Goal: Task Accomplishment & Management: Manage account settings

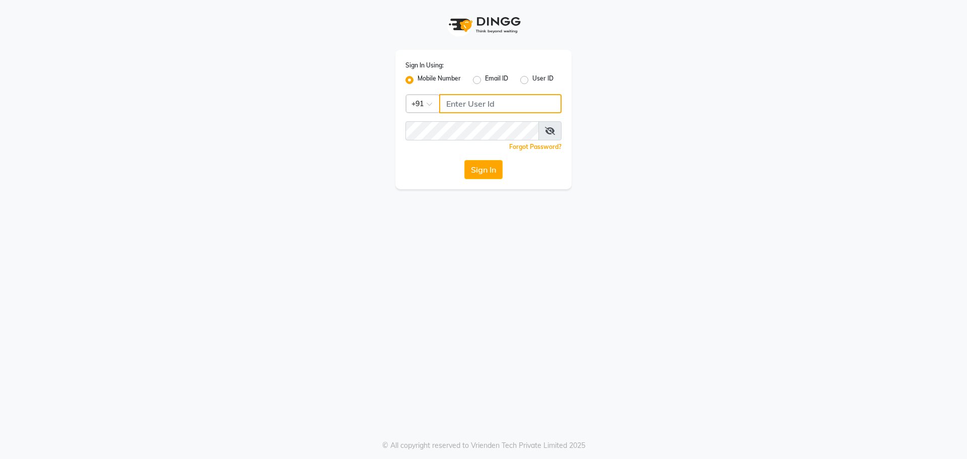
click at [481, 101] on input "Username" at bounding box center [500, 103] width 122 height 19
type input "7795629991"
click at [495, 173] on button "Sign In" at bounding box center [483, 169] width 38 height 19
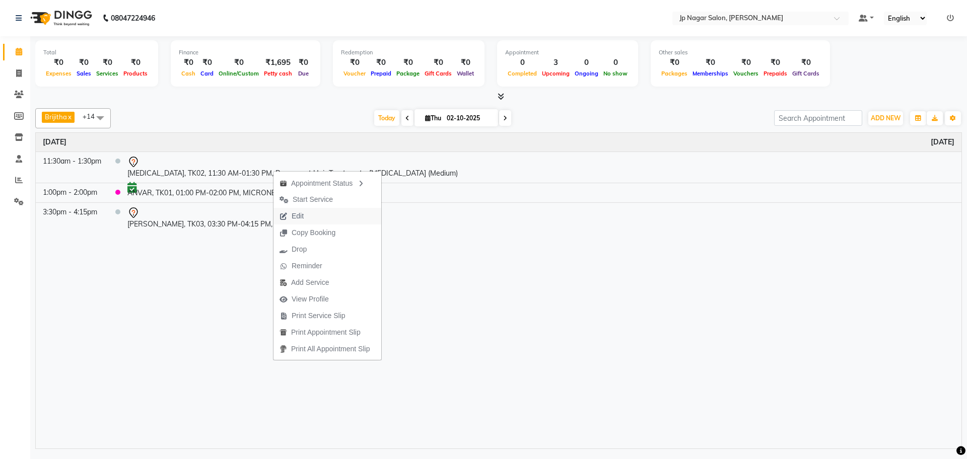
click at [313, 213] on button "Edit" at bounding box center [328, 216] width 108 height 17
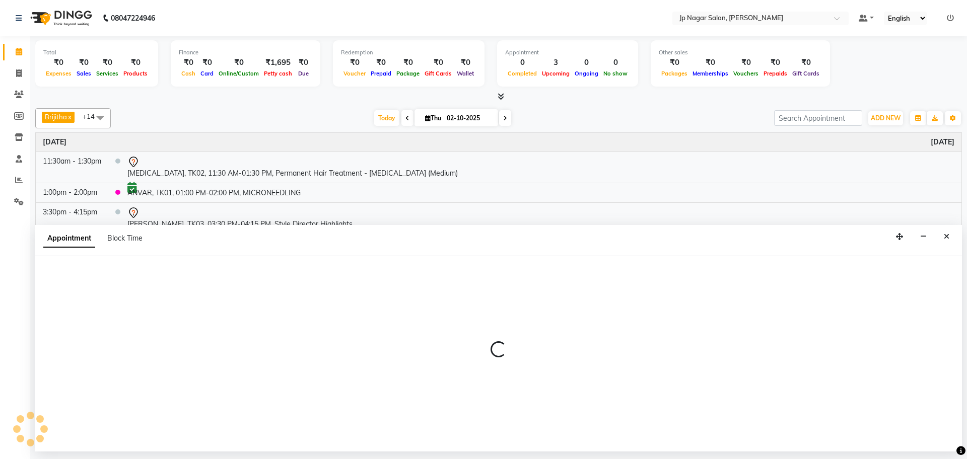
select select "tentative"
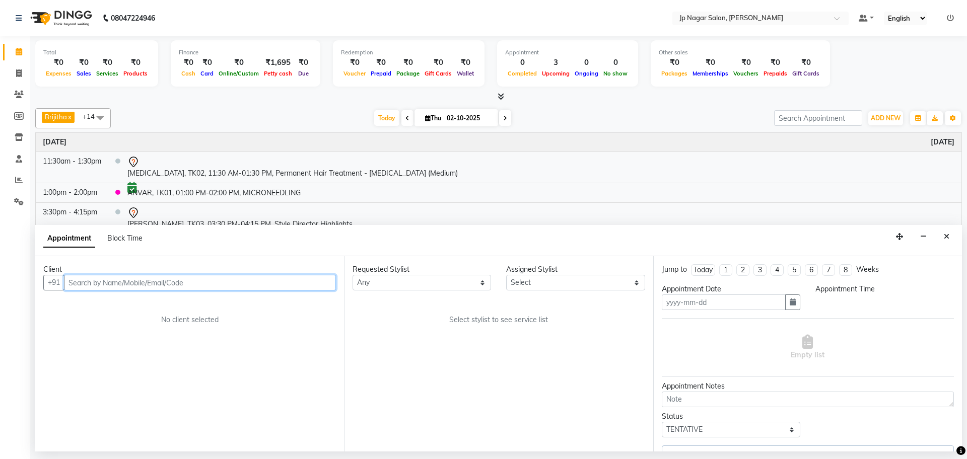
type input "02-10-2025"
select select "50073"
select select "690"
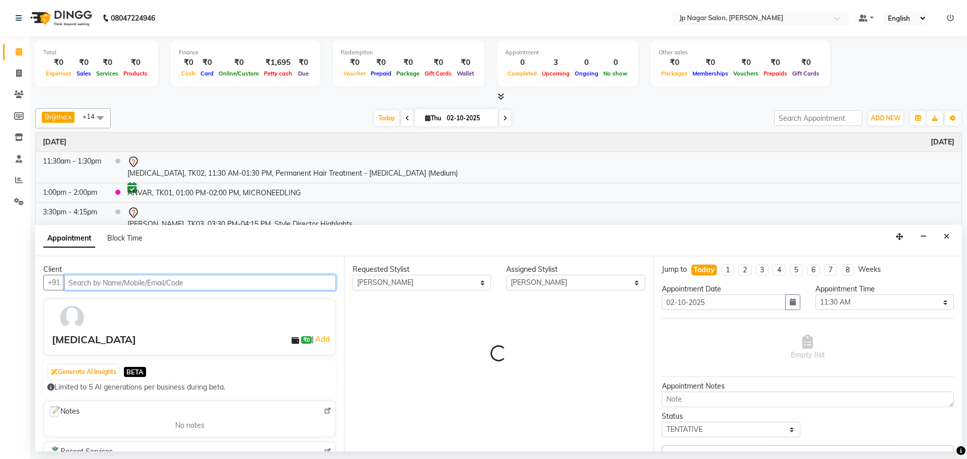
select select "2126"
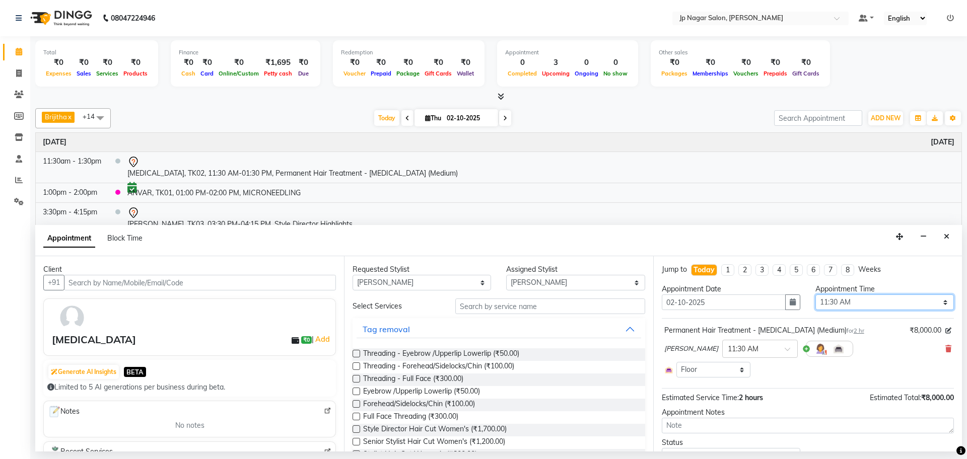
click at [825, 308] on select "Select 09:00 AM 09:15 AM 09:30 AM 09:45 AM 10:00 AM 10:15 AM 10:30 AM 10:45 AM …" at bounding box center [885, 303] width 139 height 16
select select "1020"
click at [816, 295] on select "Select 09:00 AM 09:15 AM 09:30 AM 09:45 AM 10:00 AM 10:15 AM 10:30 AM 10:45 AM …" at bounding box center [885, 303] width 139 height 16
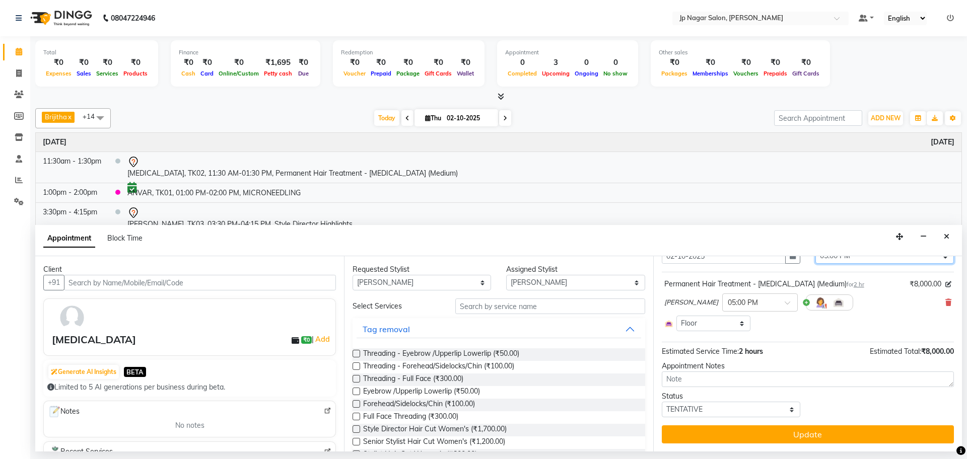
scroll to position [46, 0]
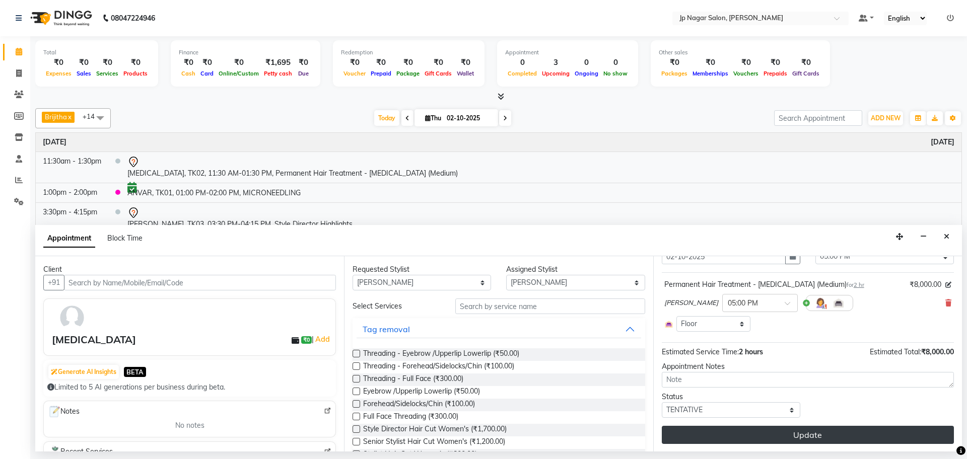
click at [812, 431] on button "Update" at bounding box center [808, 435] width 292 height 18
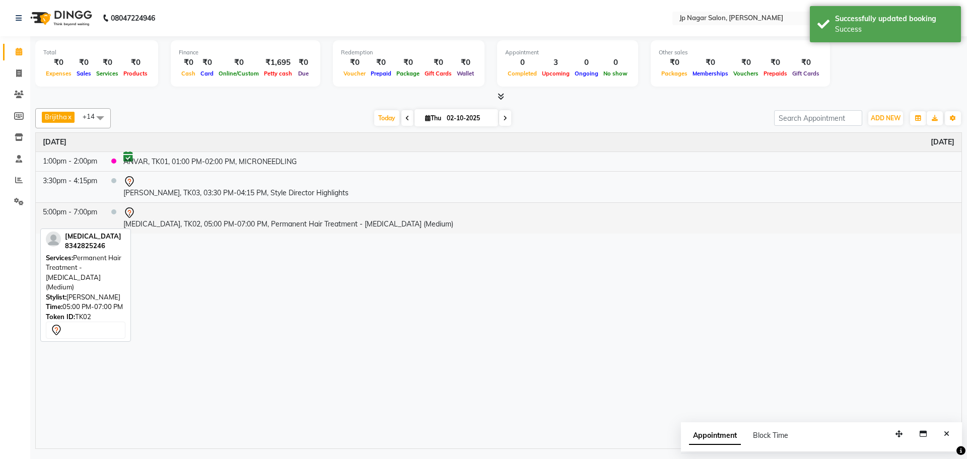
click at [184, 225] on td "[MEDICAL_DATA], TK02, 05:00 PM-07:00 PM, Permanent Hair Treatment - [MEDICAL_DA…" at bounding box center [538, 218] width 845 height 31
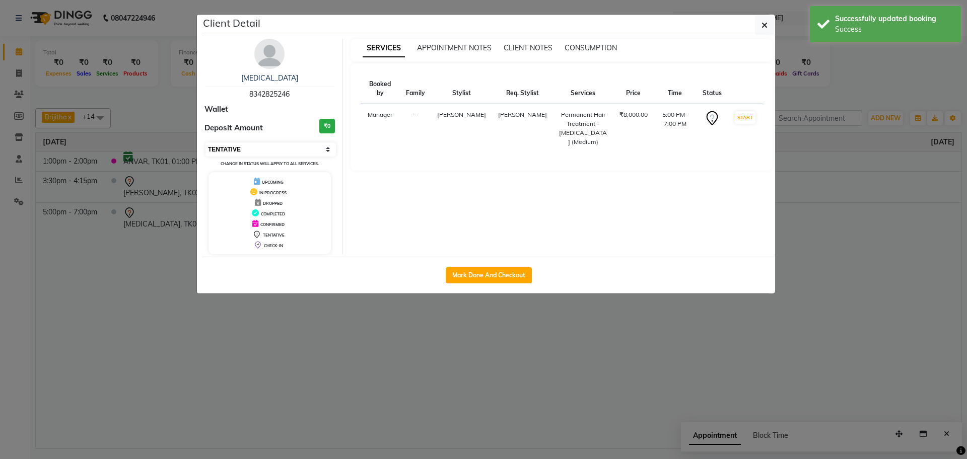
click at [259, 152] on select "Select IN SERVICE CONFIRMED TENTATIVE CHECK IN MARK DONE DROPPED UPCOMING" at bounding box center [271, 150] width 130 height 14
select select "6"
click at [206, 143] on select "Select IN SERVICE CONFIRMED TENTATIVE CHECK IN MARK DONE DROPPED UPCOMING" at bounding box center [271, 150] width 130 height 14
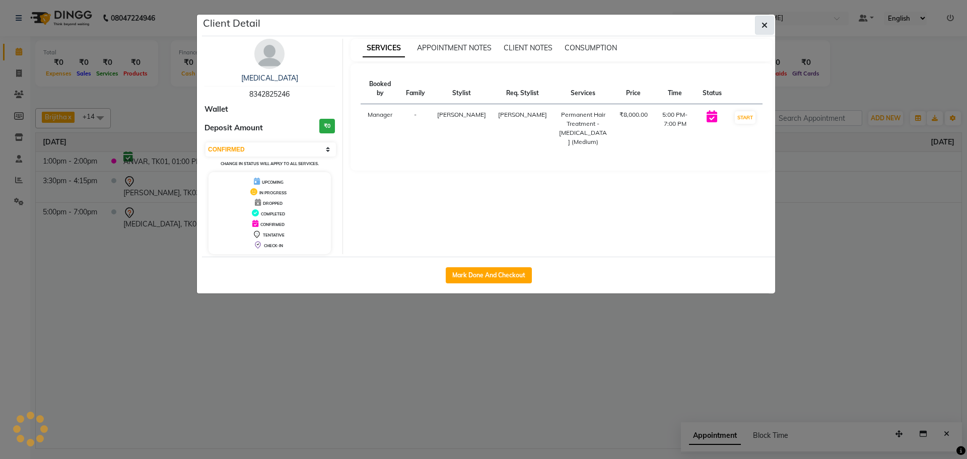
click at [765, 27] on icon "button" at bounding box center [765, 25] width 6 height 8
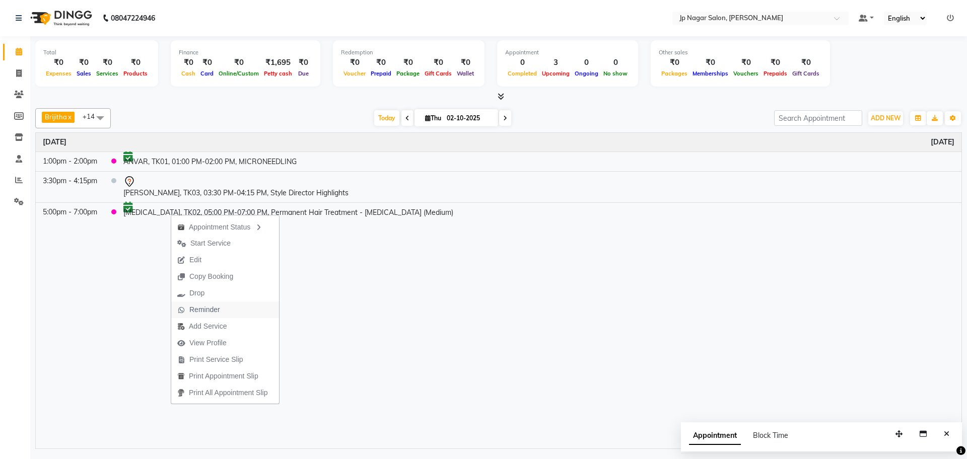
click at [219, 311] on span "Reminder" at bounding box center [204, 310] width 31 height 11
click at [456, 118] on input "02-10-2025" at bounding box center [469, 118] width 50 height 15
select select "10"
select select "2025"
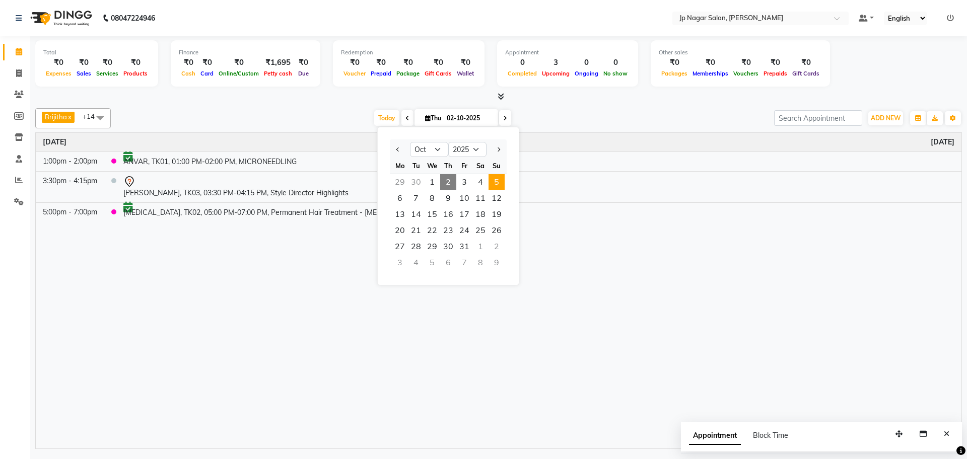
click at [493, 184] on span "5" at bounding box center [497, 182] width 16 height 16
type input "05-10-2025"
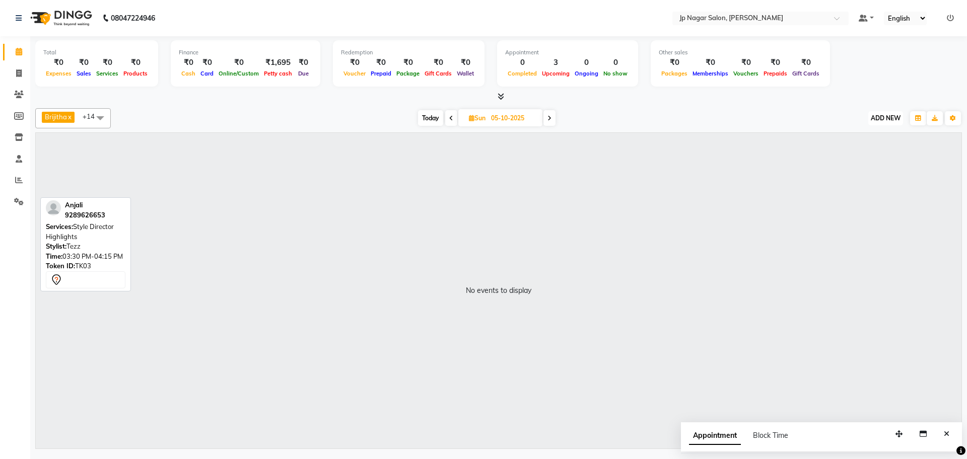
click at [881, 124] on button "ADD NEW Toggle Dropdown" at bounding box center [885, 118] width 35 height 14
click at [865, 141] on button "Add Appointment" at bounding box center [863, 137] width 80 height 13
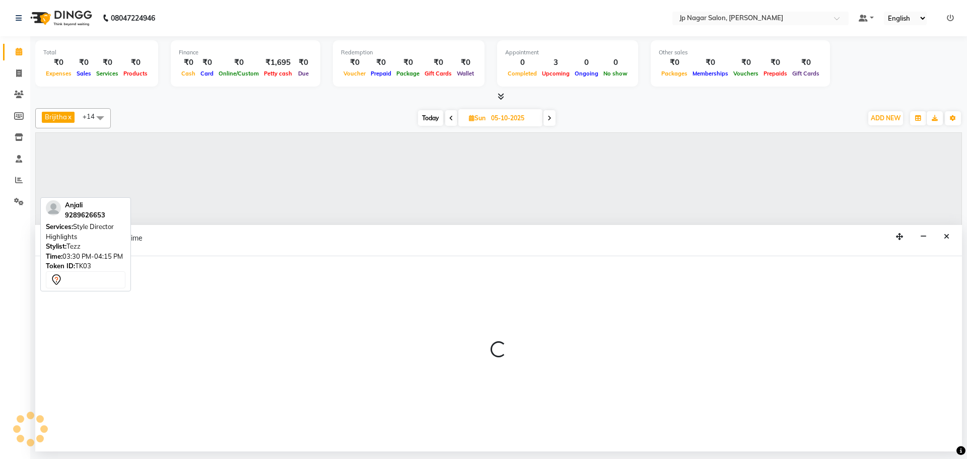
select select "540"
select select "tentative"
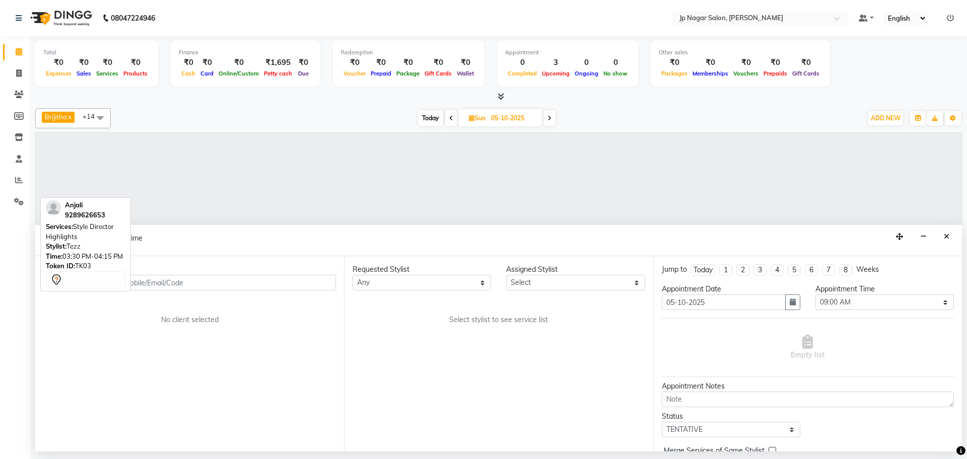
click at [158, 283] on input "text" at bounding box center [200, 283] width 272 height 16
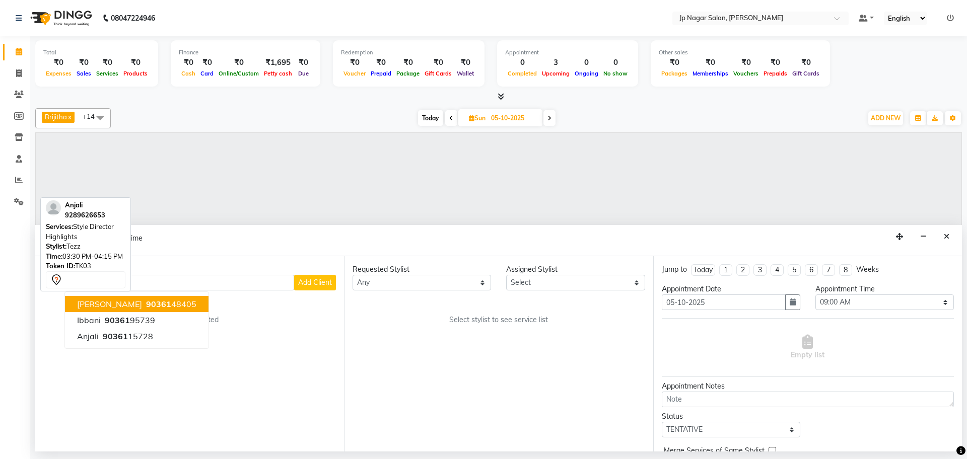
click at [151, 147] on div "No events to display" at bounding box center [499, 291] width 926 height 316
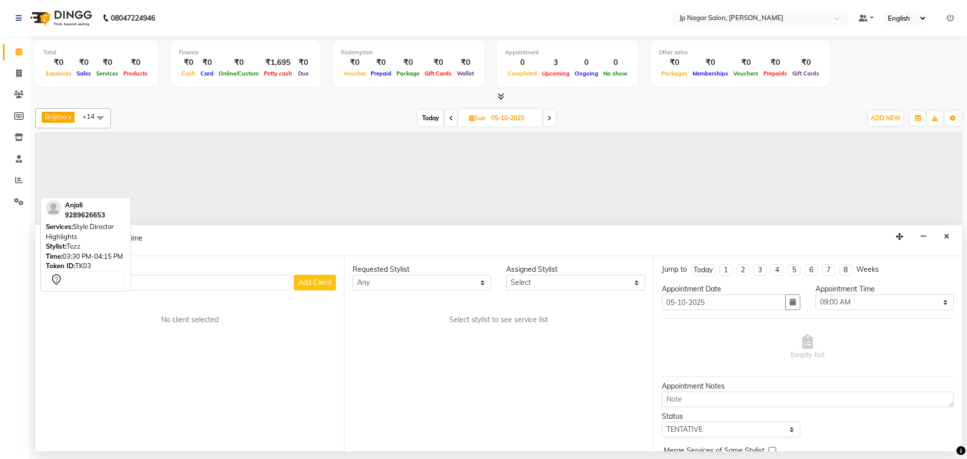
click at [166, 280] on input "90361" at bounding box center [179, 283] width 230 height 16
type input "90361"
click at [110, 248] on div "Stylist: Tezz" at bounding box center [86, 247] width 80 height 10
click at [948, 238] on icon "Close" at bounding box center [947, 236] width 6 height 7
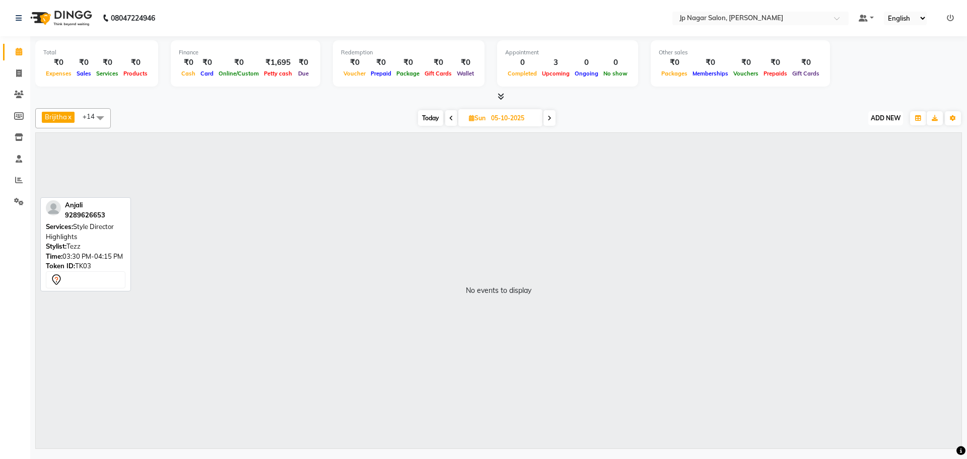
click at [891, 118] on span "ADD NEW" at bounding box center [886, 118] width 30 height 8
click at [868, 139] on button "Add Appointment" at bounding box center [863, 137] width 80 height 13
select select "540"
select select "tentative"
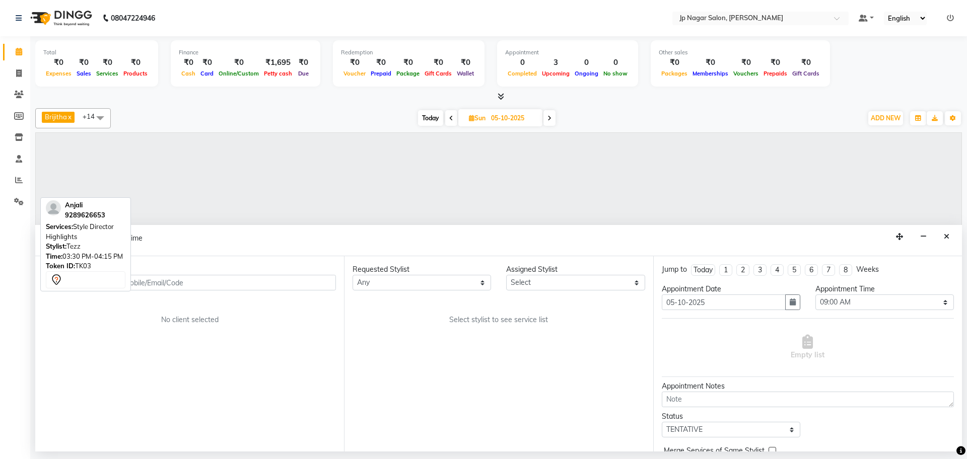
click at [163, 282] on input "text" at bounding box center [200, 283] width 272 height 16
type input "903619877"
click at [312, 284] on span "Add Client" at bounding box center [315, 282] width 34 height 9
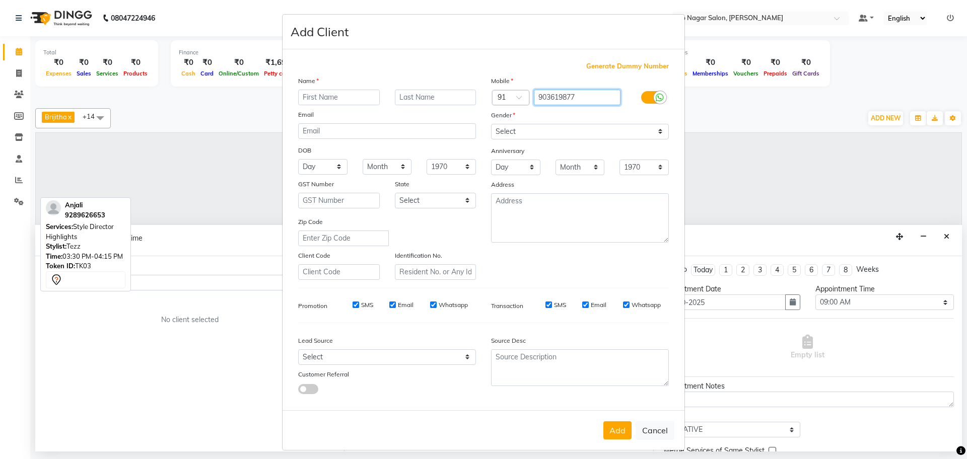
click at [554, 97] on input "903619877" at bounding box center [577, 98] width 87 height 16
type input "9036119877"
click at [333, 97] on input "text" at bounding box center [339, 98] width 82 height 16
click at [637, 133] on select "Select Male Female Other Prefer Not To Say" at bounding box center [580, 132] width 178 height 16
select select "female"
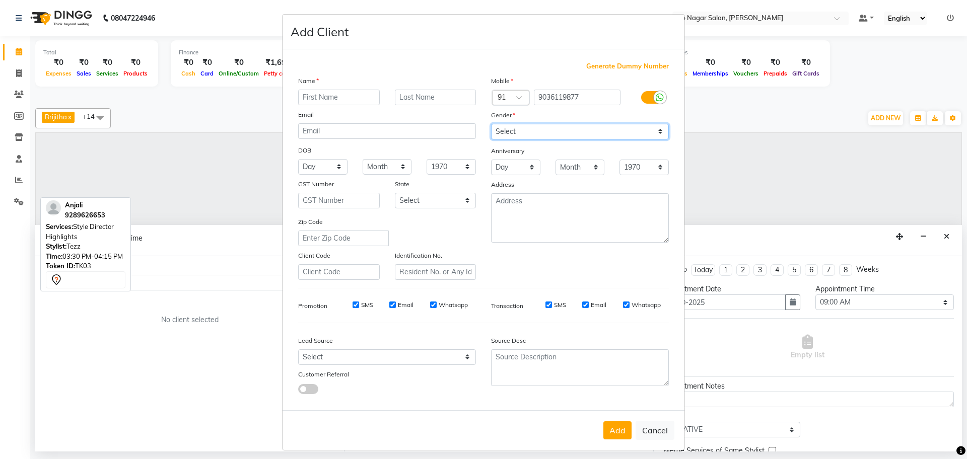
click at [491, 124] on select "Select Male Female Other Prefer Not To Say" at bounding box center [580, 132] width 178 height 16
click at [352, 93] on input "text" at bounding box center [339, 98] width 82 height 16
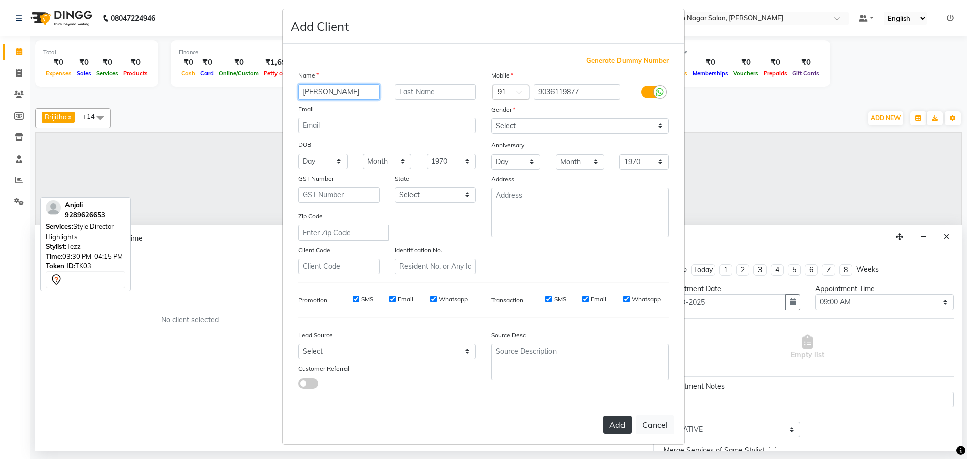
type input "Niriksha"
click at [615, 421] on button "Add" at bounding box center [618, 425] width 28 height 18
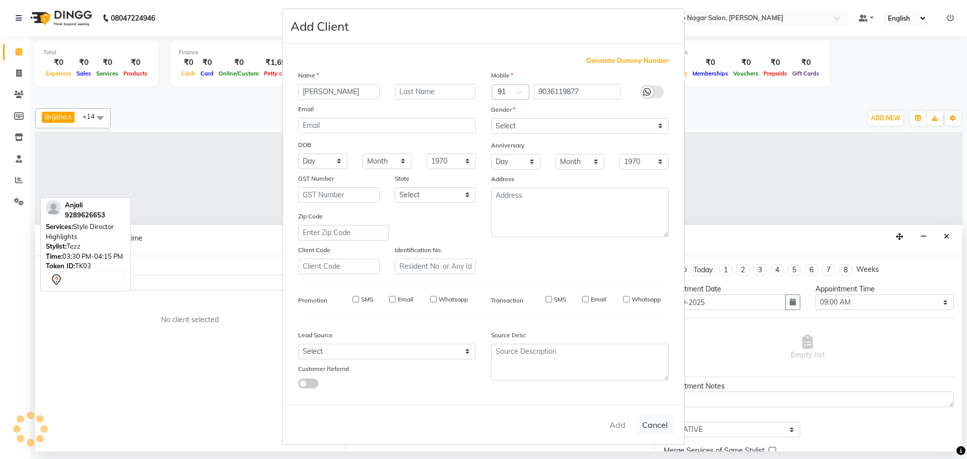
type input "9036119877"
select select
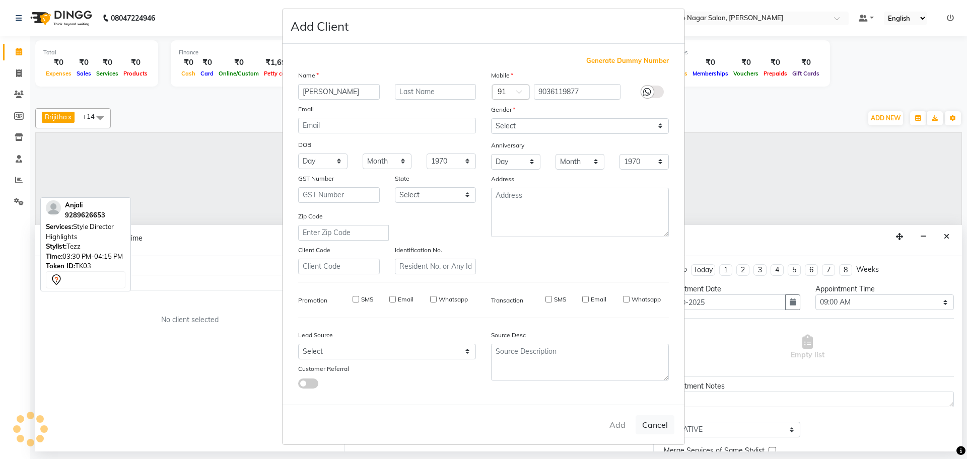
select select
checkbox input "false"
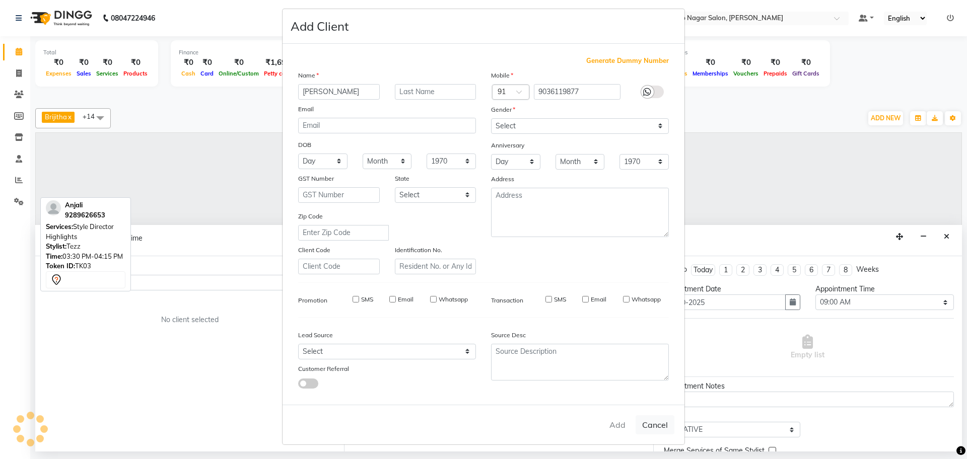
checkbox input "false"
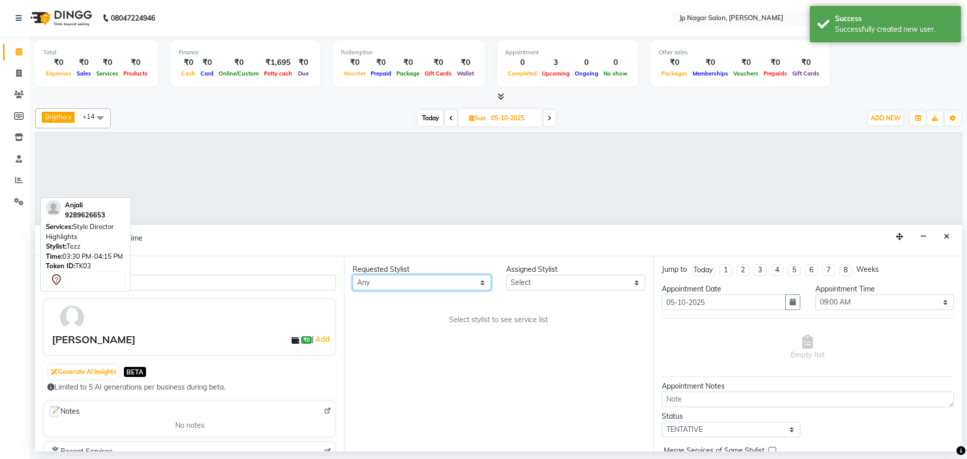
click at [430, 290] on select "Any Brijitha Jabin ahmed Jassi Jayshree Manager Mehjabin NAVYA PRATEEK Sanjana …" at bounding box center [422, 283] width 139 height 16
select select "50073"
click at [353, 275] on select "Any Brijitha Jabin ahmed Jassi Jayshree Manager Mehjabin NAVYA PRATEEK Sanjana …" at bounding box center [422, 283] width 139 height 16
select select "50073"
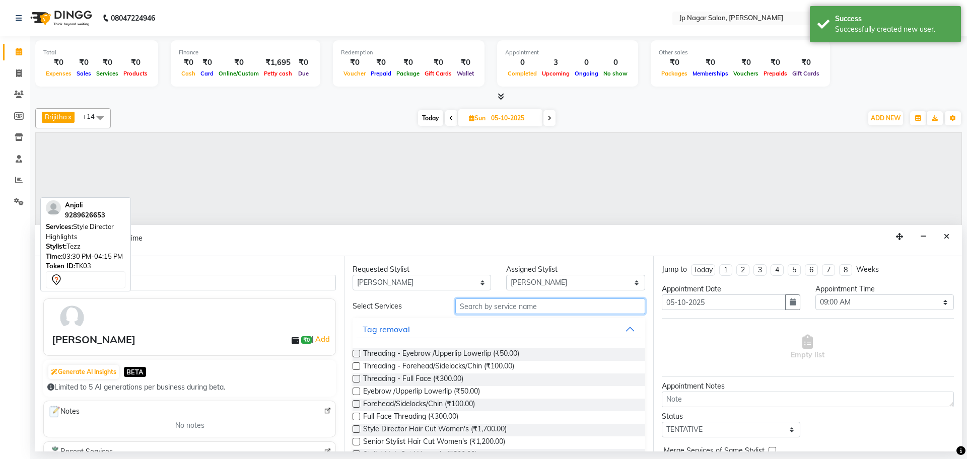
click at [496, 306] on input "text" at bounding box center [550, 307] width 190 height 16
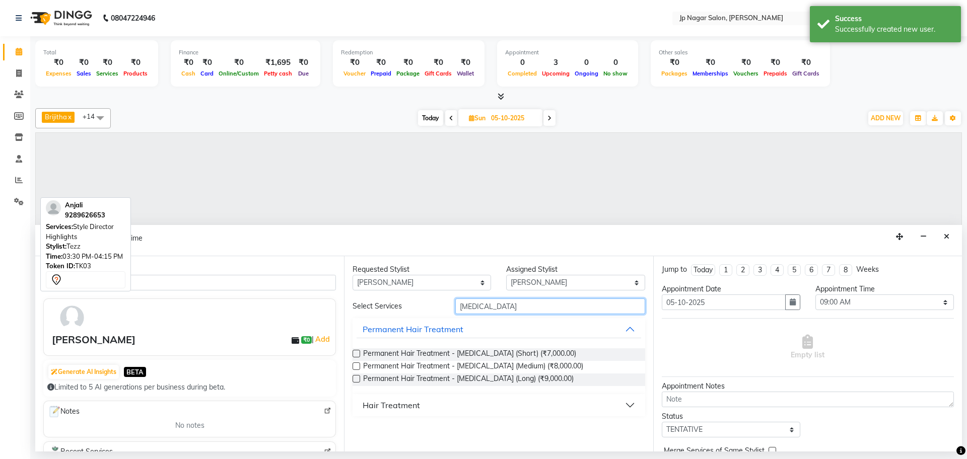
type input "botox"
click at [356, 352] on label at bounding box center [357, 354] width 8 height 8
click at [356, 352] on input "checkbox" at bounding box center [356, 355] width 7 height 7
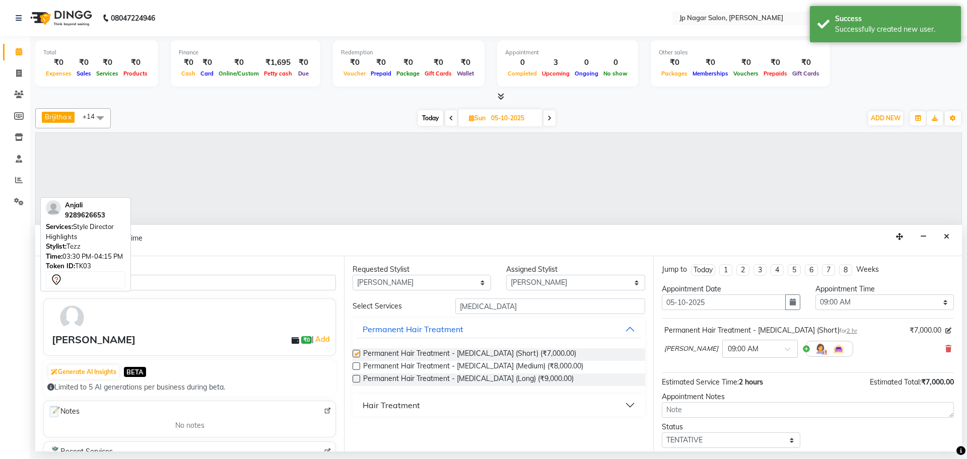
checkbox input "false"
click at [863, 302] on select "Select 09:00 AM 09:15 AM 09:30 AM 09:45 AM 10:00 AM 10:15 AM 10:30 AM 10:45 AM …" at bounding box center [885, 303] width 139 height 16
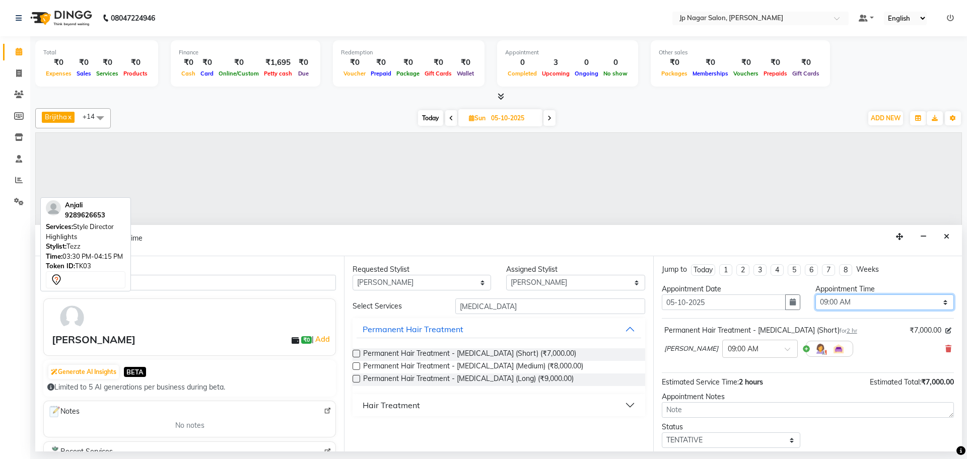
select select "660"
click at [816, 295] on select "Select 09:00 AM 09:15 AM 09:30 AM 09:45 AM 10:00 AM 10:15 AM 10:30 AM 10:45 AM …" at bounding box center [885, 303] width 139 height 16
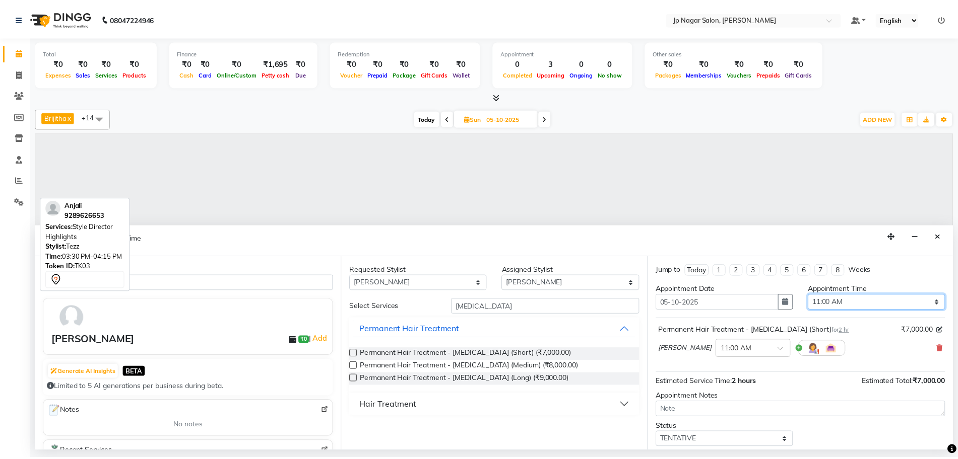
scroll to position [60, 0]
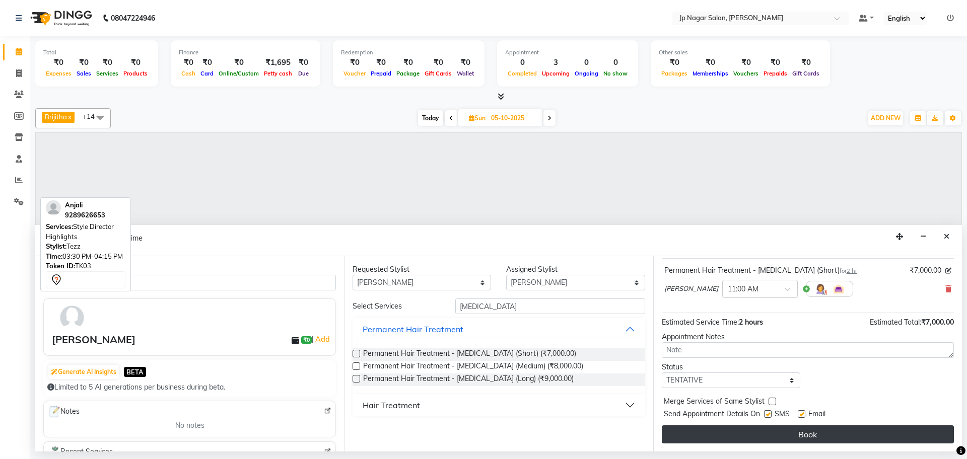
click at [780, 440] on button "Book" at bounding box center [808, 435] width 292 height 18
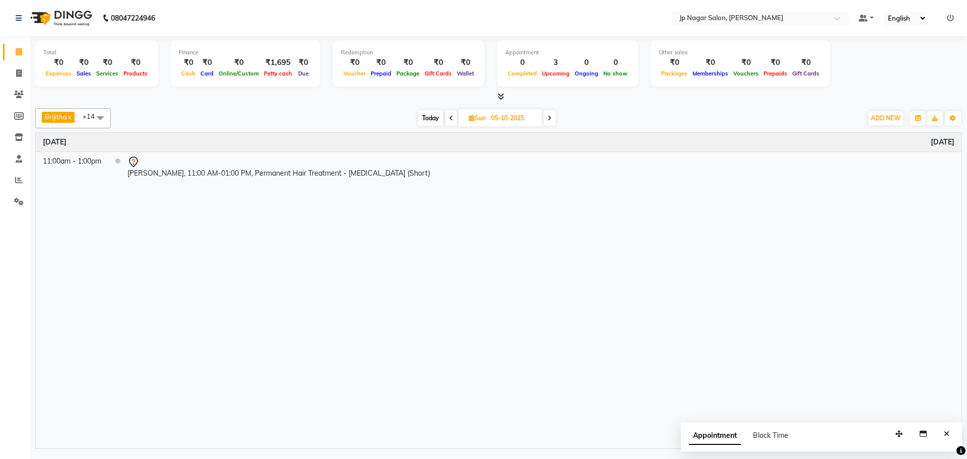
click at [19, 190] on li "Reports" at bounding box center [15, 181] width 30 height 22
click at [19, 188] on link "Reports" at bounding box center [15, 180] width 24 height 17
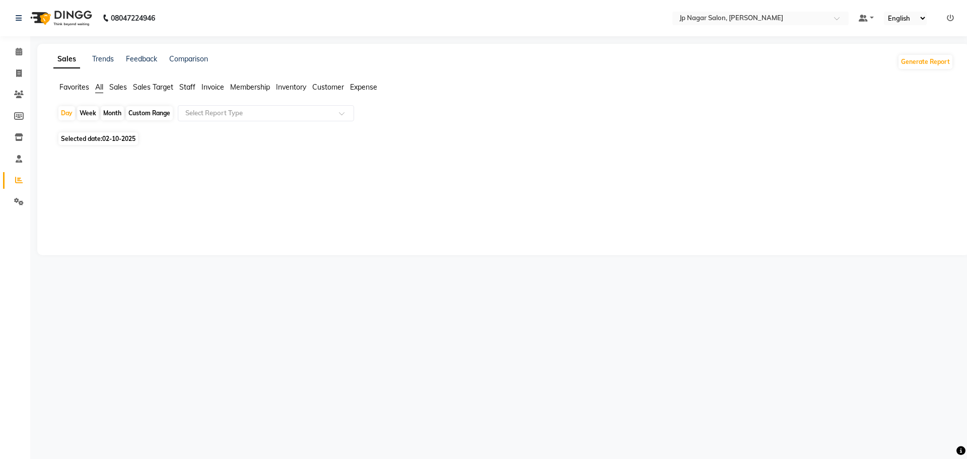
click at [111, 139] on span "02-10-2025" at bounding box center [118, 139] width 33 height 8
select select "10"
select select "2025"
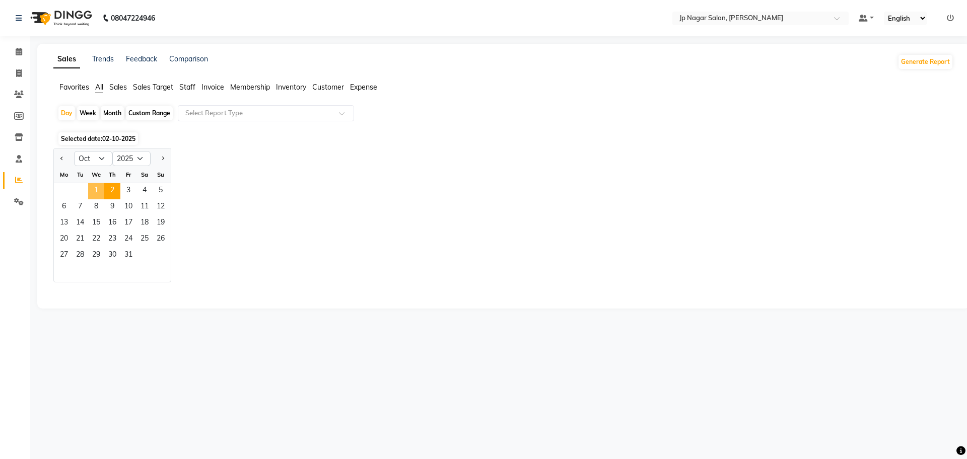
click at [95, 186] on span "1" at bounding box center [96, 191] width 16 height 16
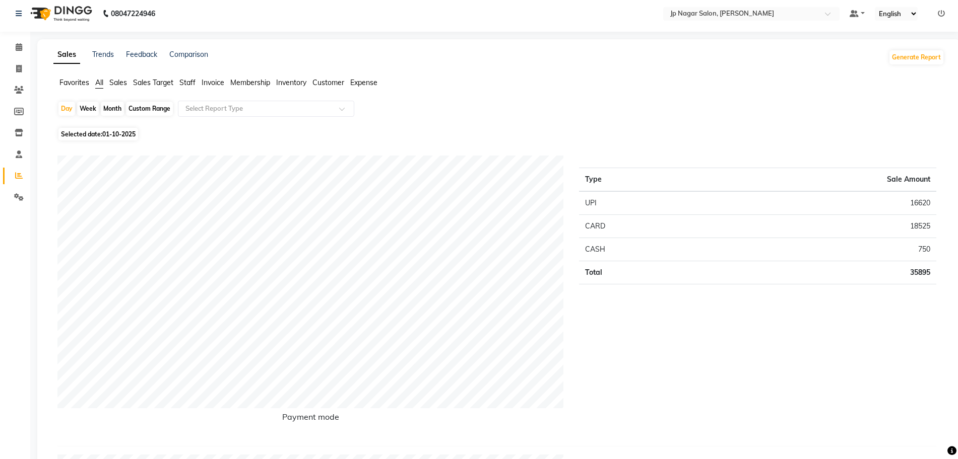
scroll to position [1, 0]
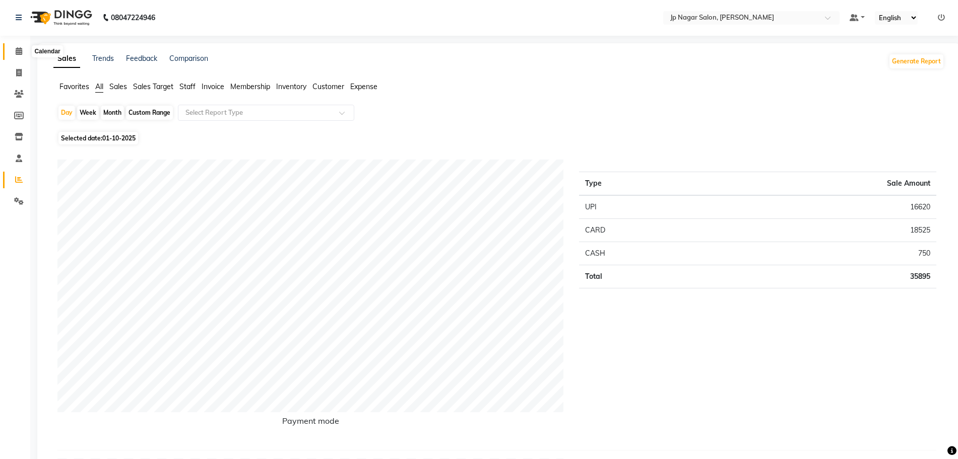
click at [16, 53] on icon at bounding box center [19, 51] width 7 height 8
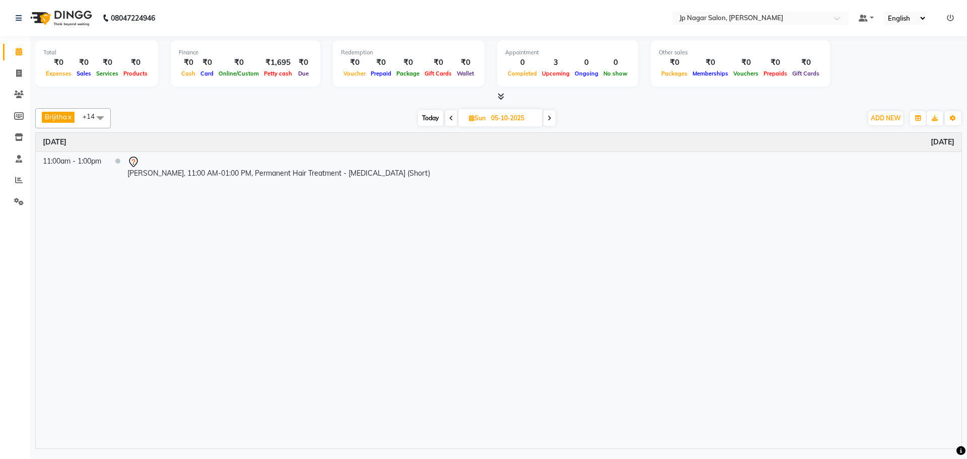
click at [425, 111] on span "Today" at bounding box center [430, 118] width 25 height 16
type input "02-10-2025"
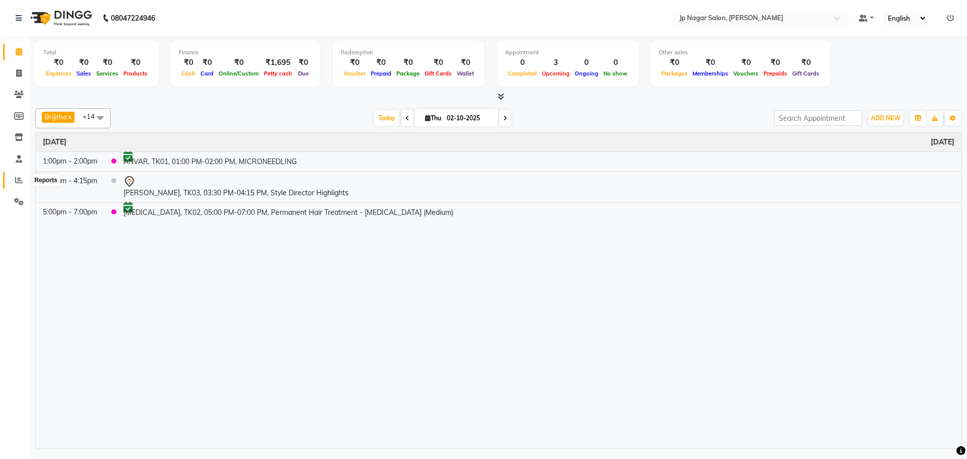
click at [22, 177] on icon at bounding box center [19, 180] width 8 height 8
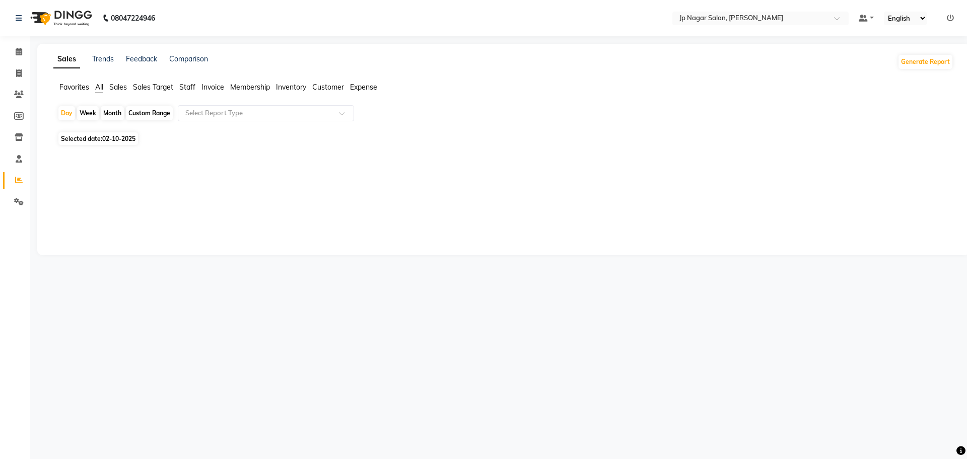
click at [128, 134] on span "Selected date: 02-10-2025" at bounding box center [98, 138] width 80 height 13
select select "10"
select select "2025"
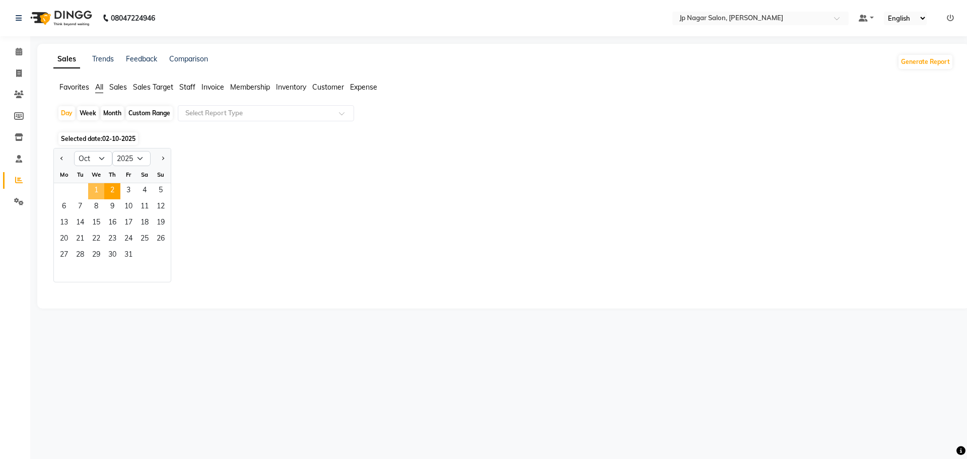
click at [95, 187] on span "1" at bounding box center [96, 191] width 16 height 16
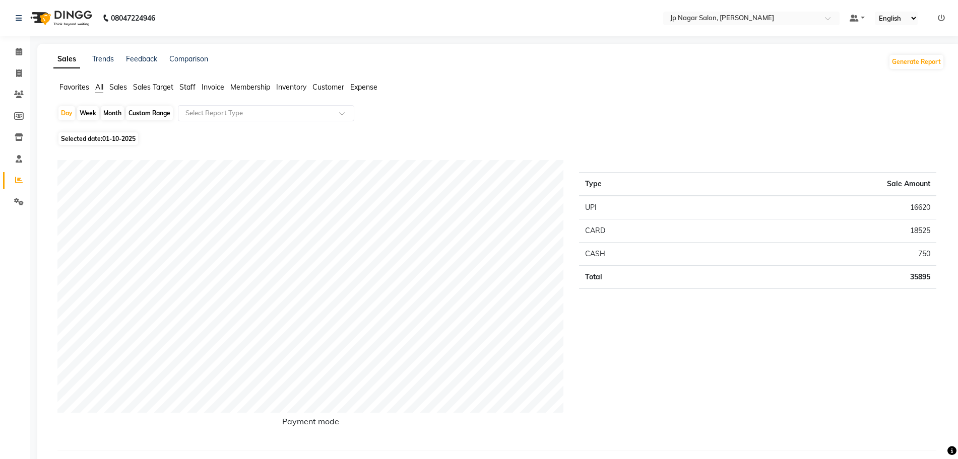
click at [190, 88] on span "Staff" at bounding box center [187, 87] width 16 height 9
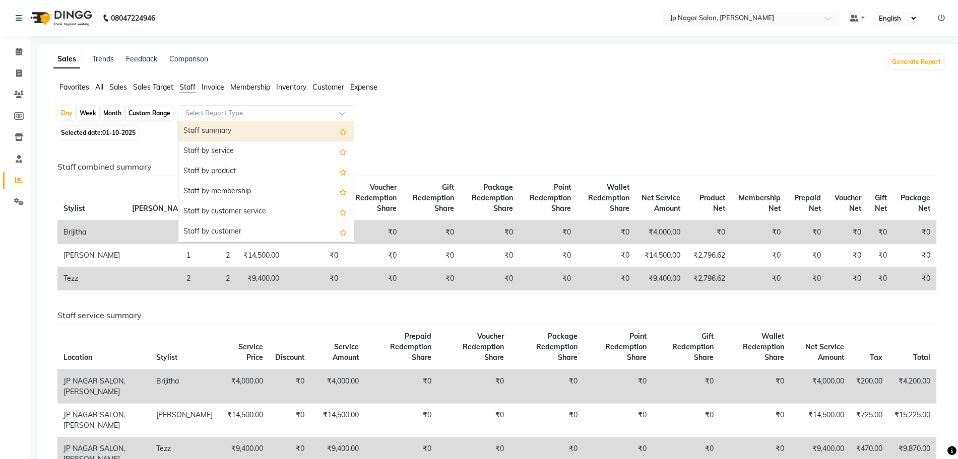
drag, startPoint x: 247, startPoint y: 108, endPoint x: 237, endPoint y: 132, distance: 26.2
click at [237, 121] on ng-select "Select Report Type Staff summary Staff by service Staff by product Staff by mem…" at bounding box center [266, 113] width 176 height 16
click at [237, 132] on div "Staff summary" at bounding box center [265, 131] width 175 height 20
select select "csv"
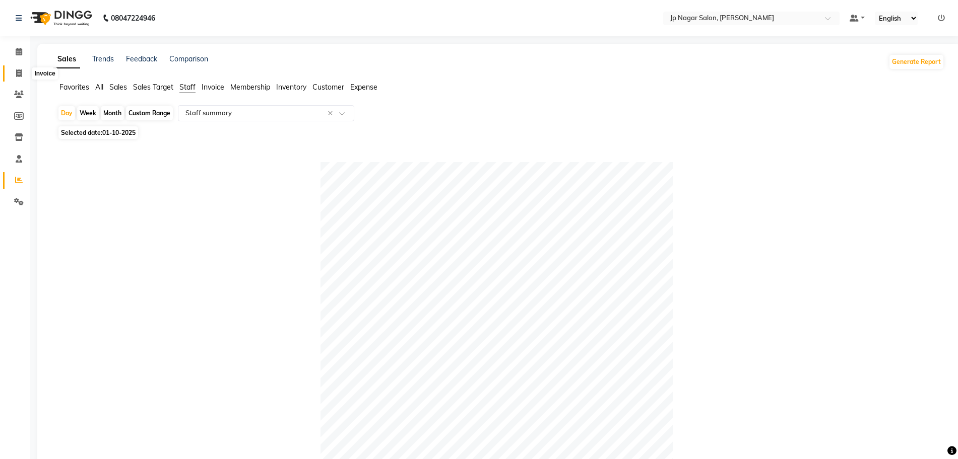
click at [23, 74] on span at bounding box center [19, 74] width 18 height 12
select select "service"
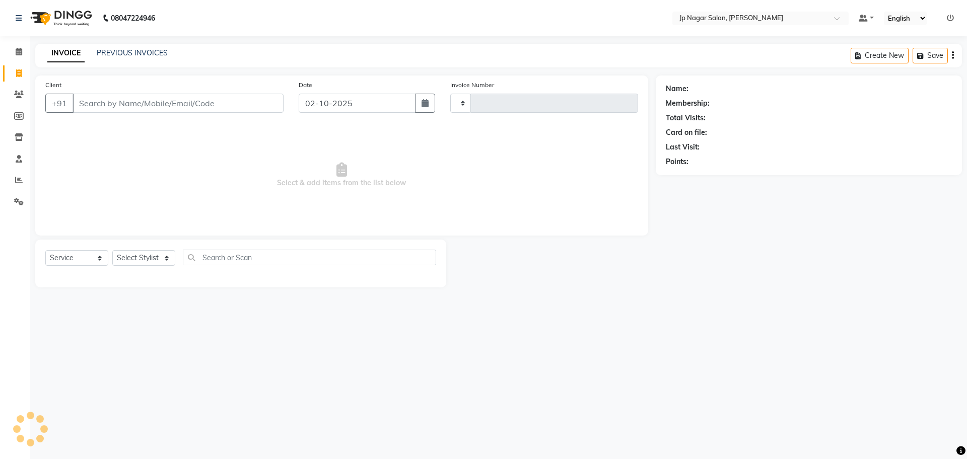
type input "0772"
select select "4852"
click at [133, 51] on link "PREVIOUS INVOICES" at bounding box center [132, 52] width 71 height 9
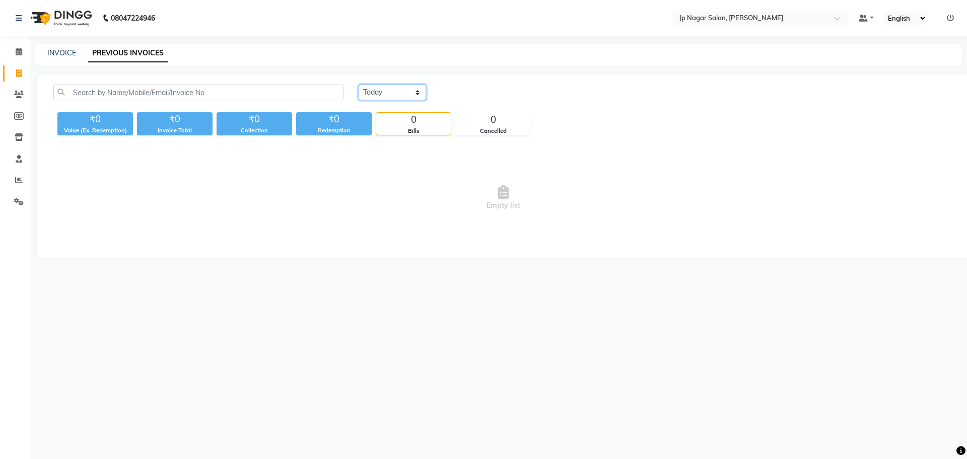
click at [379, 92] on select "Today Yesterday Custom Range" at bounding box center [393, 93] width 68 height 16
select select "yesterday"
click at [359, 85] on select "Today Yesterday Custom Range" at bounding box center [393, 93] width 68 height 16
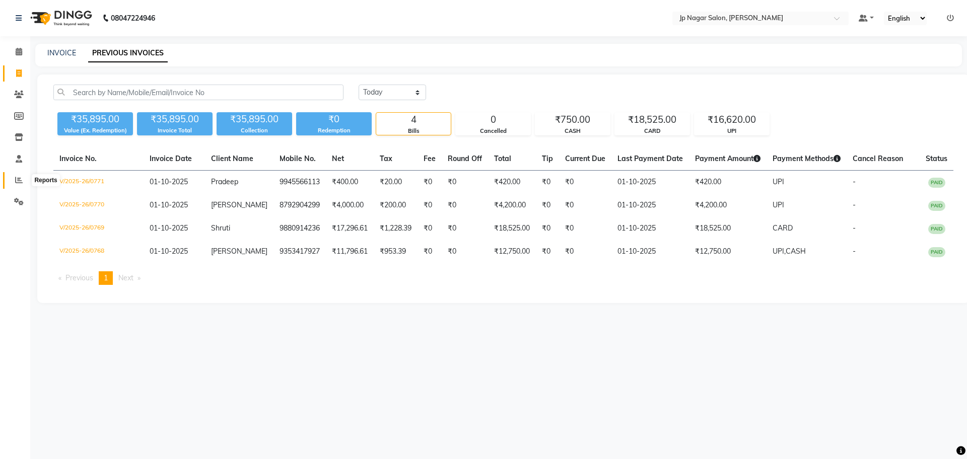
click at [15, 182] on icon at bounding box center [19, 180] width 8 height 8
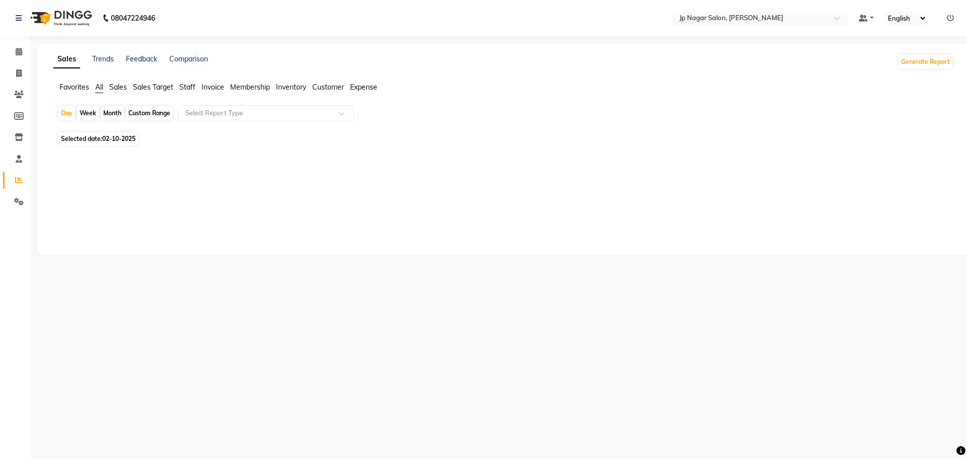
click at [184, 89] on span "Staff" at bounding box center [187, 87] width 16 height 9
click at [129, 132] on span "02-10-2025" at bounding box center [118, 133] width 33 height 8
select select "10"
select select "2025"
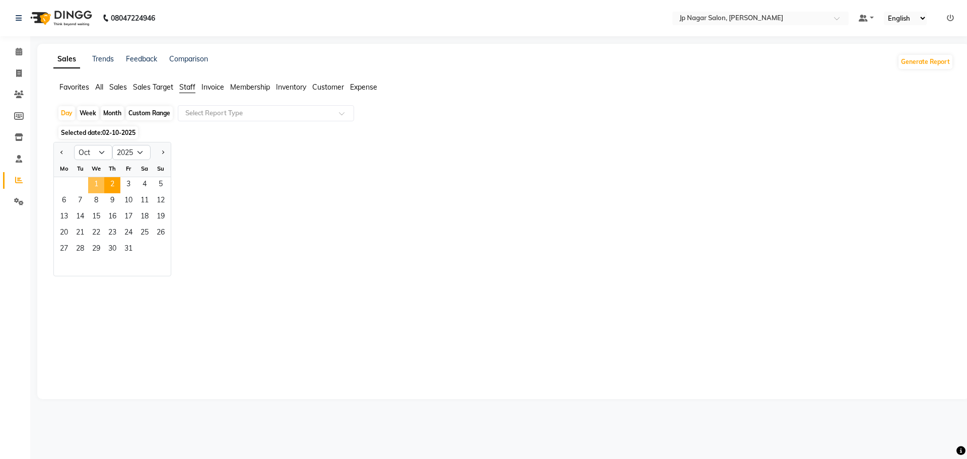
click at [96, 193] on span "1" at bounding box center [96, 185] width 16 height 16
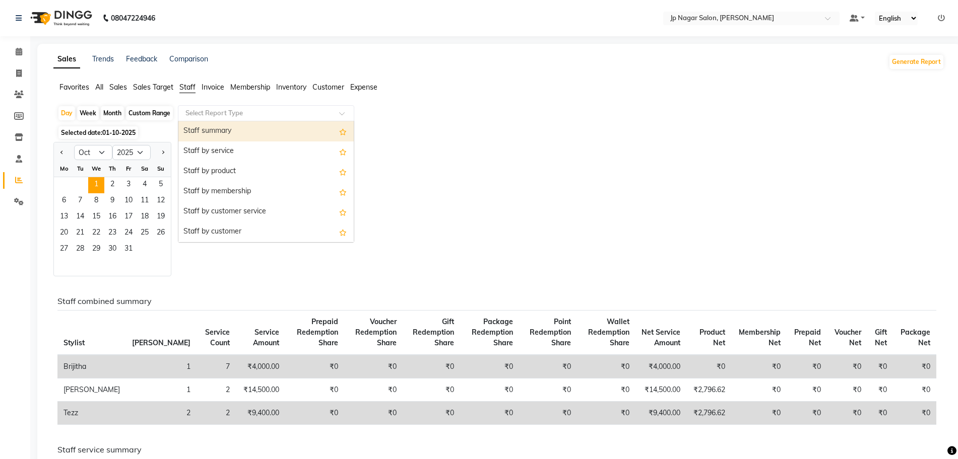
click at [296, 117] on input "text" at bounding box center [255, 113] width 145 height 10
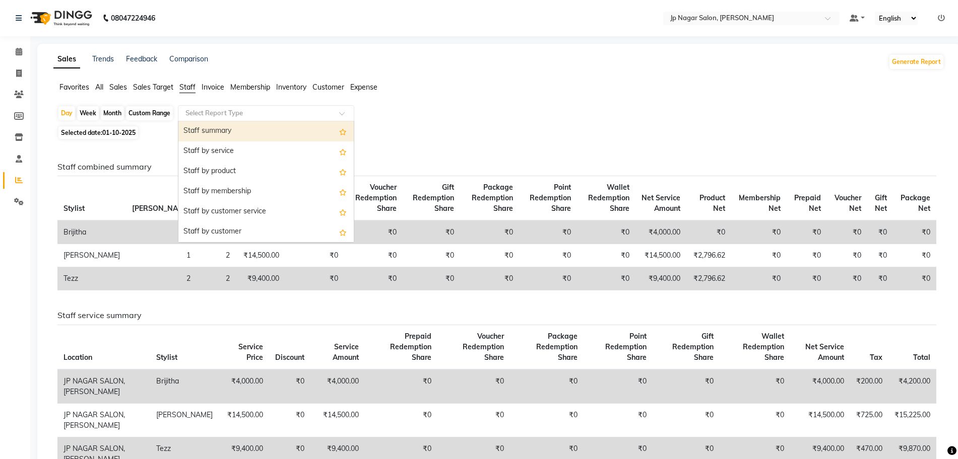
click at [260, 139] on div "Staff summary" at bounding box center [265, 131] width 175 height 20
select select "csv"
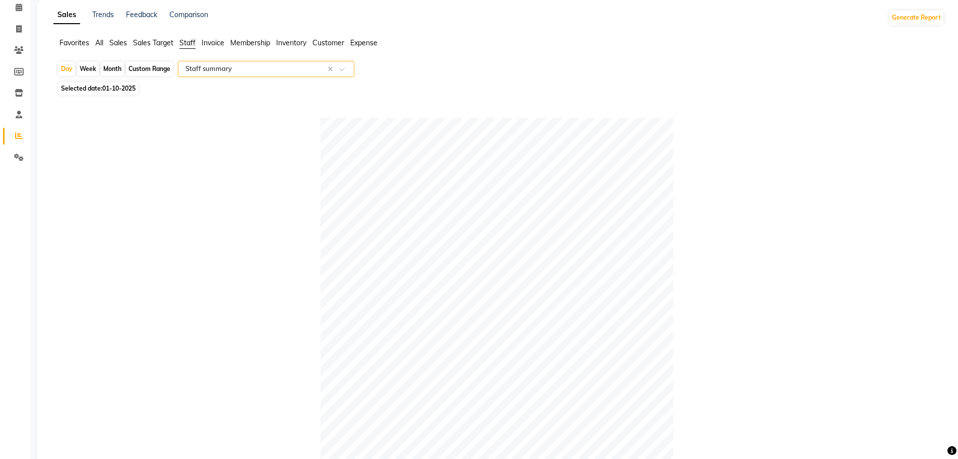
scroll to position [44, 0]
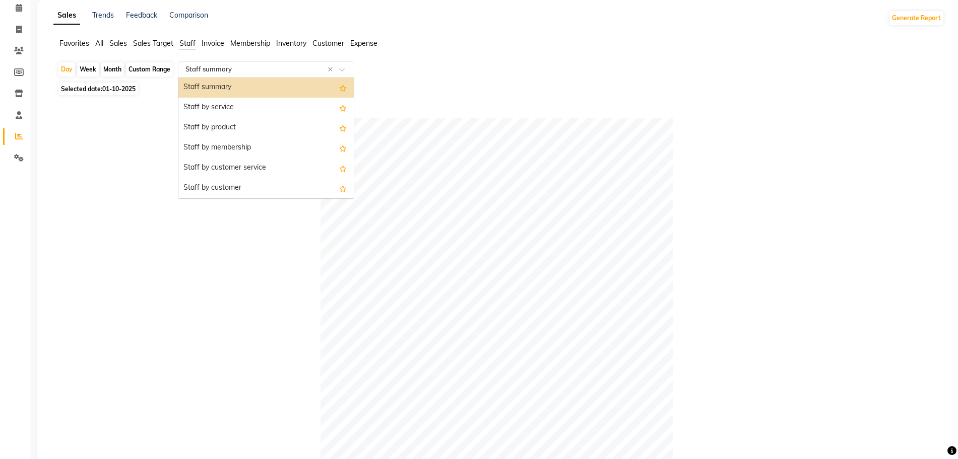
click at [204, 72] on input "text" at bounding box center [255, 69] width 145 height 10
click at [208, 112] on div "Staff by service" at bounding box center [265, 108] width 175 height 20
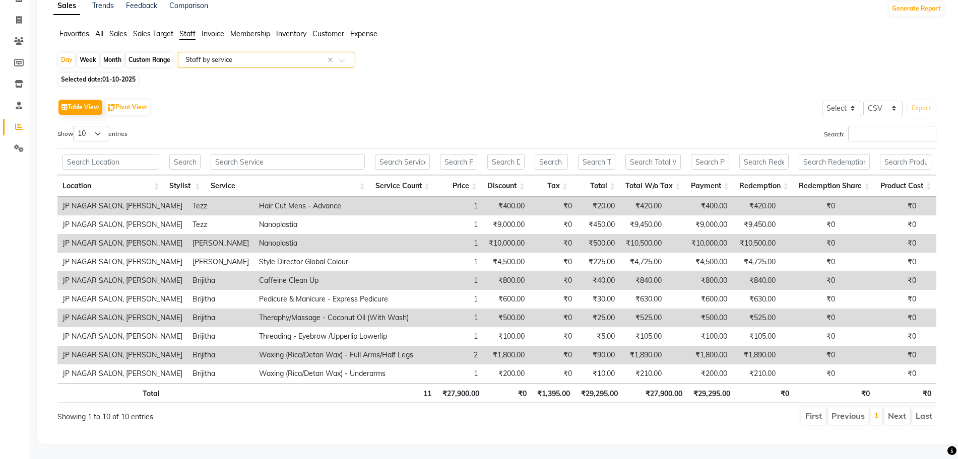
scroll to position [0, 0]
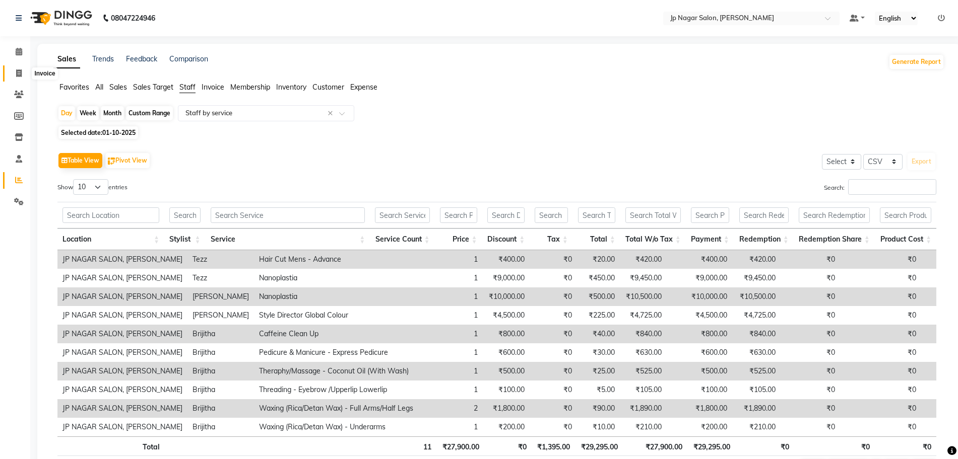
click at [22, 72] on span at bounding box center [19, 74] width 18 height 12
select select "service"
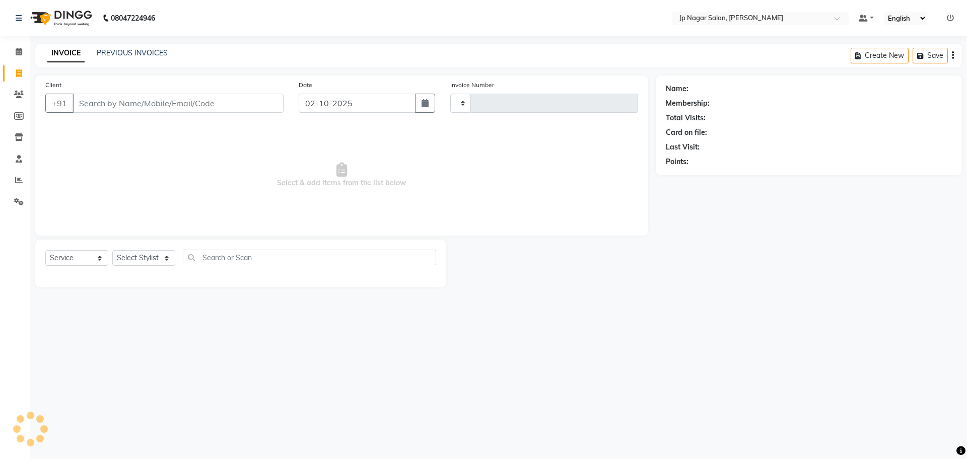
type input "0772"
select select "4852"
click at [19, 182] on icon at bounding box center [19, 180] width 8 height 8
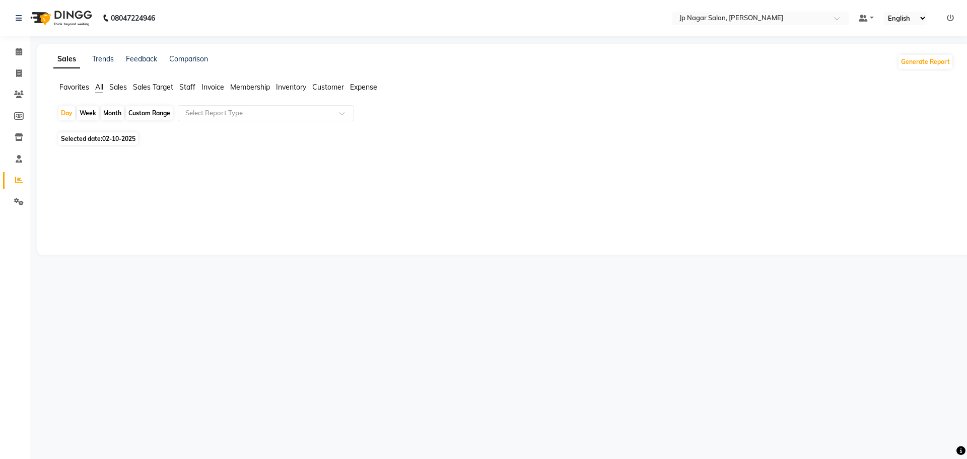
click at [115, 133] on span "Selected date: 02-10-2025" at bounding box center [98, 138] width 80 height 13
select select "10"
select select "2025"
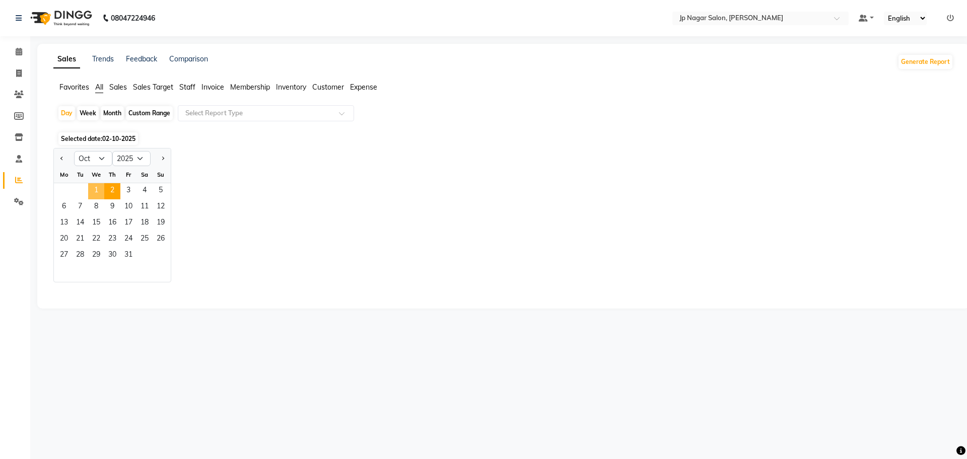
click at [95, 185] on span "1" at bounding box center [96, 191] width 16 height 16
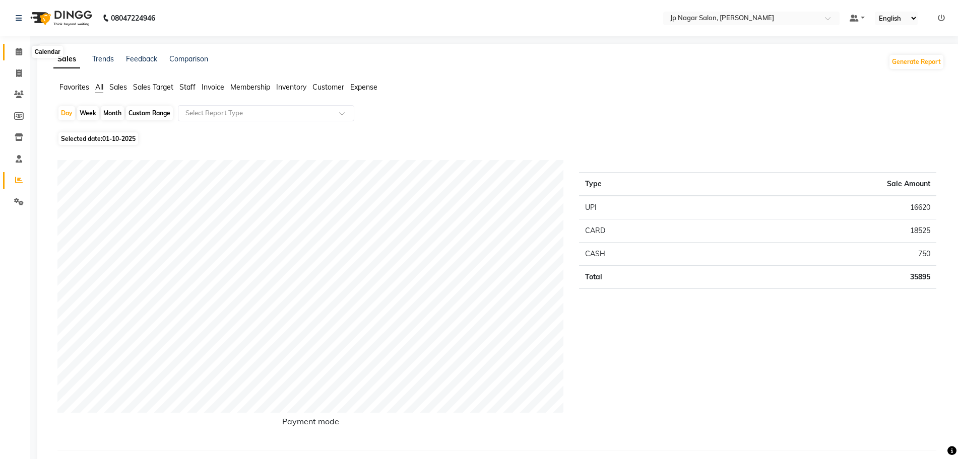
click at [15, 50] on span at bounding box center [19, 52] width 18 height 12
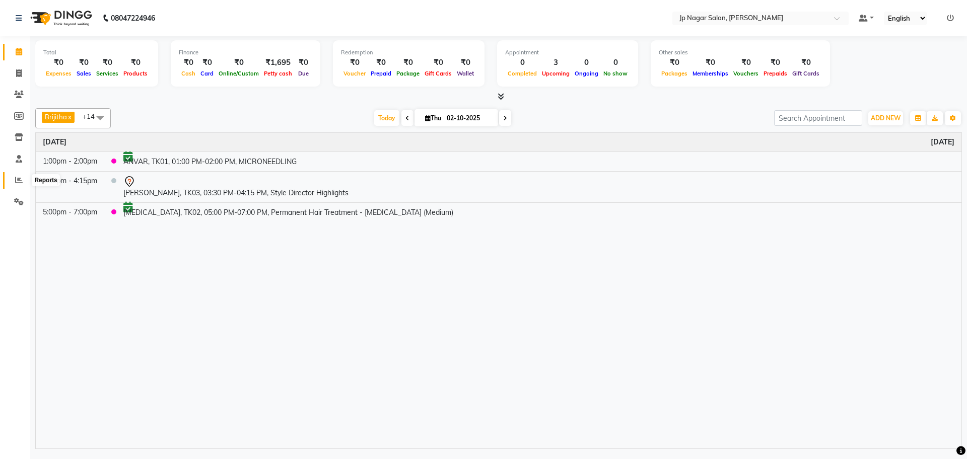
click at [19, 181] on icon at bounding box center [19, 180] width 8 height 8
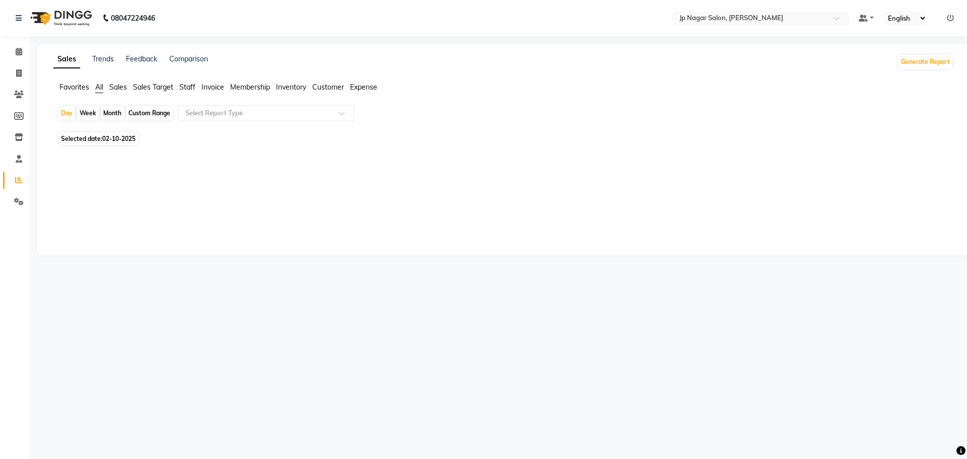
click at [187, 86] on span "Staff" at bounding box center [187, 87] width 16 height 9
click at [117, 136] on span "02-10-2025" at bounding box center [118, 133] width 33 height 8
select select "10"
select select "2025"
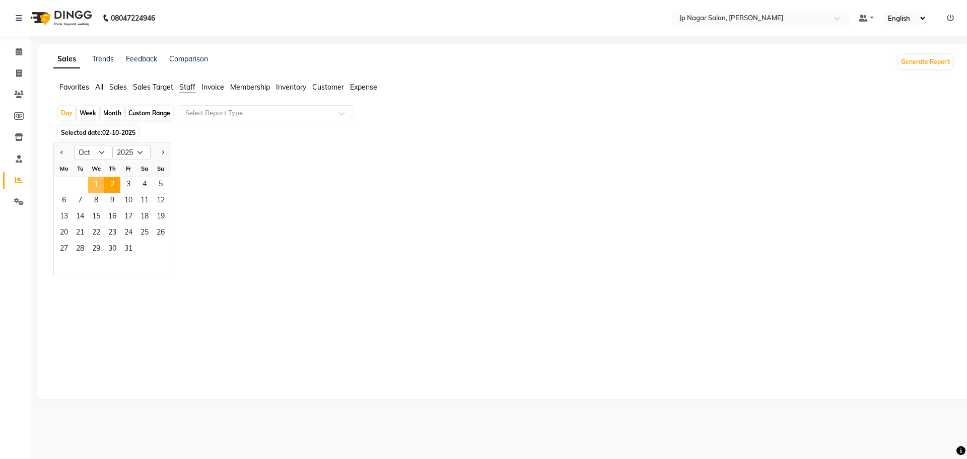
click at [93, 189] on span "1" at bounding box center [96, 185] width 16 height 16
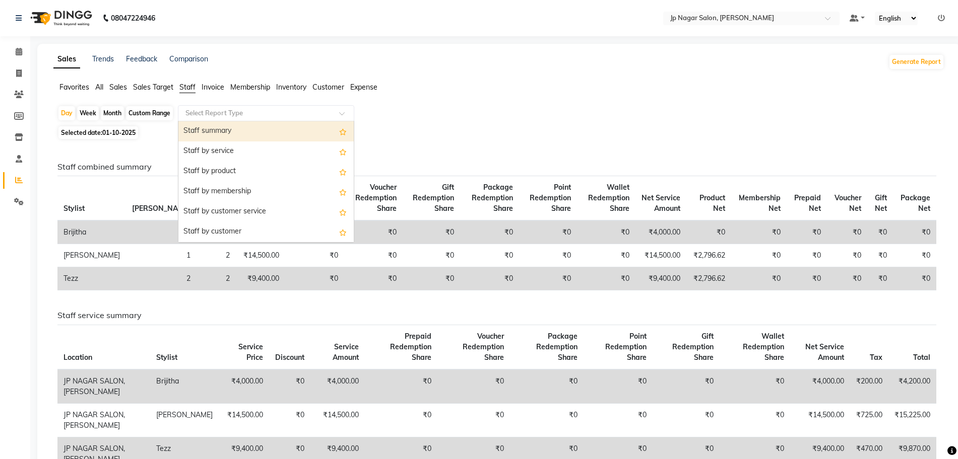
click at [230, 110] on input "text" at bounding box center [255, 113] width 145 height 10
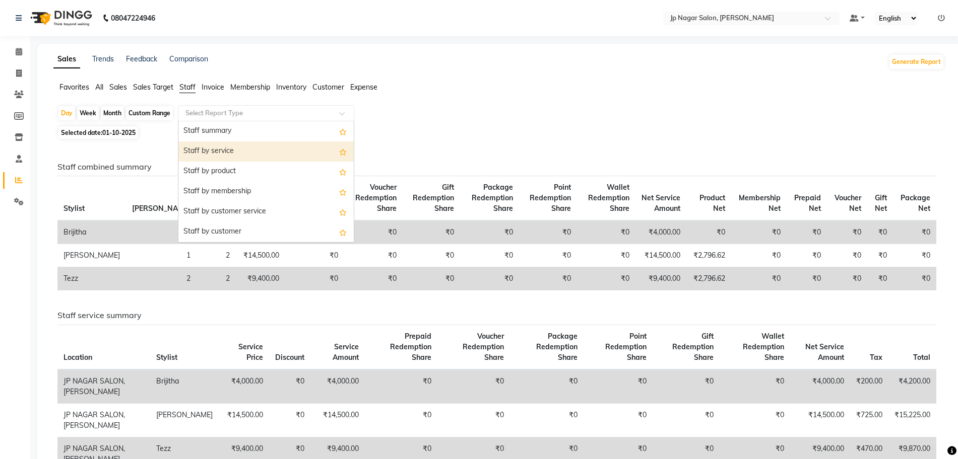
click at [215, 151] on div "Staff by service" at bounding box center [265, 152] width 175 height 20
select select "csv"
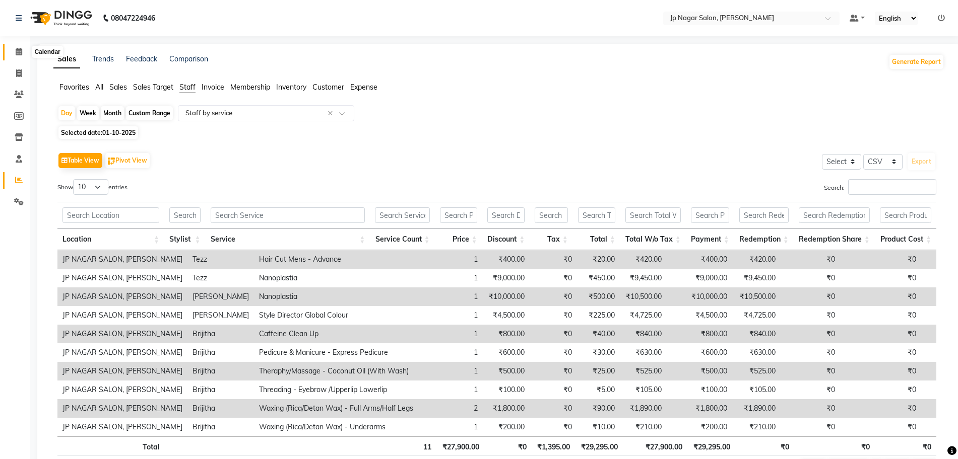
click at [19, 52] on icon at bounding box center [19, 52] width 7 height 8
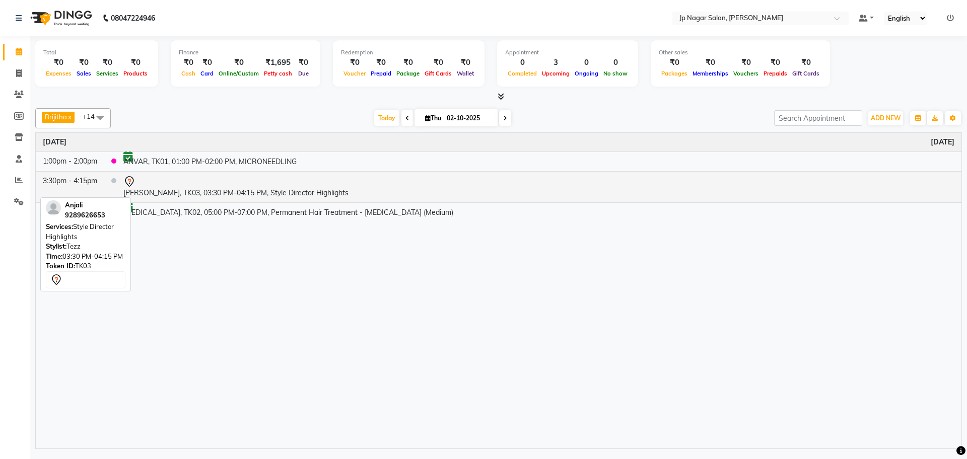
click at [159, 195] on td "[PERSON_NAME], TK03, 03:30 PM-04:15 PM, Style Director Highlights" at bounding box center [538, 186] width 845 height 31
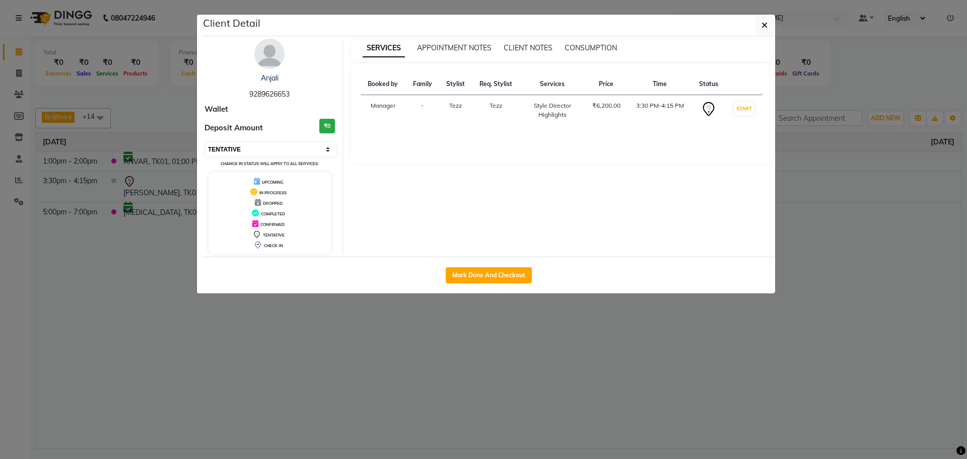
click at [293, 146] on select "Select IN SERVICE CONFIRMED TENTATIVE CHECK IN MARK DONE DROPPED UPCOMING" at bounding box center [271, 150] width 130 height 14
select select "6"
click at [206, 143] on select "Select IN SERVICE CONFIRMED TENTATIVE CHECK IN MARK DONE DROPPED UPCOMING" at bounding box center [271, 150] width 130 height 14
click at [767, 25] on icon "button" at bounding box center [765, 25] width 6 height 8
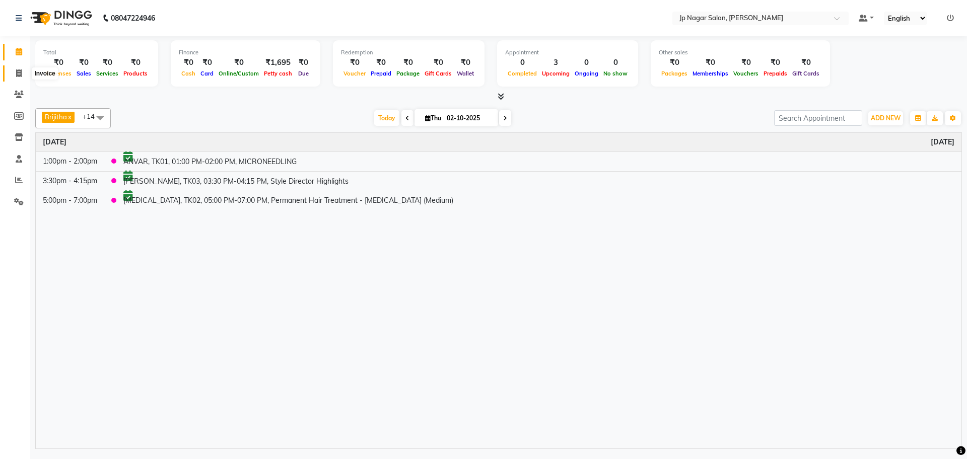
click at [15, 74] on span at bounding box center [19, 74] width 18 height 12
select select "4852"
select select "service"
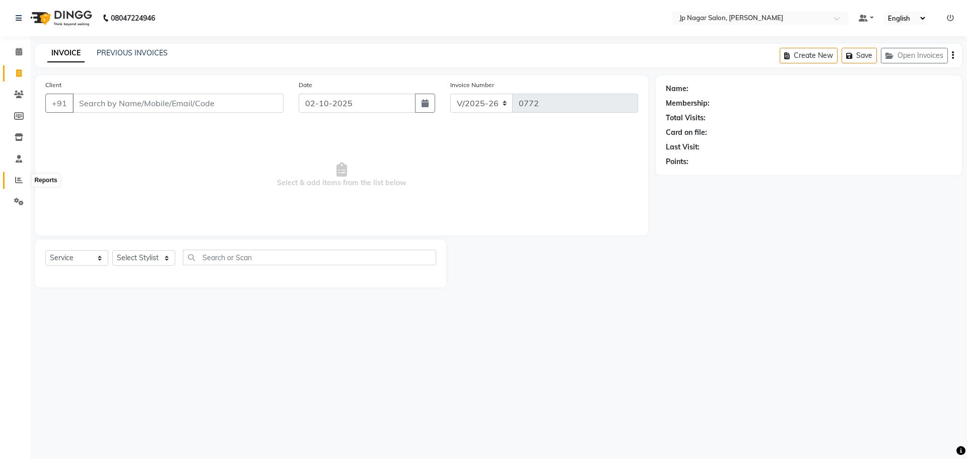
click at [12, 181] on span at bounding box center [19, 181] width 18 height 12
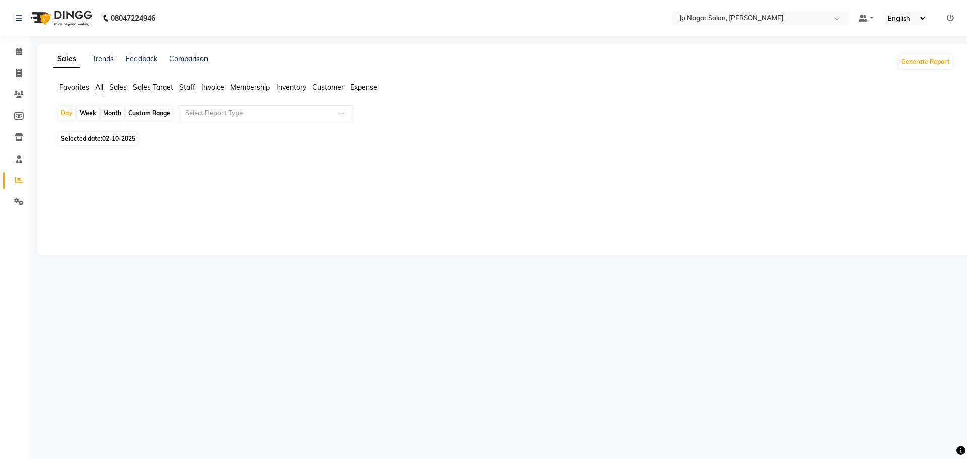
click at [119, 140] on span "02-10-2025" at bounding box center [118, 139] width 33 height 8
select select "10"
select select "2025"
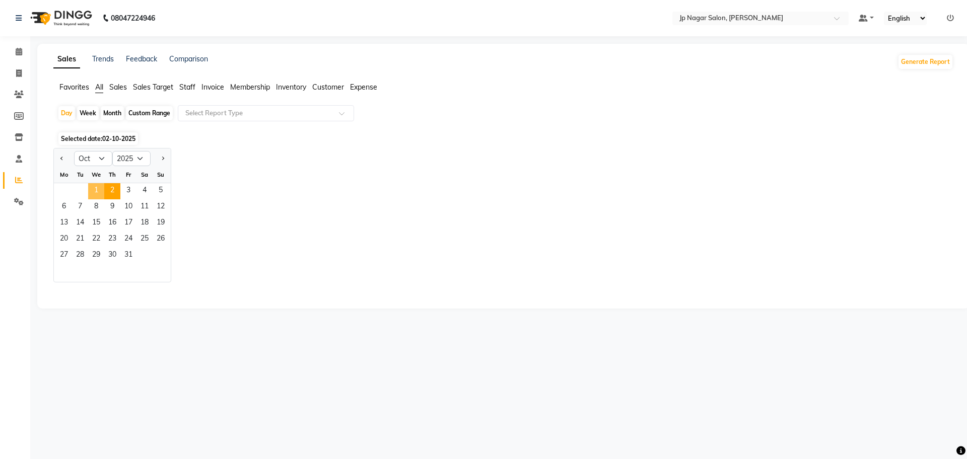
click at [91, 196] on span "1" at bounding box center [96, 191] width 16 height 16
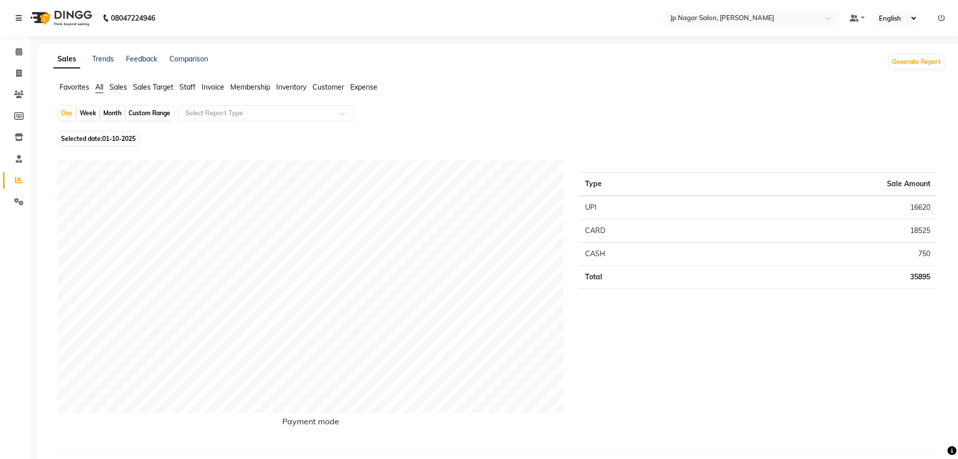
click at [117, 144] on span "Selected date: 01-10-2025" at bounding box center [98, 138] width 80 height 13
select select "10"
select select "2025"
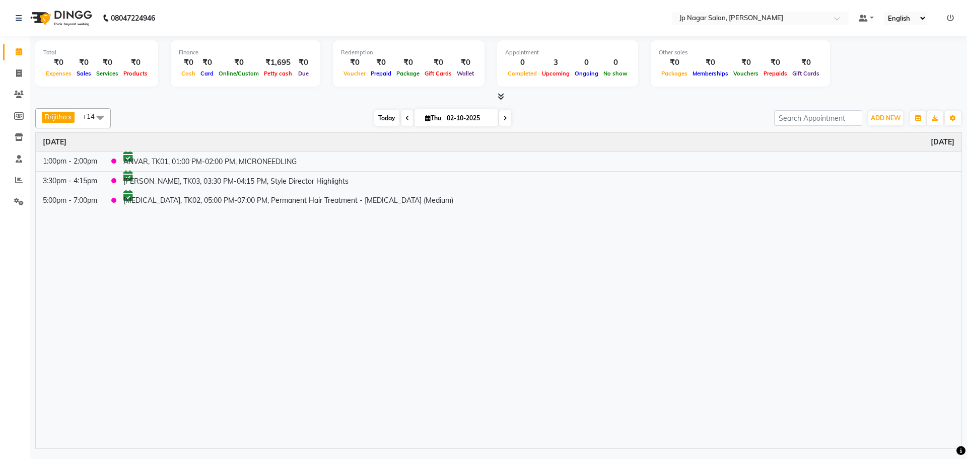
click at [385, 112] on span "Today" at bounding box center [386, 118] width 25 height 16
click at [503, 116] on icon at bounding box center [505, 118] width 4 height 6
type input "03-10-2025"
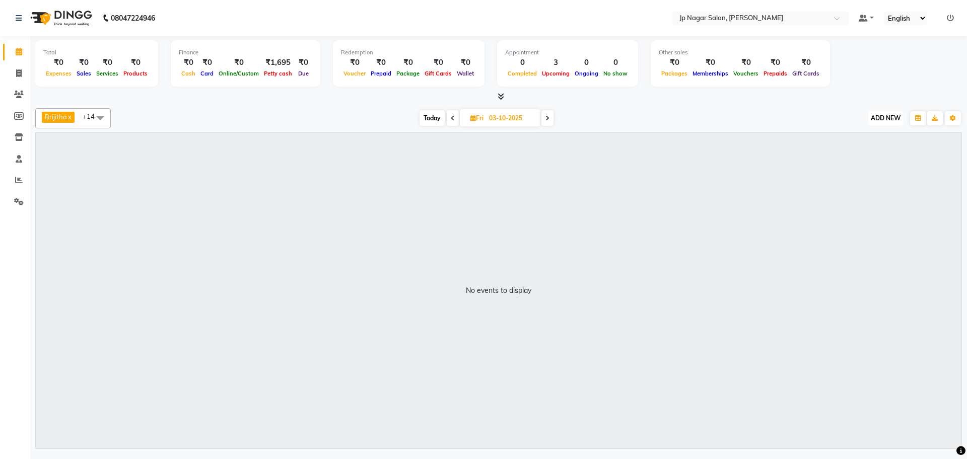
click at [889, 122] on button "ADD NEW Toggle Dropdown" at bounding box center [885, 118] width 35 height 14
click at [857, 136] on button "Add Appointment" at bounding box center [863, 137] width 80 height 13
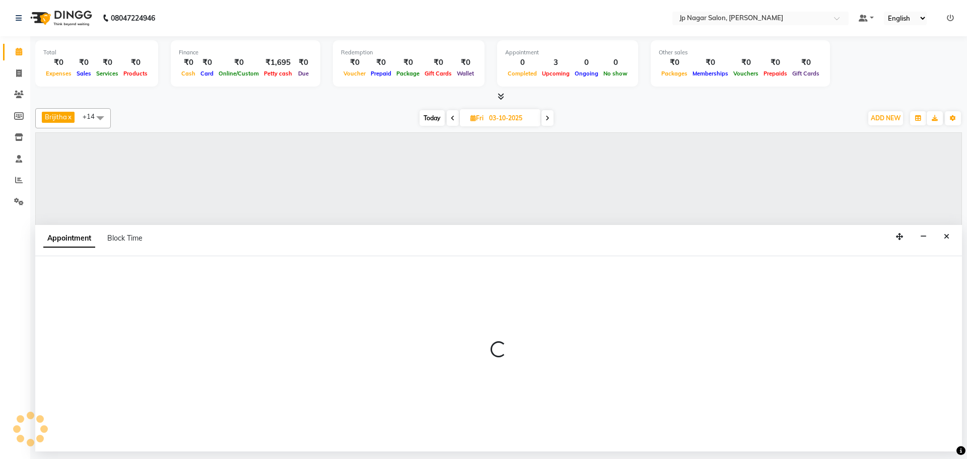
select select "tentative"
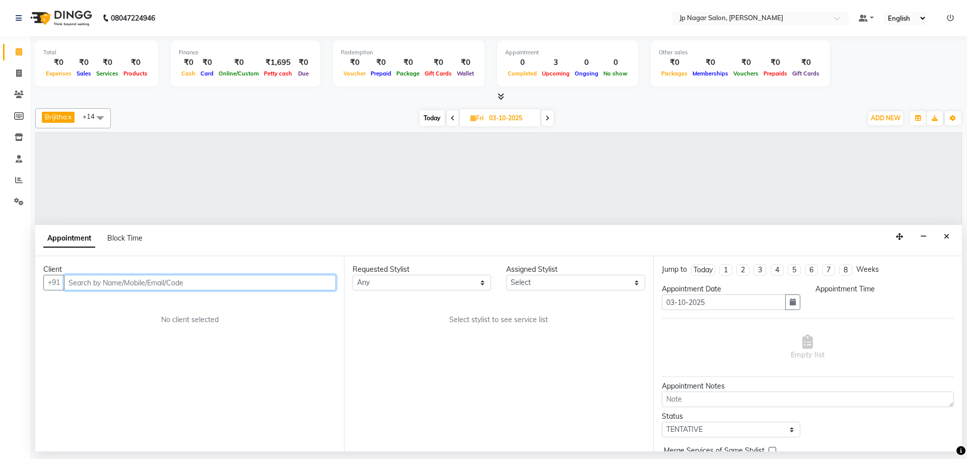
select select "540"
click at [219, 283] on input "text" at bounding box center [200, 283] width 272 height 16
type input "9980572658"
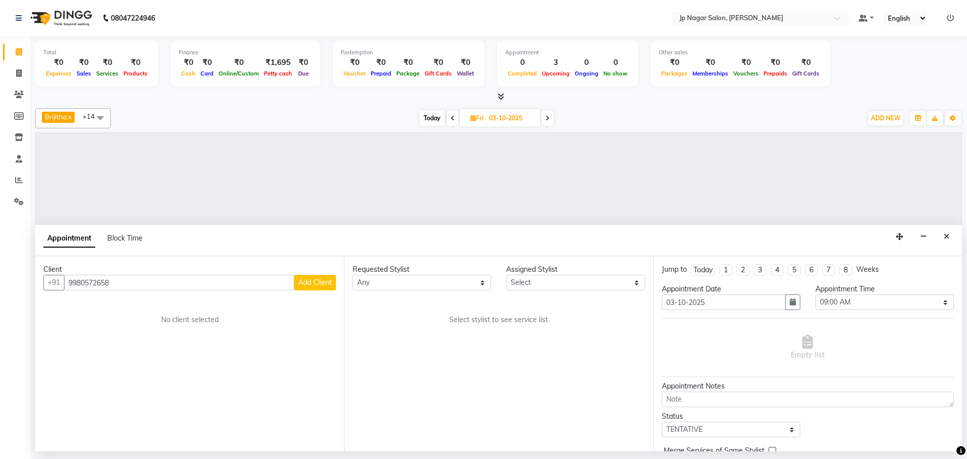
click at [329, 286] on span "Add Client" at bounding box center [315, 282] width 34 height 9
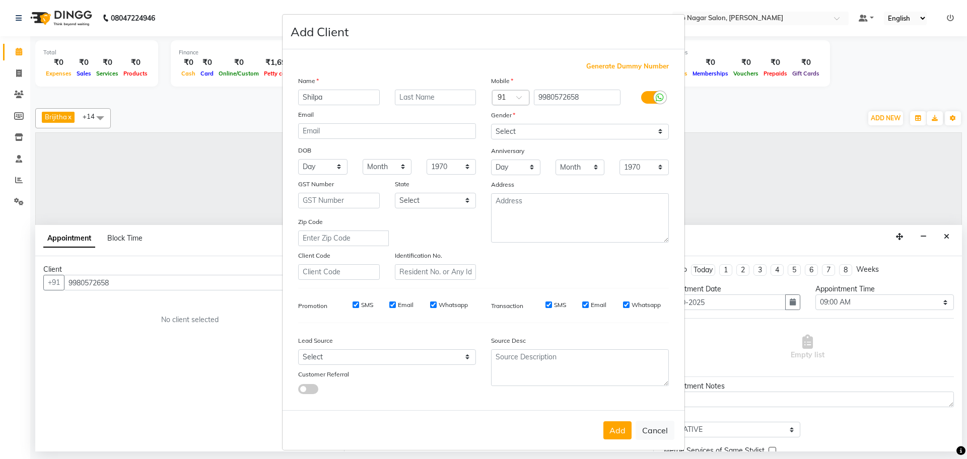
type input "Shilpa"
click at [545, 128] on select "Select [DEMOGRAPHIC_DATA] [DEMOGRAPHIC_DATA] Other Prefer Not To Say" at bounding box center [580, 132] width 178 height 16
select select "[DEMOGRAPHIC_DATA]"
click at [491, 124] on select "Select [DEMOGRAPHIC_DATA] [DEMOGRAPHIC_DATA] Other Prefer Not To Say" at bounding box center [580, 132] width 178 height 16
click at [617, 427] on button "Add" at bounding box center [618, 431] width 28 height 18
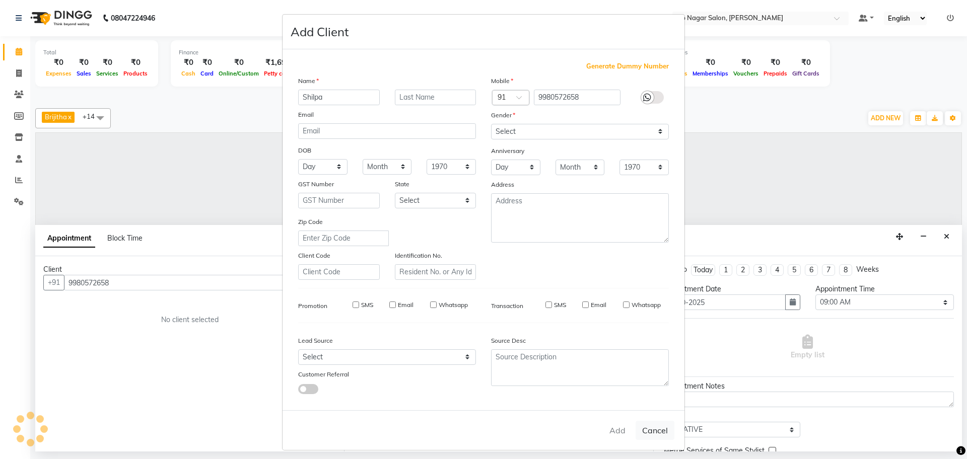
select select
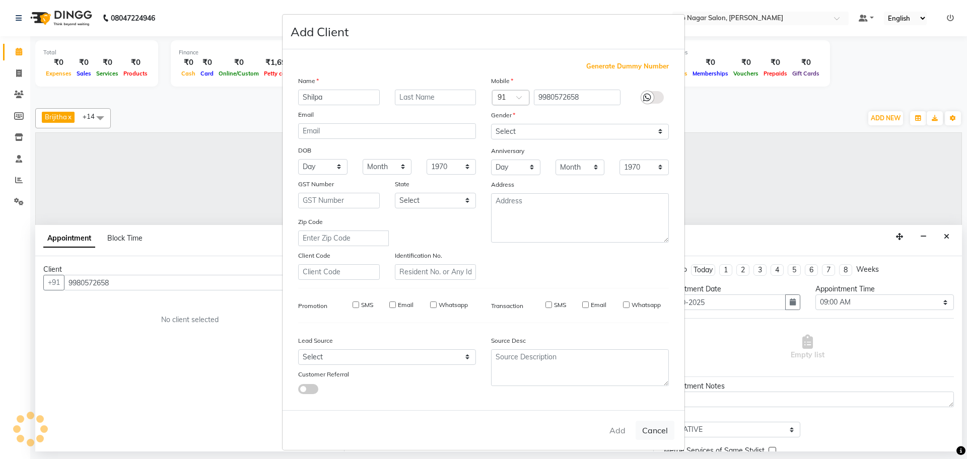
select select
checkbox input "false"
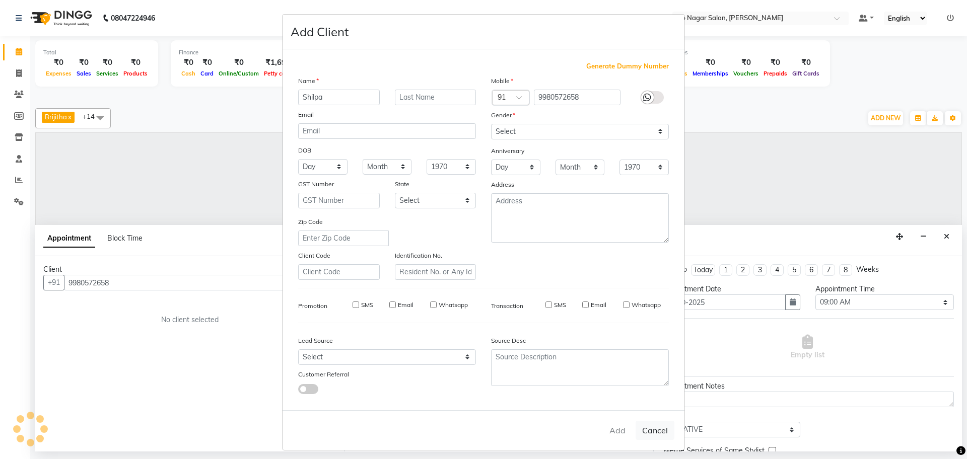
checkbox input "false"
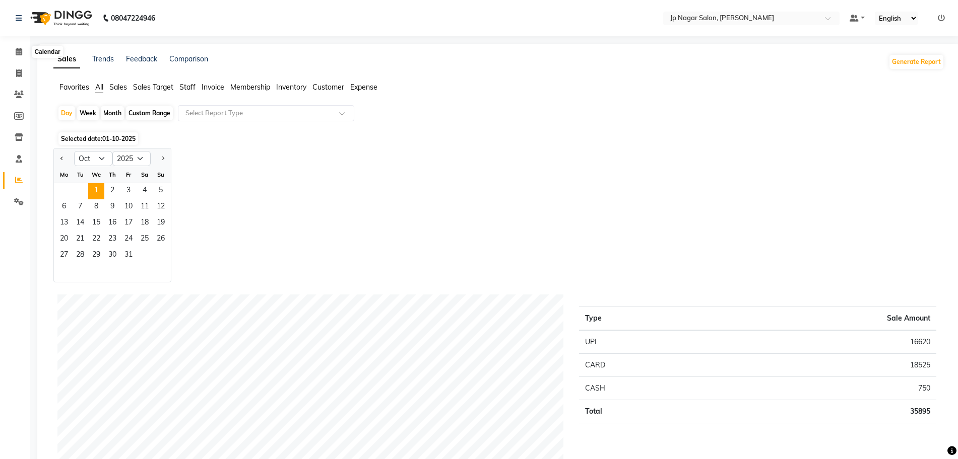
select select "10"
select select "2025"
click at [15, 55] on span at bounding box center [19, 52] width 18 height 12
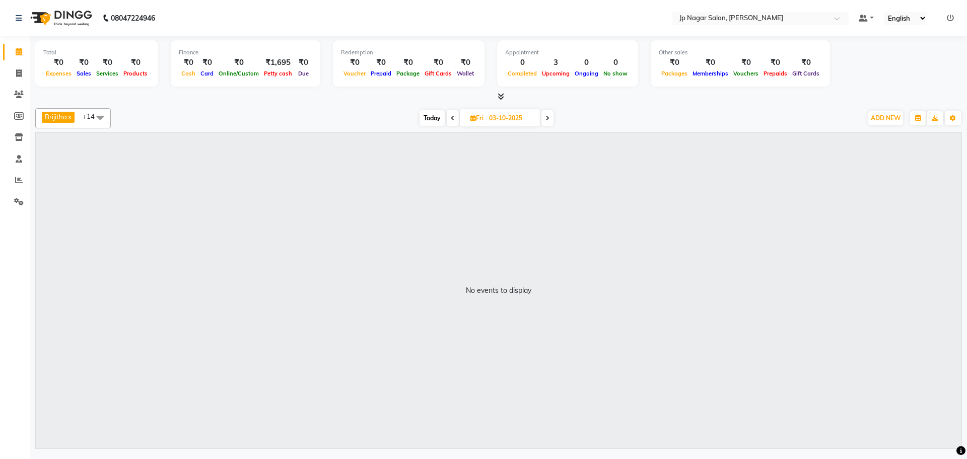
click at [432, 118] on span "Today" at bounding box center [432, 118] width 25 height 16
type input "02-10-2025"
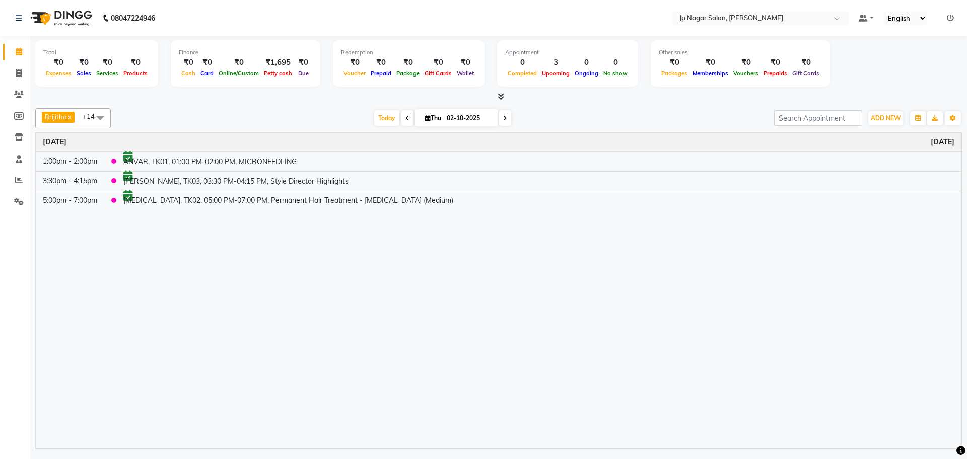
click at [271, 215] on div "Time Event [DATE] 1:00pm - 2:00pm ANVAR, TK01, 01:00 PM-02:00 PM, MICRONEEDLING…" at bounding box center [499, 291] width 926 height 316
click at [476, 119] on input "02-10-2025" at bounding box center [469, 118] width 50 height 15
select select "10"
select select "2025"
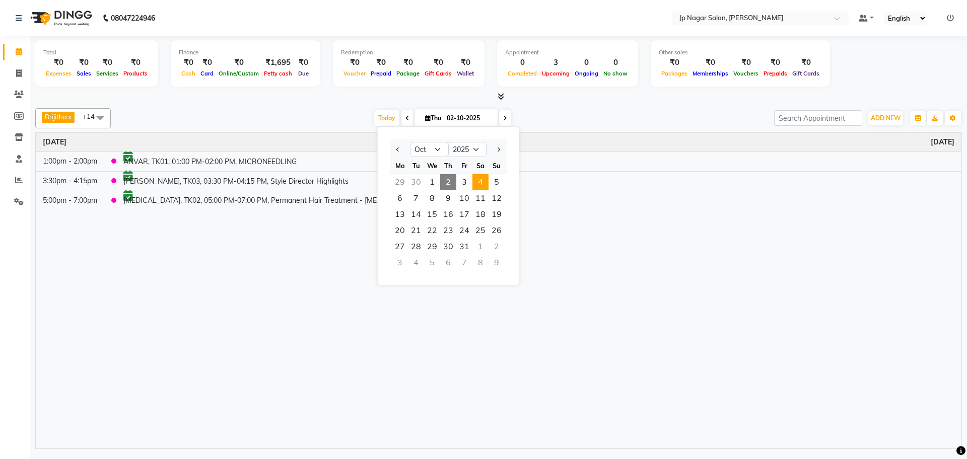
click at [486, 186] on span "4" at bounding box center [481, 182] width 16 height 16
type input "04-10-2025"
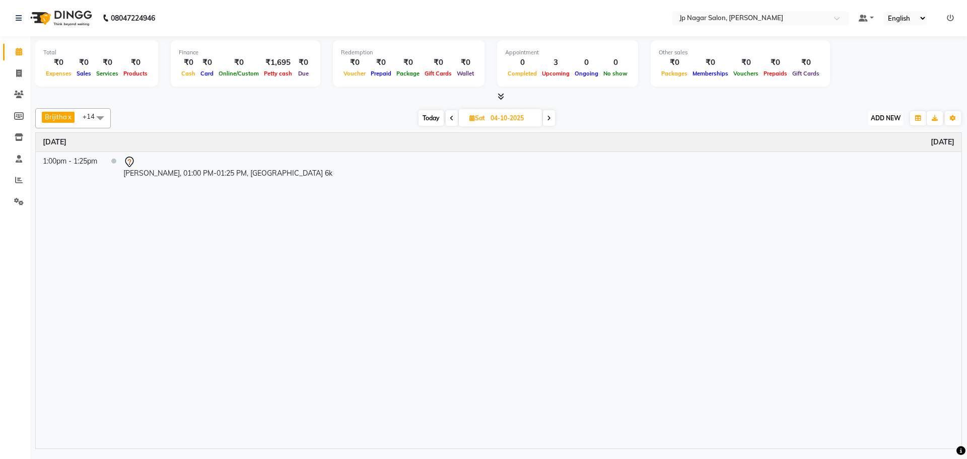
click at [879, 120] on span "ADD NEW" at bounding box center [886, 118] width 30 height 8
click at [873, 135] on button "Add Appointment" at bounding box center [863, 137] width 80 height 13
select select "tentative"
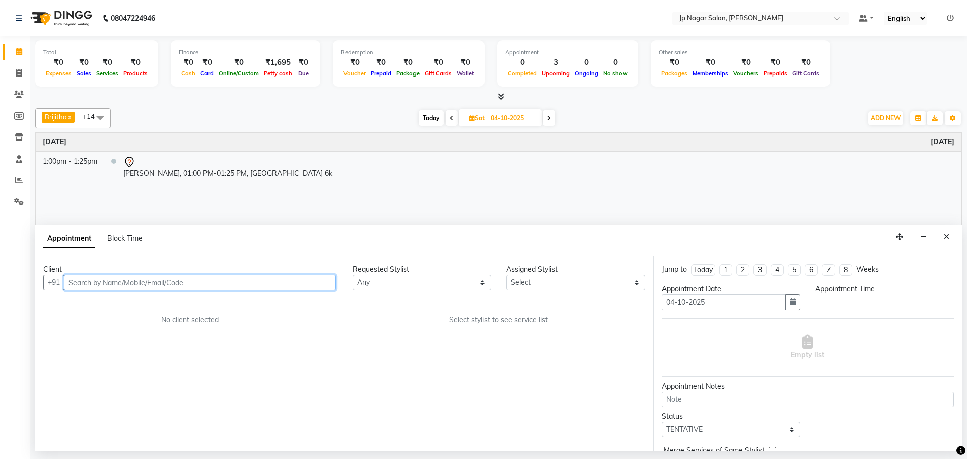
select select "540"
click at [77, 281] on input "text" at bounding box center [200, 283] width 272 height 16
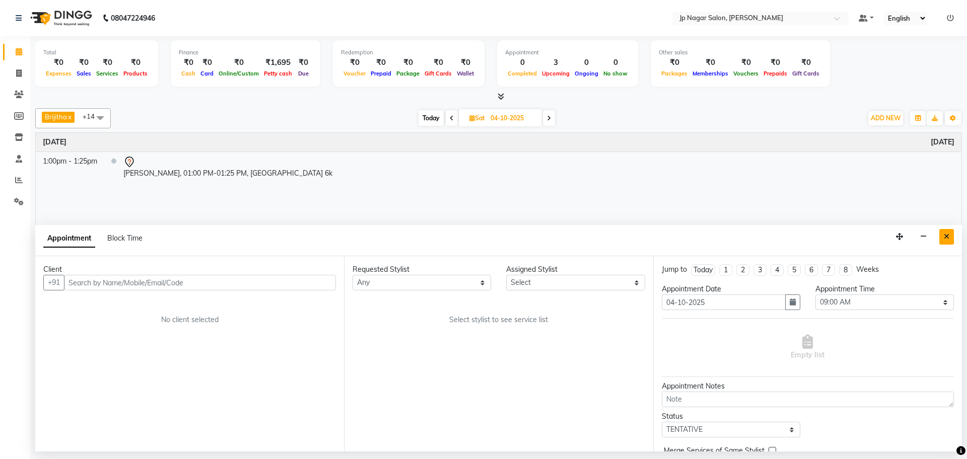
click at [952, 233] on button "Close" at bounding box center [947, 237] width 15 height 16
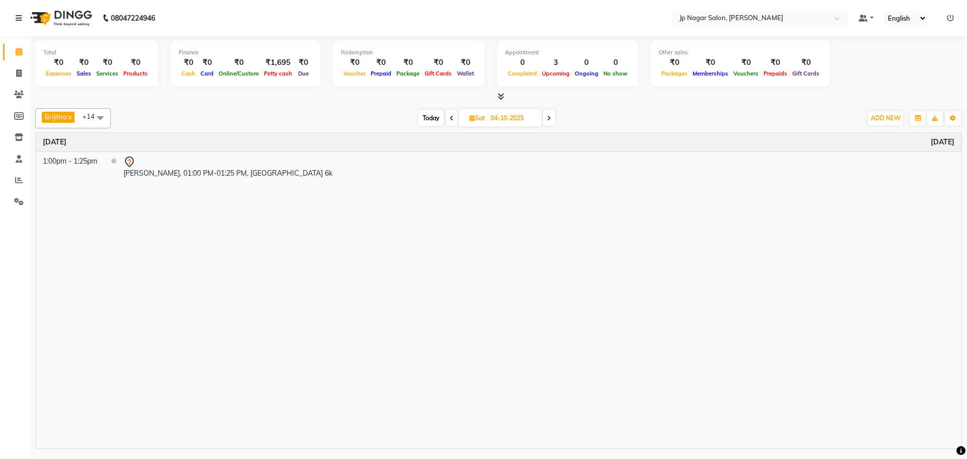
click at [453, 116] on icon at bounding box center [452, 118] width 4 height 6
type input "03-10-2025"
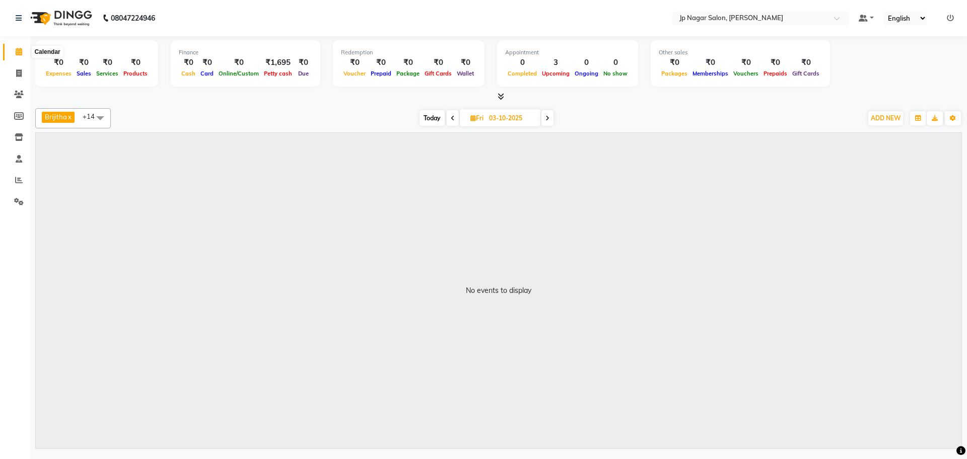
click at [22, 56] on span at bounding box center [19, 52] width 18 height 12
click at [881, 117] on span "ADD NEW" at bounding box center [886, 118] width 30 height 8
click at [871, 133] on button "Add Appointment" at bounding box center [863, 137] width 80 height 13
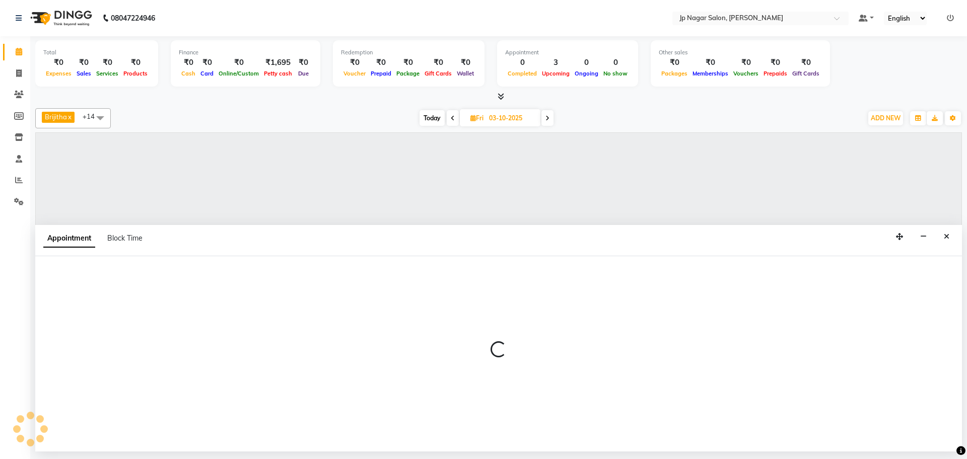
select select "540"
select select "tentative"
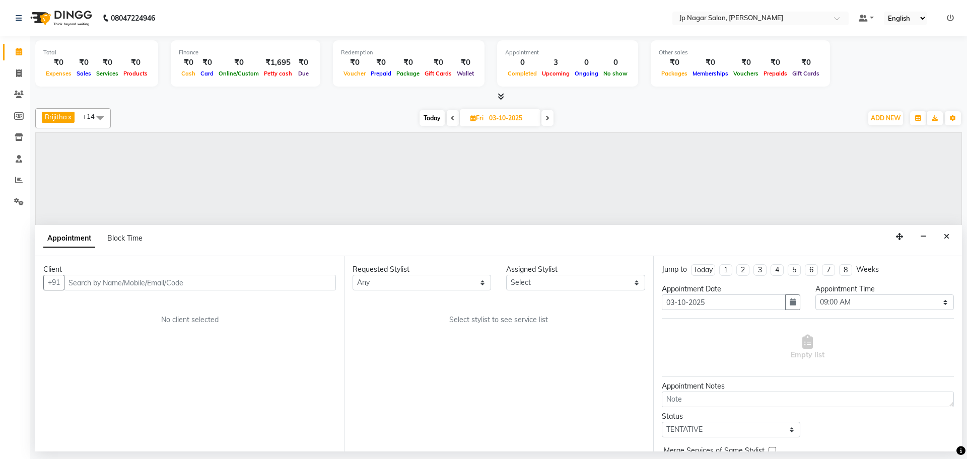
click at [82, 281] on input "text" at bounding box center [200, 283] width 272 height 16
type input "8884856401"
click at [305, 282] on span "Add Client" at bounding box center [315, 282] width 34 height 9
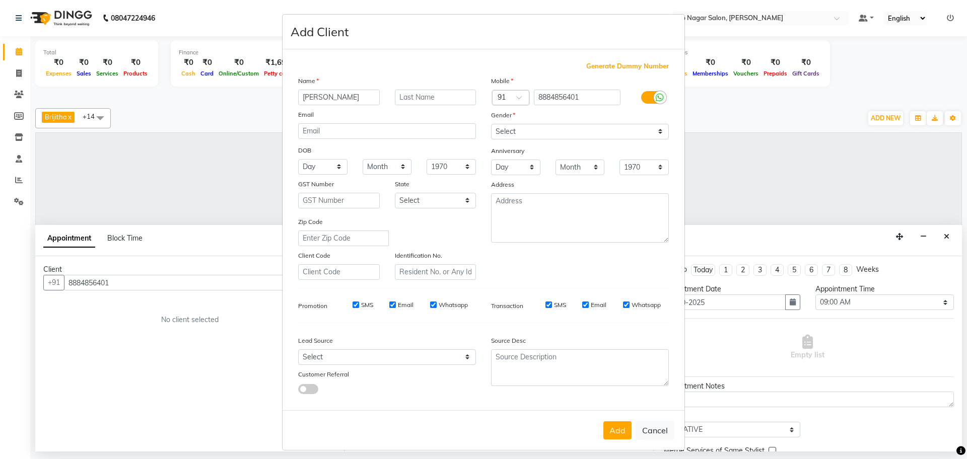
type input "[PERSON_NAME]"
click at [526, 135] on select "Select [DEMOGRAPHIC_DATA] [DEMOGRAPHIC_DATA] Other Prefer Not To Say" at bounding box center [580, 132] width 178 height 16
select select "[DEMOGRAPHIC_DATA]"
click at [491, 124] on select "Select [DEMOGRAPHIC_DATA] [DEMOGRAPHIC_DATA] Other Prefer Not To Say" at bounding box center [580, 132] width 178 height 16
click at [618, 427] on button "Add" at bounding box center [618, 431] width 28 height 18
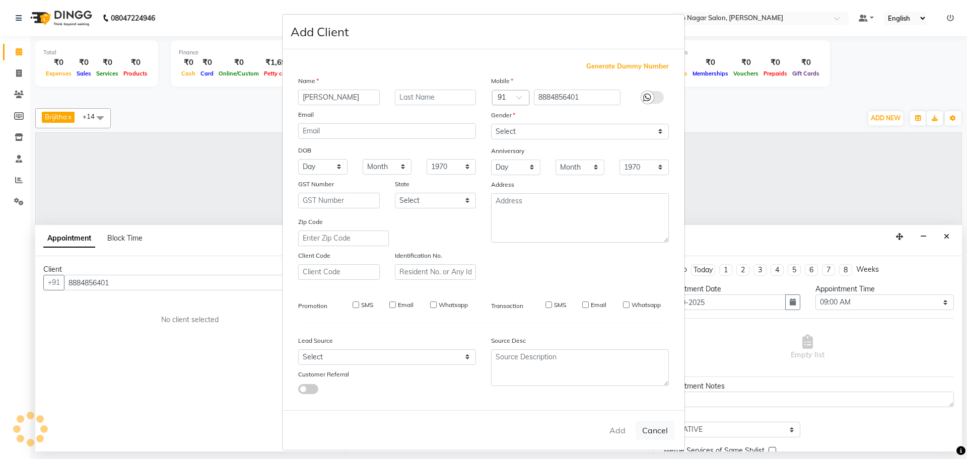
select select
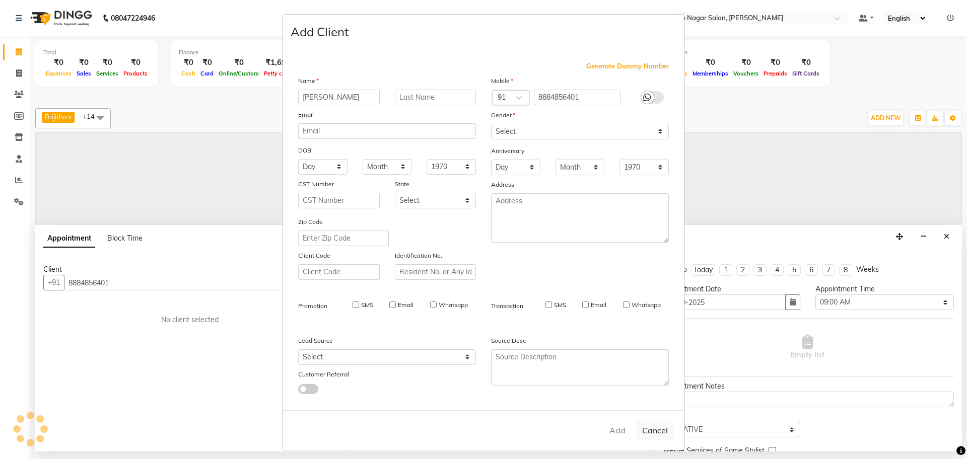
select select
checkbox input "false"
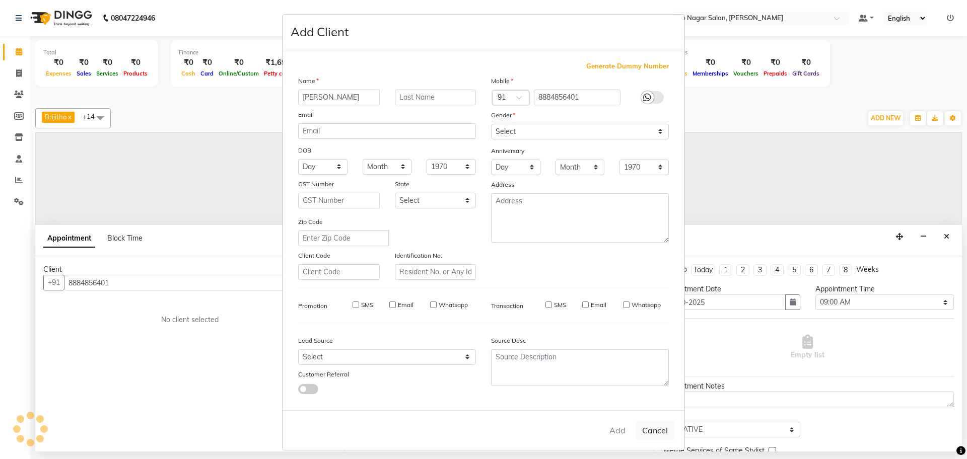
checkbox input "false"
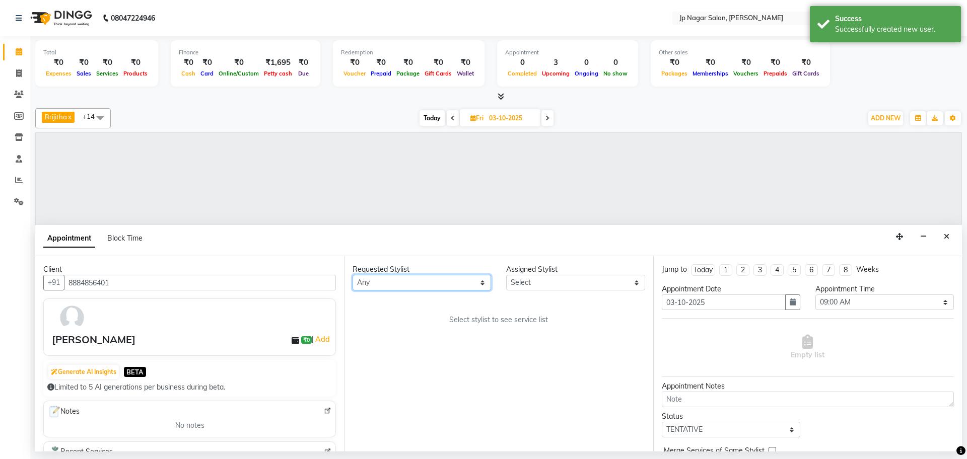
click at [400, 285] on select "Any Brijitha Jabin ahmed Jassi Jayshree Manager Mehjabin NAVYA PRATEEK Sanjana …" at bounding box center [422, 283] width 139 height 16
select select "54750"
click at [353, 275] on select "Any Brijitha Jabin ahmed Jassi Jayshree Manager Mehjabin NAVYA PRATEEK Sanjana …" at bounding box center [422, 283] width 139 height 16
select select "54750"
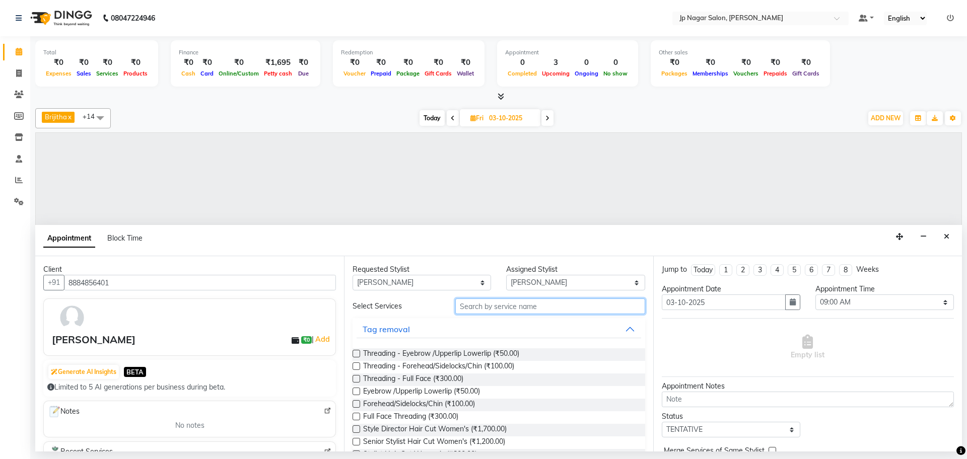
click at [505, 310] on input "text" at bounding box center [550, 307] width 190 height 16
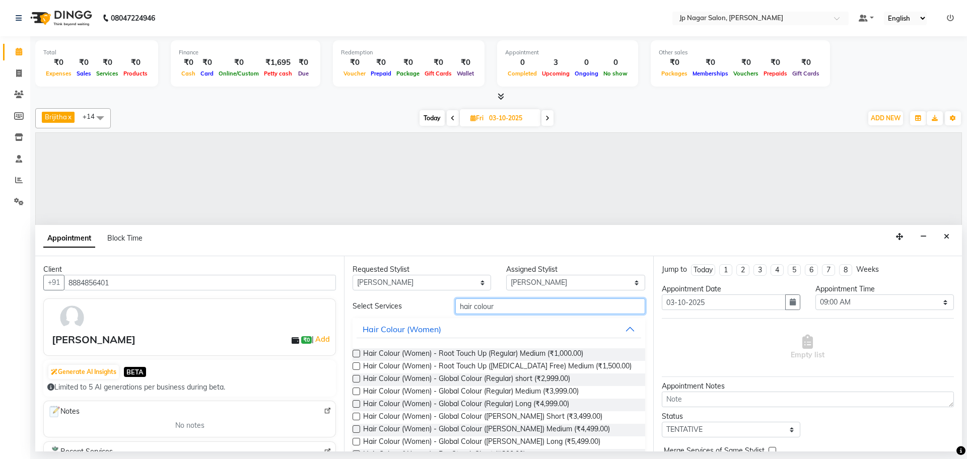
type input "hair colour"
click at [358, 353] on label at bounding box center [357, 354] width 8 height 8
click at [358, 353] on input "checkbox" at bounding box center [356, 355] width 7 height 7
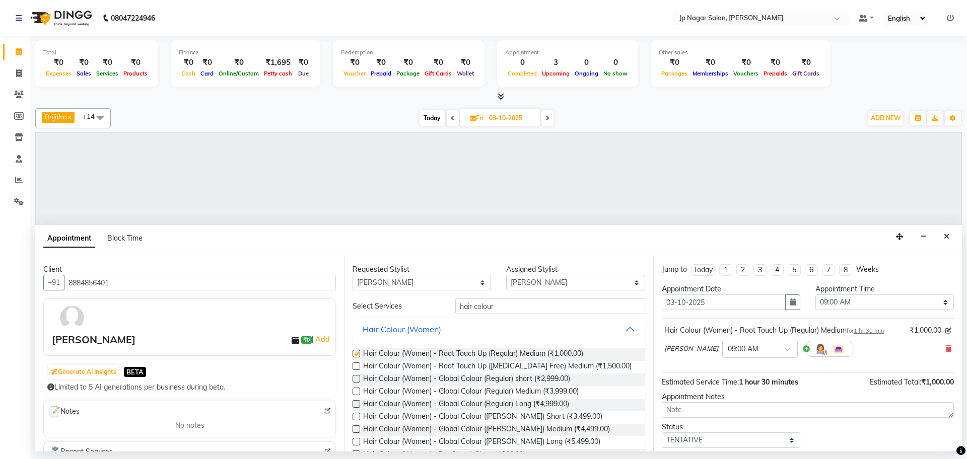
checkbox input "false"
click at [881, 303] on select "Select 09:00 AM 09:15 AM 09:30 AM 09:45 AM 10:00 AM 10:15 AM 10:30 AM 10:45 AM …" at bounding box center [885, 303] width 139 height 16
select select "720"
click at [816, 295] on select "Select 09:00 AM 09:15 AM 09:30 AM 09:45 AM 10:00 AM 10:15 AM 10:30 AM 10:45 AM …" at bounding box center [885, 303] width 139 height 16
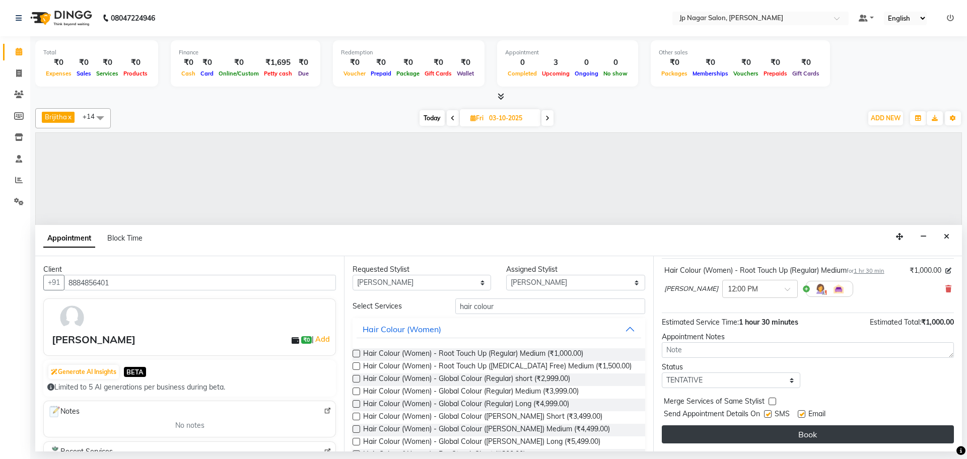
click at [771, 439] on button "Book" at bounding box center [808, 435] width 292 height 18
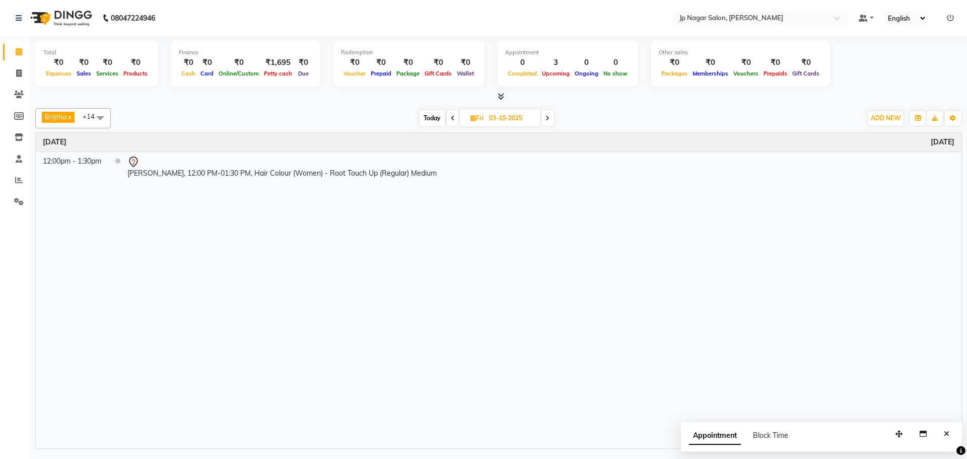
click at [454, 118] on icon at bounding box center [453, 118] width 4 height 6
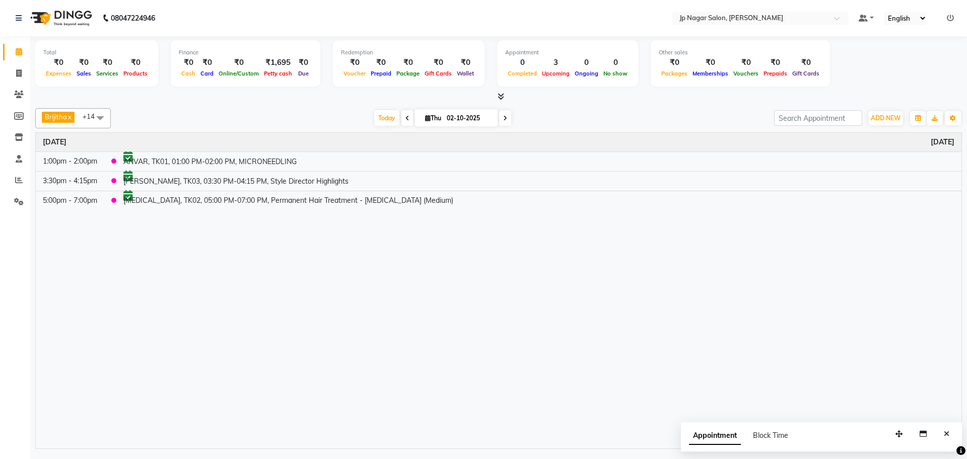
click at [503, 116] on icon at bounding box center [505, 118] width 4 height 6
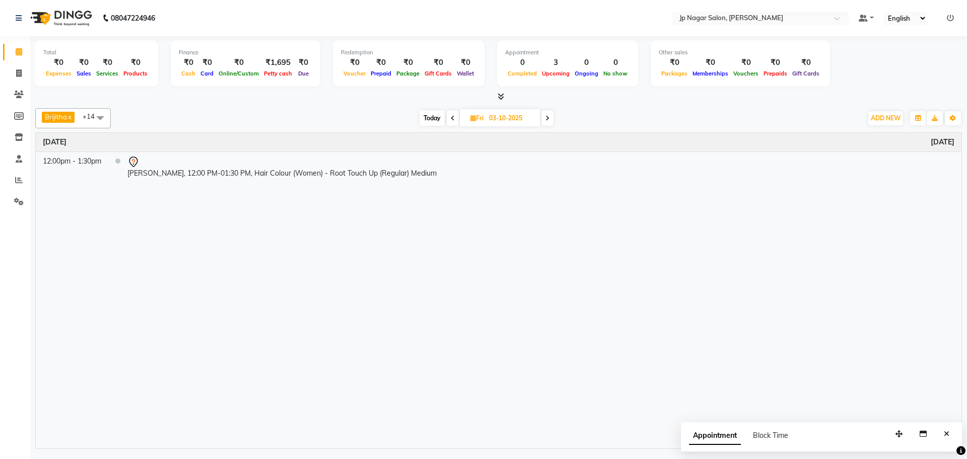
click at [548, 119] on icon at bounding box center [548, 118] width 4 height 6
click at [549, 118] on icon at bounding box center [549, 118] width 4 height 6
click at [550, 116] on icon at bounding box center [550, 118] width 4 height 6
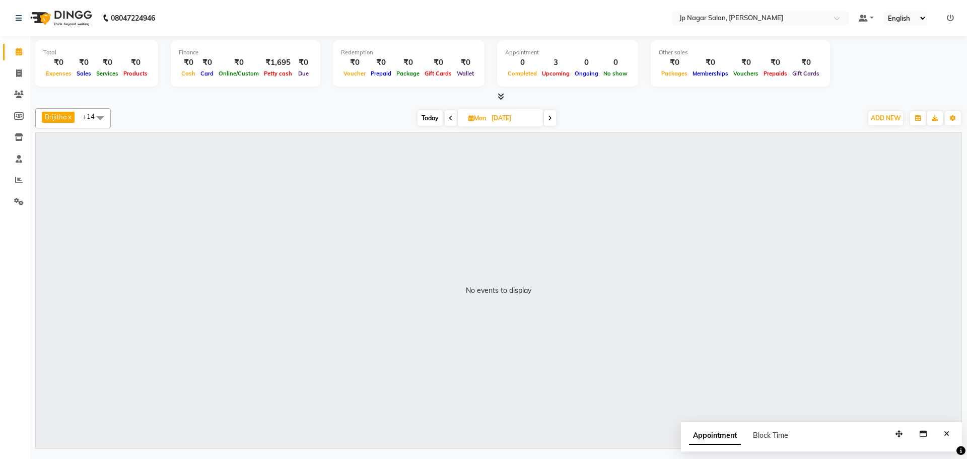
click at [451, 116] on icon at bounding box center [451, 118] width 4 height 6
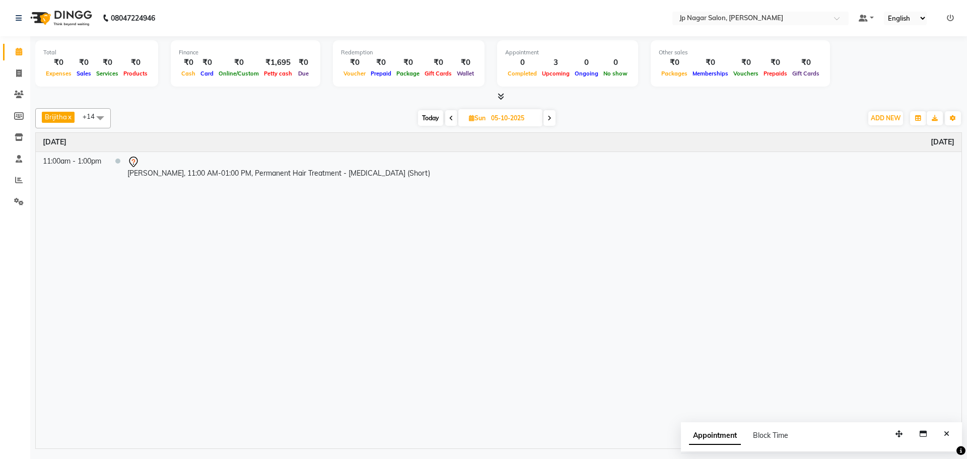
click at [451, 116] on icon at bounding box center [451, 118] width 4 height 6
click at [451, 116] on icon at bounding box center [452, 118] width 4 height 6
click at [545, 119] on span at bounding box center [548, 118] width 12 height 16
type input "04-10-2025"
click at [885, 122] on button "ADD NEW Toggle Dropdown" at bounding box center [885, 118] width 35 height 14
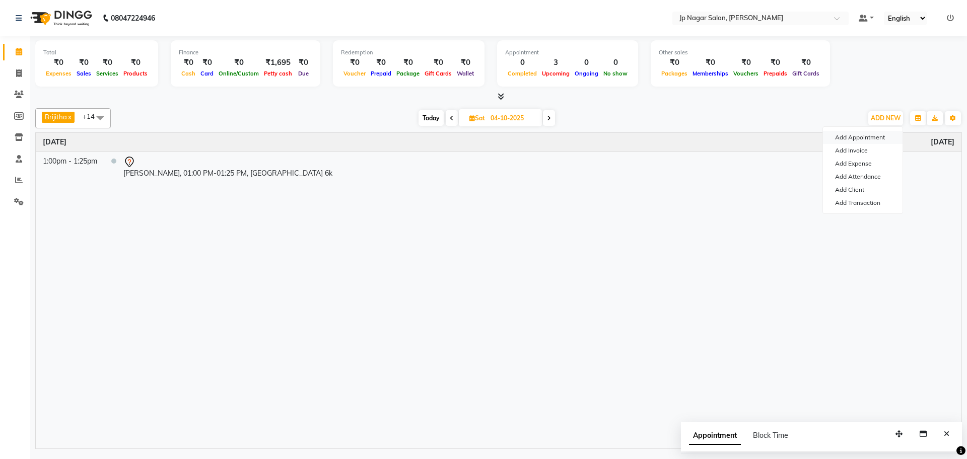
click at [854, 139] on button "Add Appointment" at bounding box center [863, 137] width 80 height 13
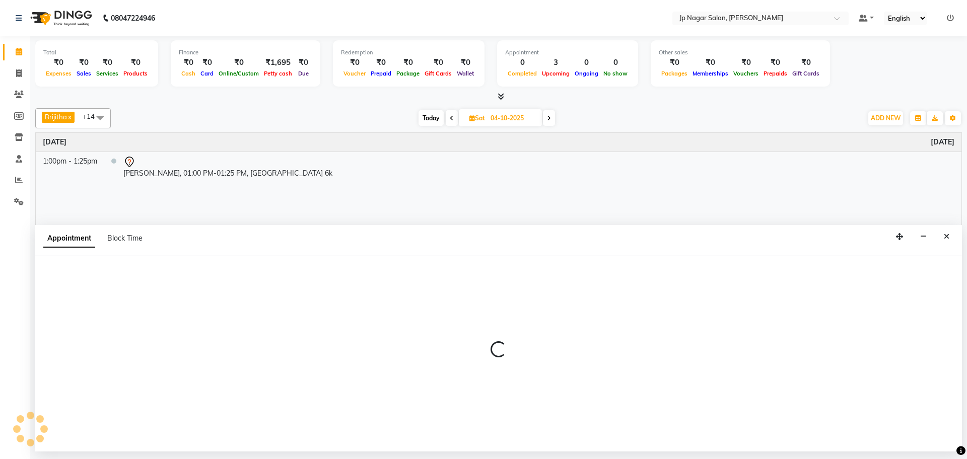
select select "540"
select select "tentative"
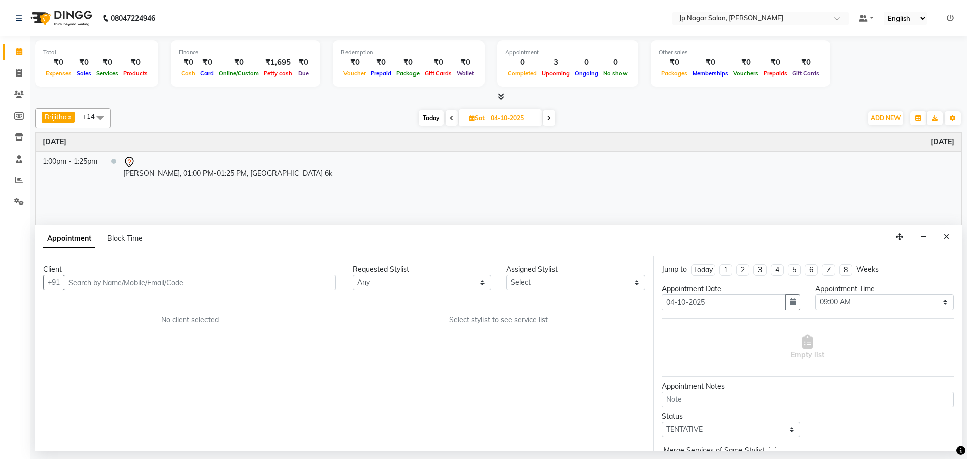
click at [161, 342] on div "Client +91 No client selected" at bounding box center [189, 353] width 309 height 195
click at [130, 283] on input "text" at bounding box center [200, 283] width 272 height 16
paste input "7829111861"
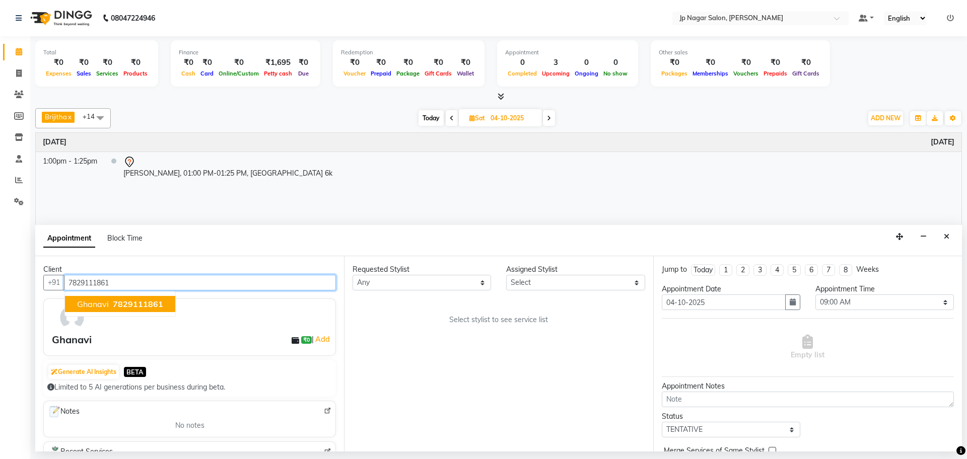
type input "7829111861"
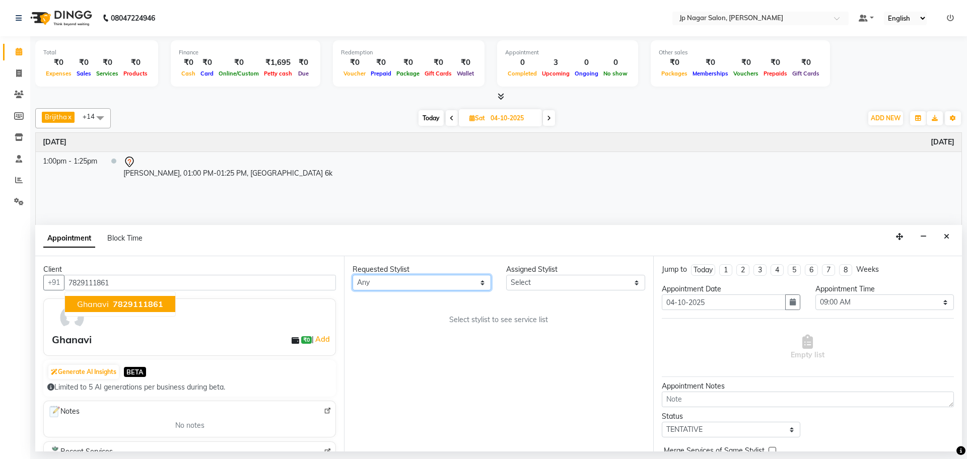
click at [408, 280] on select "Any Brijitha Jabin ahmed Jassi Jayshree Manager Mehjabin NAVYA PRATEEK Sanjana …" at bounding box center [422, 283] width 139 height 16
select select "33311"
click at [353, 275] on select "Any Brijitha Jabin ahmed Jassi Jayshree Manager Mehjabin NAVYA PRATEEK Sanjana …" at bounding box center [422, 283] width 139 height 16
select select "33311"
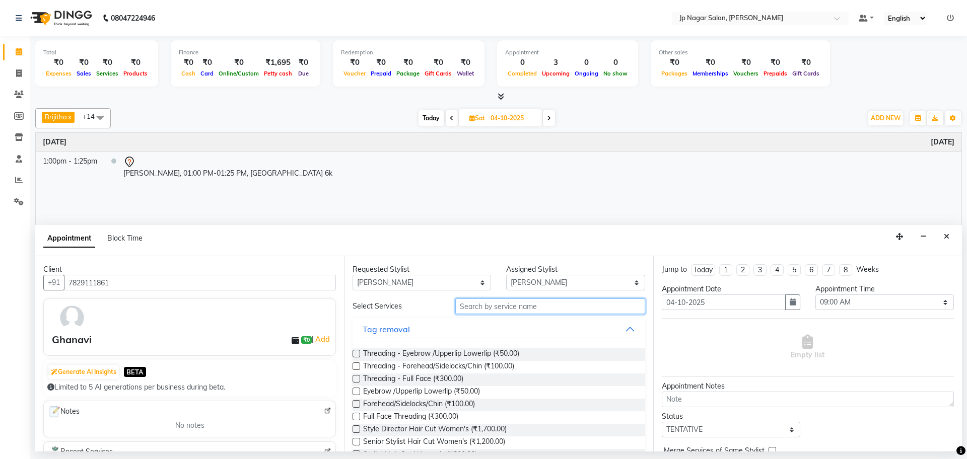
click at [523, 306] on input "text" at bounding box center [550, 307] width 190 height 16
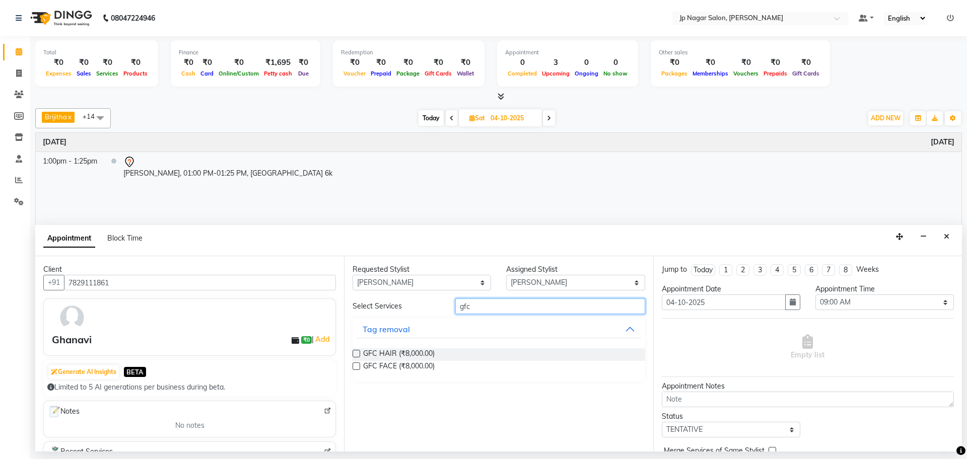
type input "gfc"
click at [356, 356] on label at bounding box center [357, 354] width 8 height 8
click at [356, 356] on input "checkbox" at bounding box center [356, 355] width 7 height 7
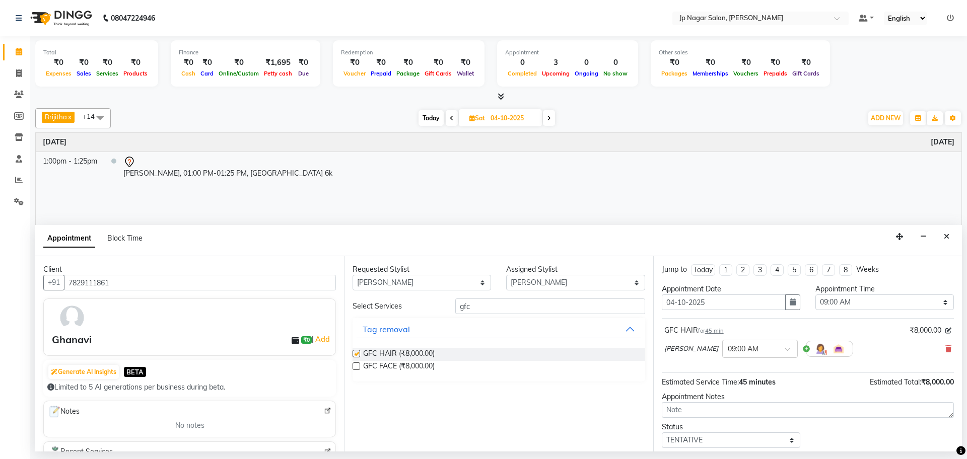
checkbox input "false"
click at [912, 298] on select "Select 09:00 AM 09:15 AM 09:30 AM 09:45 AM 10:00 AM 10:15 AM 10:30 AM 10:45 AM …" at bounding box center [885, 303] width 139 height 16
select select "720"
click at [816, 295] on select "Select 09:00 AM 09:15 AM 09:30 AM 09:45 AM 10:00 AM 10:15 AM 10:30 AM 10:45 AM …" at bounding box center [885, 303] width 139 height 16
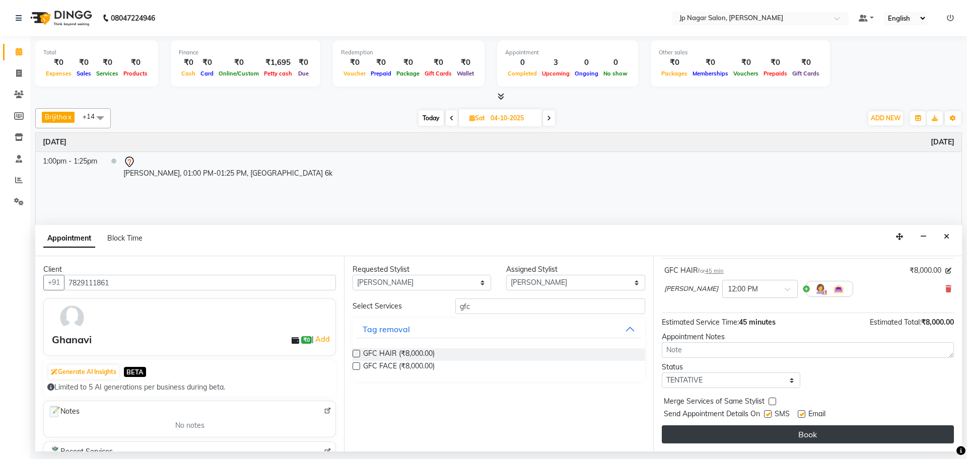
click at [775, 441] on button "Book" at bounding box center [808, 435] width 292 height 18
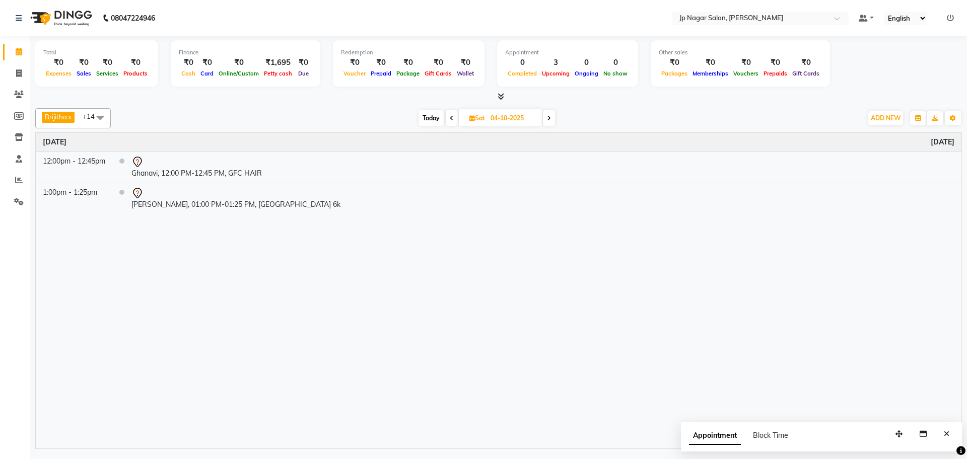
click at [453, 116] on icon at bounding box center [452, 118] width 4 height 6
click at [451, 122] on span at bounding box center [453, 118] width 12 height 16
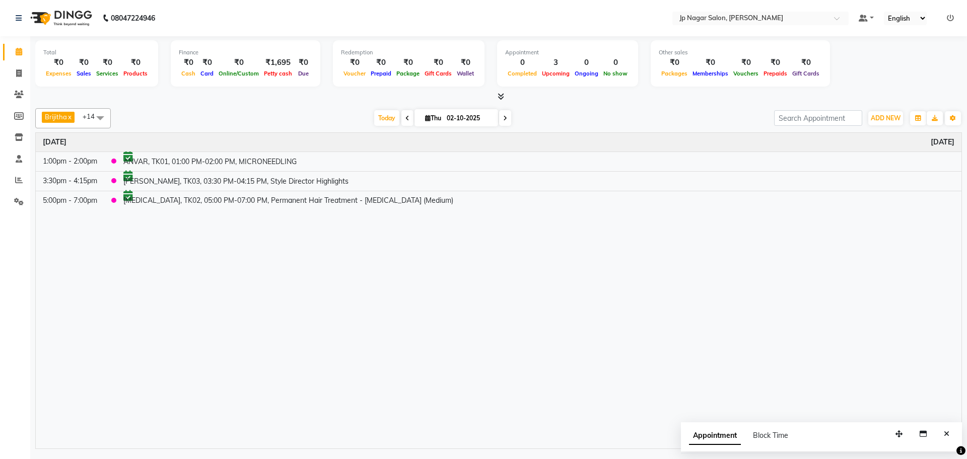
click at [507, 121] on span at bounding box center [505, 118] width 12 height 16
type input "03-10-2025"
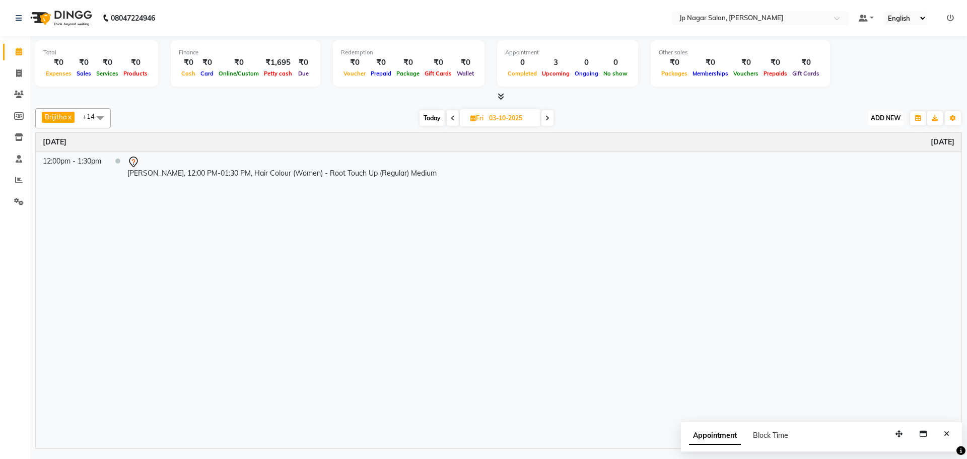
click at [889, 121] on span "ADD NEW" at bounding box center [886, 118] width 30 height 8
click at [857, 137] on button "Add Appointment" at bounding box center [863, 137] width 80 height 13
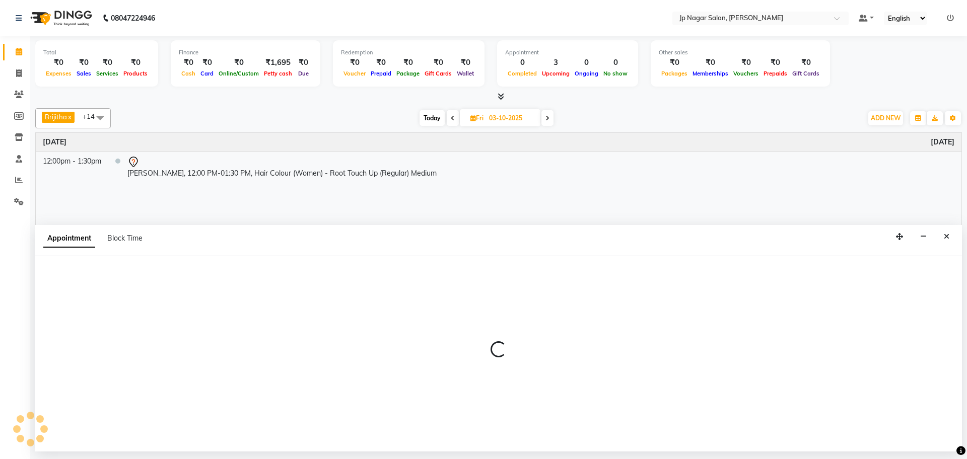
select select "tentative"
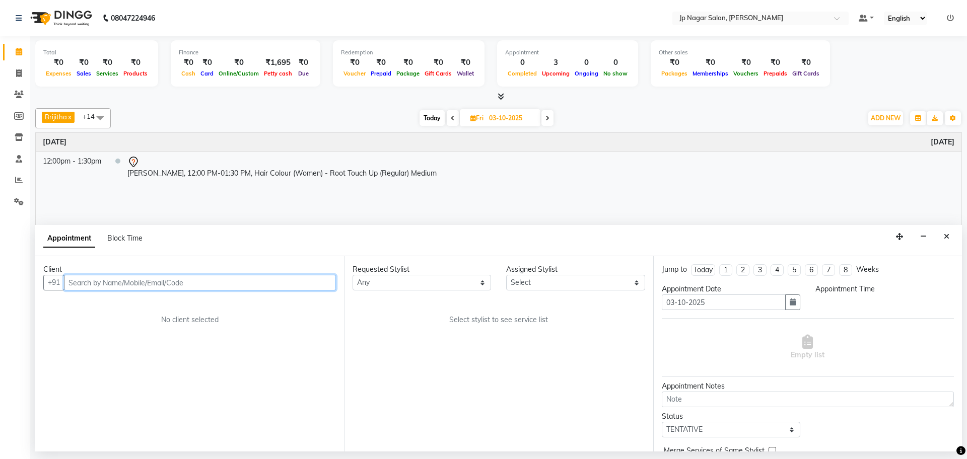
select select "540"
type input "9704941528"
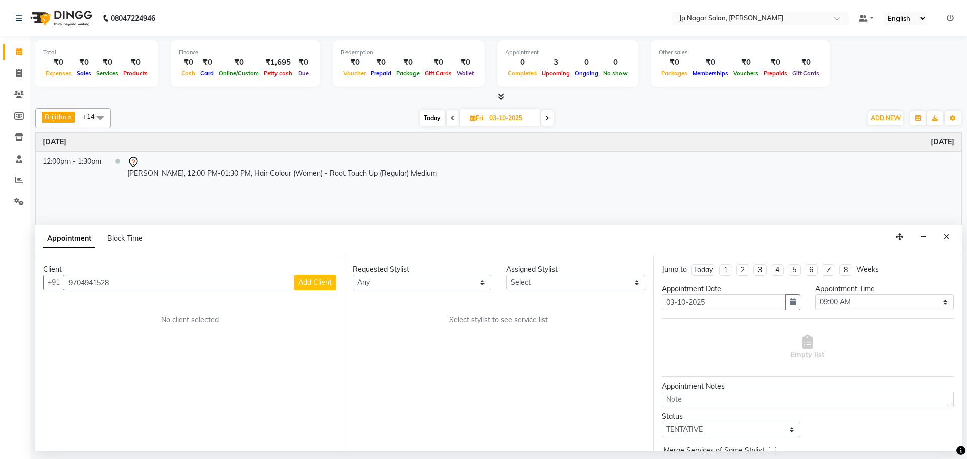
click at [330, 283] on span "Add Client" at bounding box center [315, 282] width 34 height 9
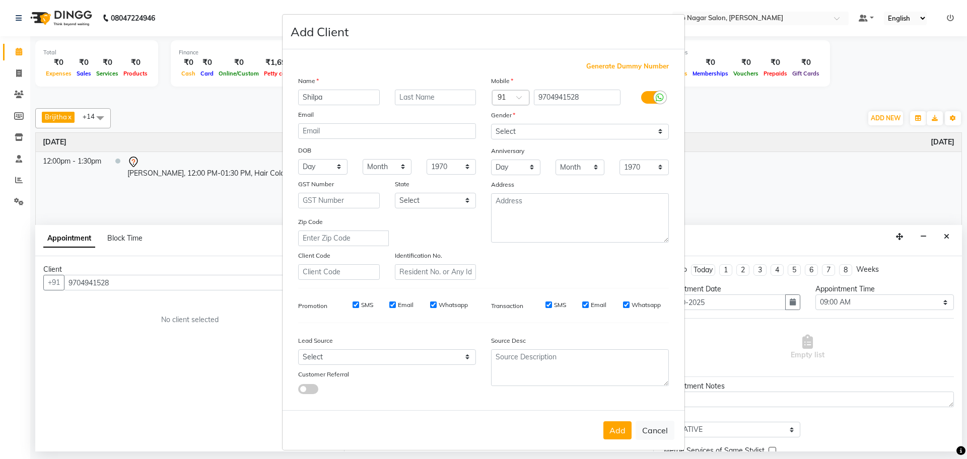
type input "Shilpa"
click at [592, 132] on select "Select Male Female Other Prefer Not To Say" at bounding box center [580, 132] width 178 height 16
select select "female"
click at [491, 124] on select "Select Male Female Other Prefer Not To Say" at bounding box center [580, 132] width 178 height 16
click at [615, 429] on button "Add" at bounding box center [618, 431] width 28 height 18
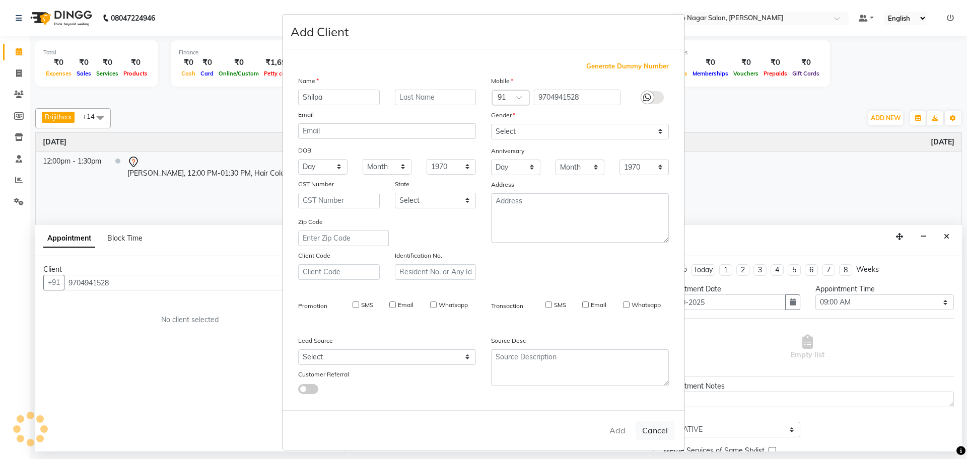
select select
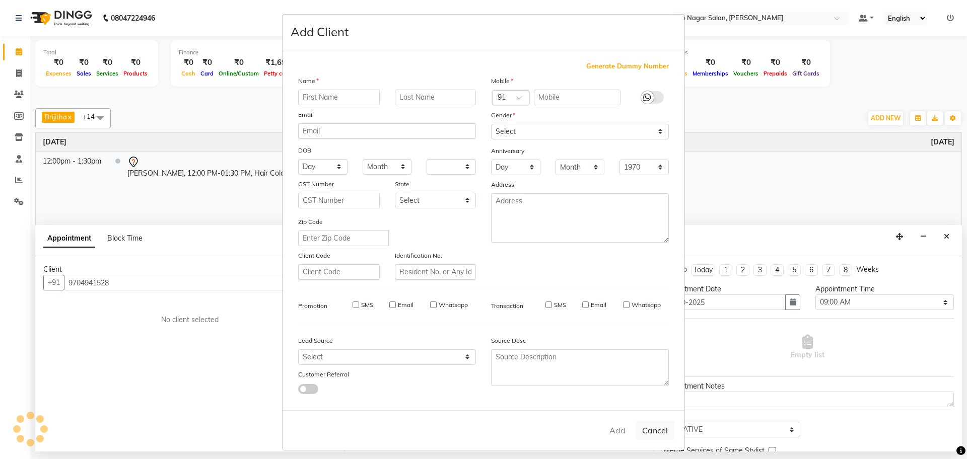
select select
checkbox input "false"
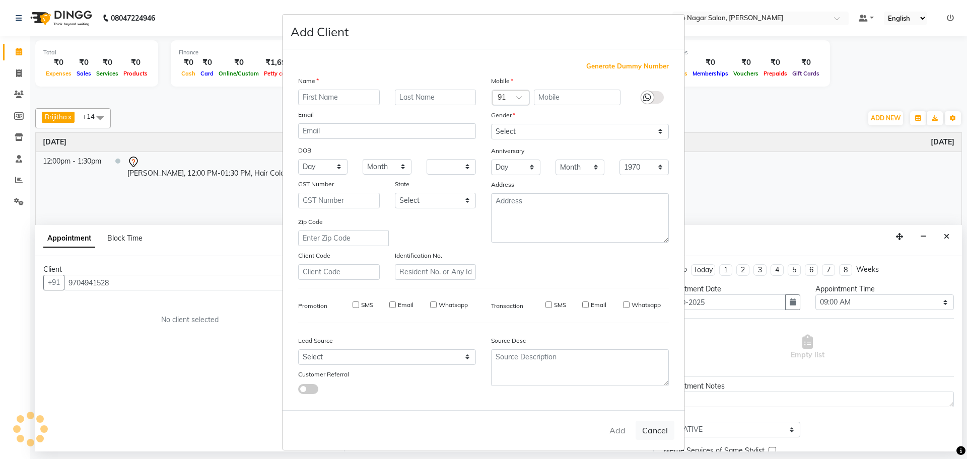
checkbox input "false"
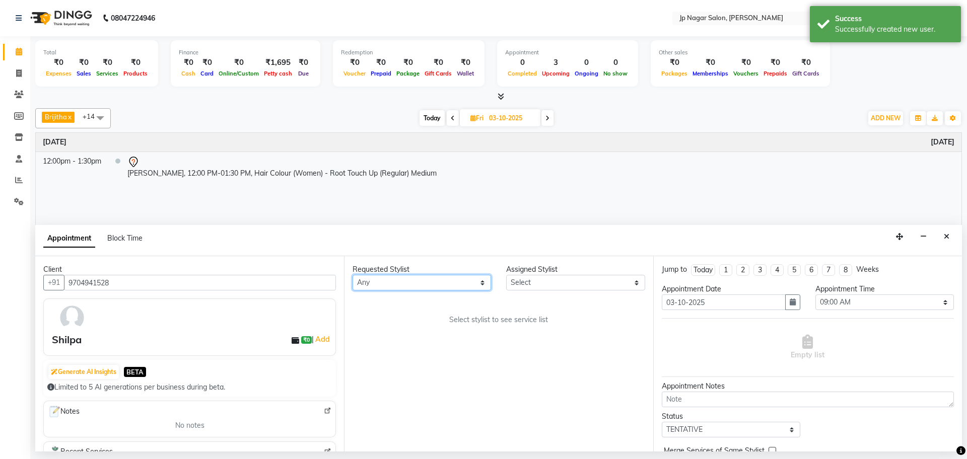
click at [404, 285] on select "Any Brijitha Jabin ahmed Jassi Jayshree Manager Mehjabin NAVYA PRATEEK Sanjana …" at bounding box center [422, 283] width 139 height 16
select select "50073"
click at [353, 275] on select "Any Brijitha Jabin ahmed Jassi Jayshree Manager Mehjabin NAVYA PRATEEK Sanjana …" at bounding box center [422, 283] width 139 height 16
select select "50073"
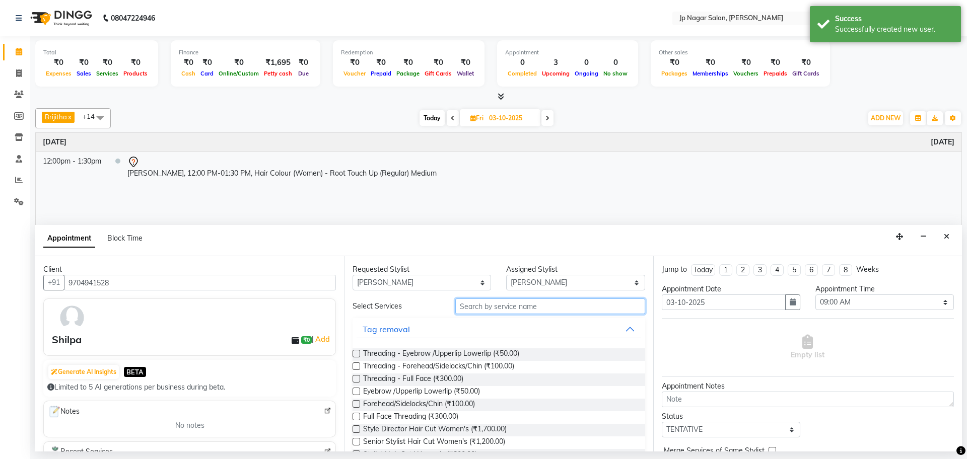
click at [491, 306] on input "text" at bounding box center [550, 307] width 190 height 16
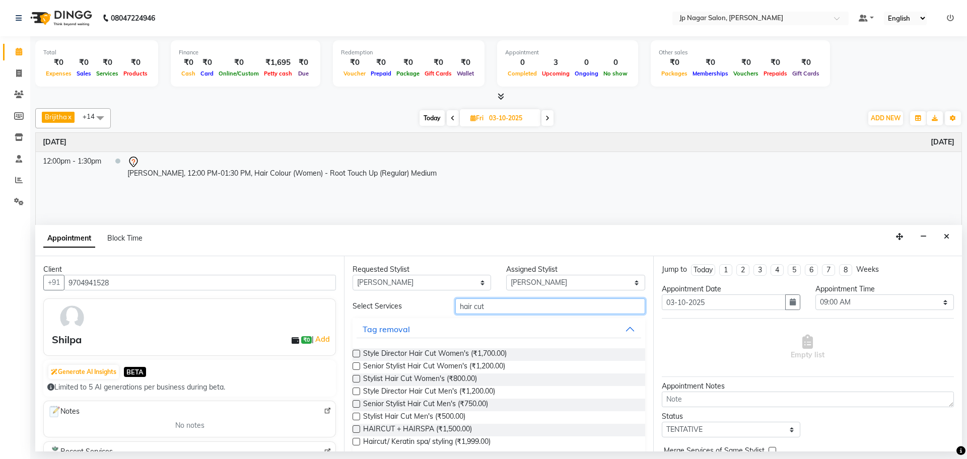
type input "hair cut"
click at [354, 352] on label at bounding box center [357, 354] width 8 height 8
click at [354, 352] on input "checkbox" at bounding box center [356, 355] width 7 height 7
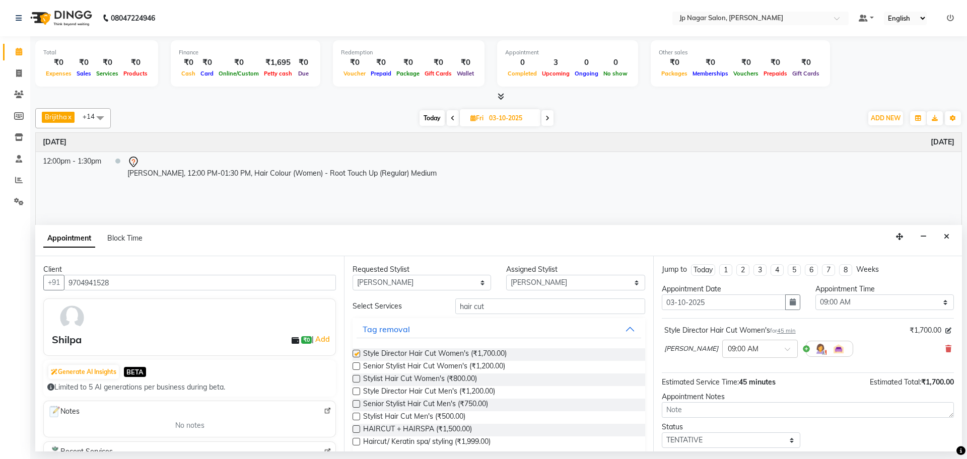
checkbox input "false"
click at [858, 306] on select "Select 09:00 AM 09:15 AM 09:30 AM 09:45 AM 10:00 AM 10:15 AM 10:30 AM 10:45 AM …" at bounding box center [885, 303] width 139 height 16
select select "660"
click at [816, 295] on select "Select 09:00 AM 09:15 AM 09:30 AM 09:45 AM 10:00 AM 10:15 AM 10:30 AM 10:45 AM …" at bounding box center [885, 303] width 139 height 16
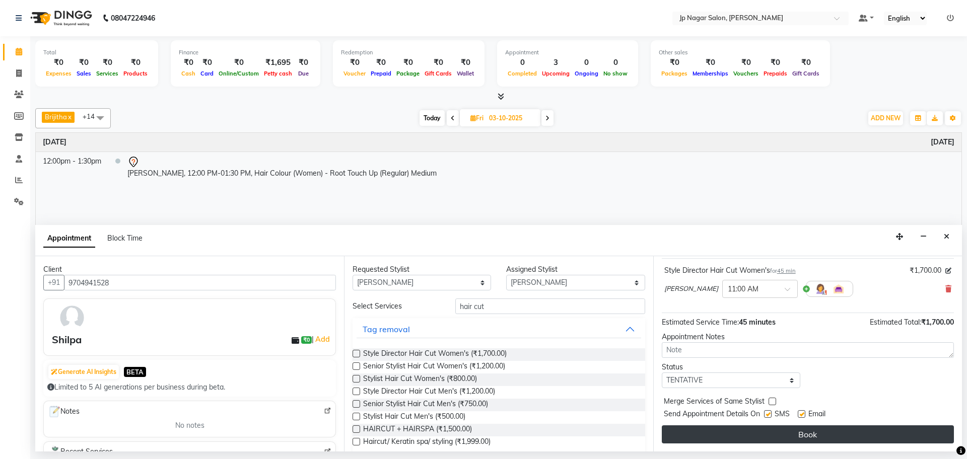
click at [806, 436] on button "Book" at bounding box center [808, 435] width 292 height 18
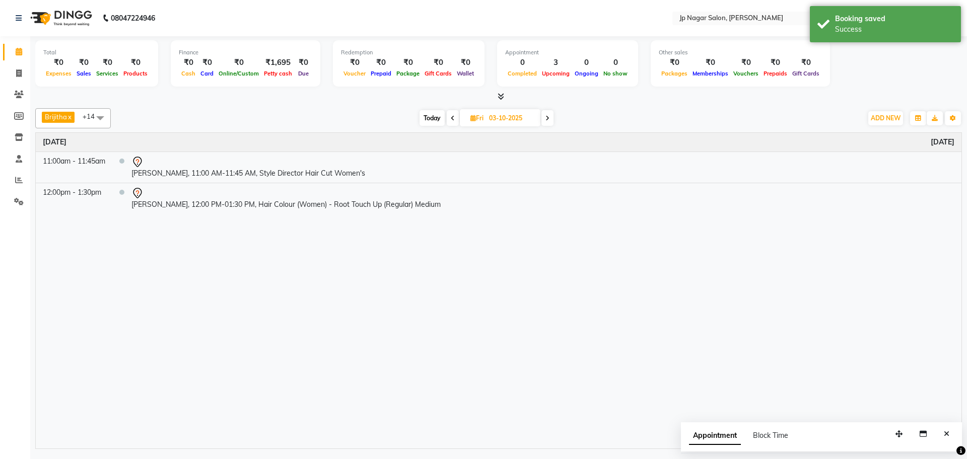
click at [436, 114] on span "Today" at bounding box center [432, 118] width 25 height 16
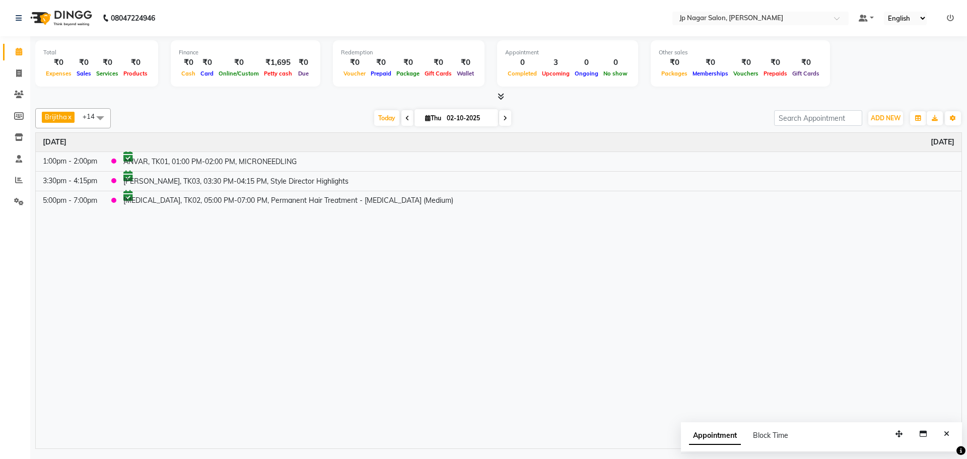
click at [504, 120] on icon at bounding box center [505, 118] width 4 height 6
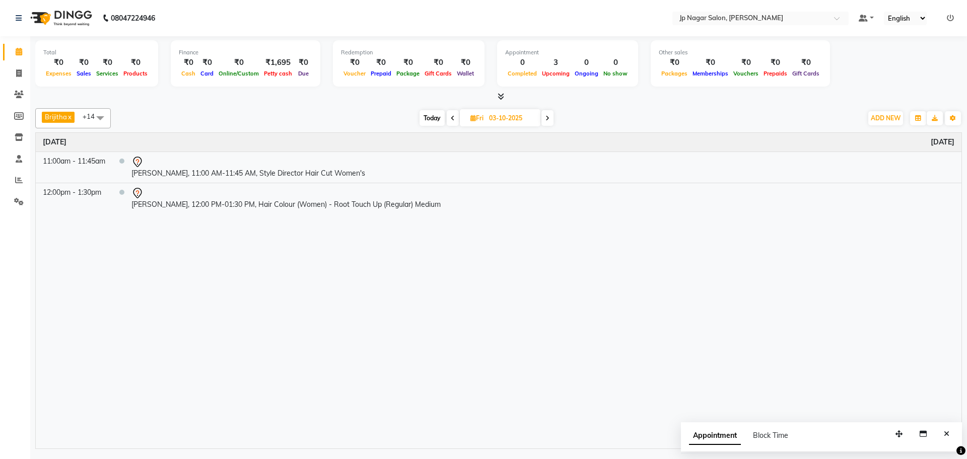
click at [549, 118] on icon at bounding box center [548, 118] width 4 height 6
type input "04-10-2025"
click at [886, 120] on span "ADD NEW" at bounding box center [886, 118] width 30 height 8
click at [861, 137] on button "Add Appointment" at bounding box center [863, 137] width 80 height 13
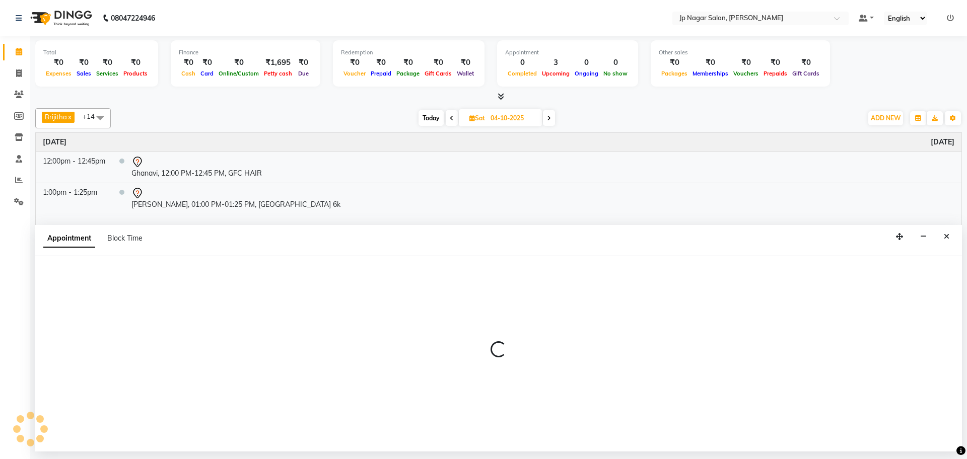
select select "540"
select select "tentative"
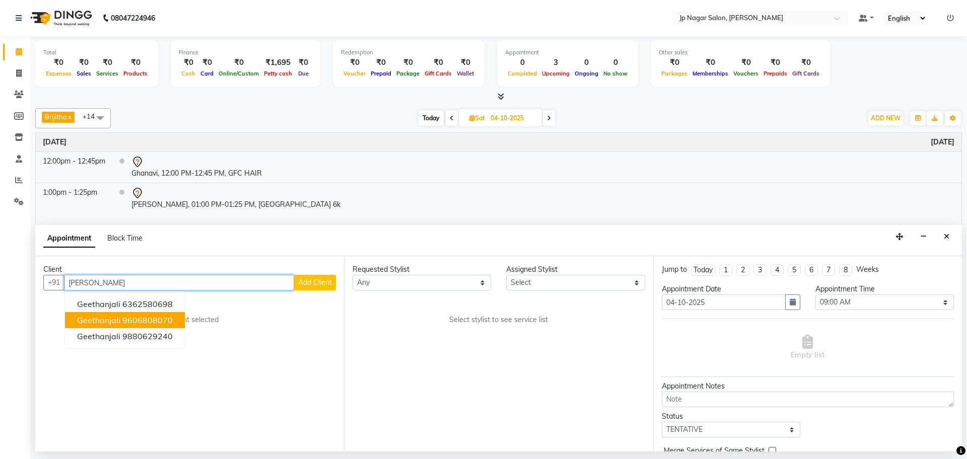
click at [85, 324] on span "Geethanjali" at bounding box center [98, 320] width 43 height 10
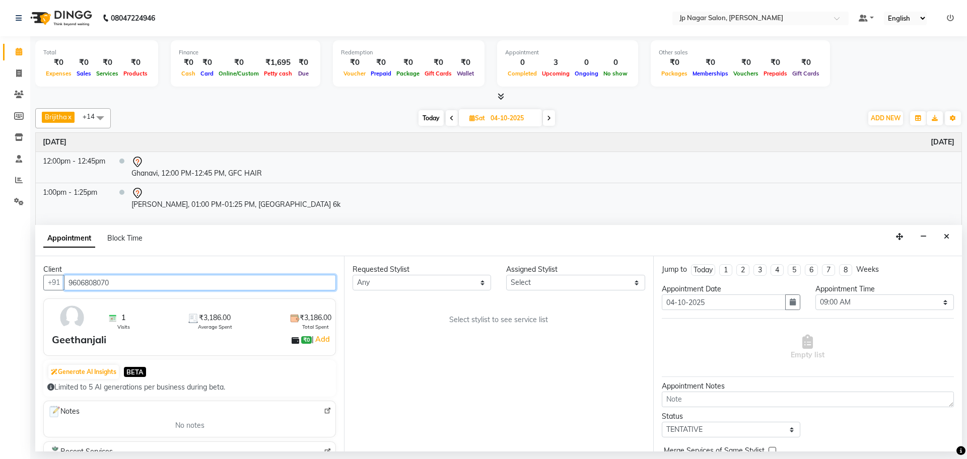
type input "9606808070"
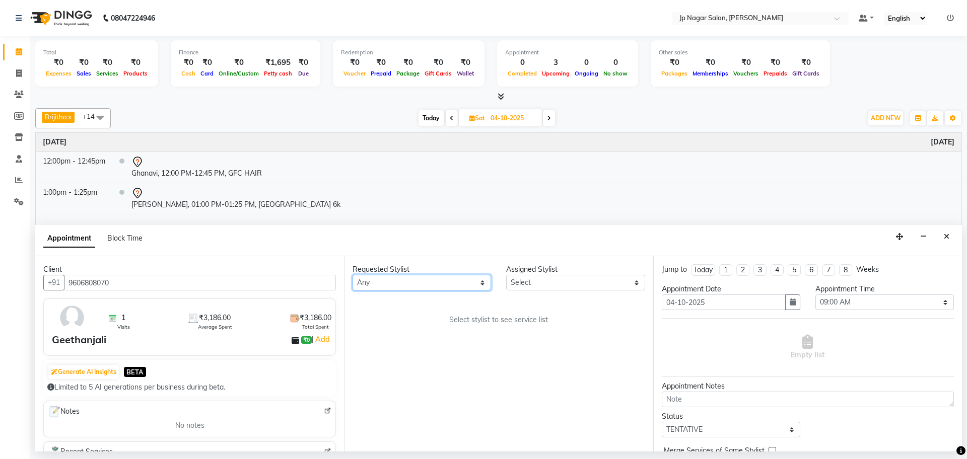
click at [376, 280] on select "Any Brijitha Jabin ahmed Jassi Jayshree Manager Mehjabin NAVYA PRATEEK Sanjana …" at bounding box center [422, 283] width 139 height 16
select select "33311"
click at [353, 275] on select "Any Brijitha Jabin ahmed Jassi Jayshree Manager Mehjabin NAVYA PRATEEK Sanjana …" at bounding box center [422, 283] width 139 height 16
select select "33311"
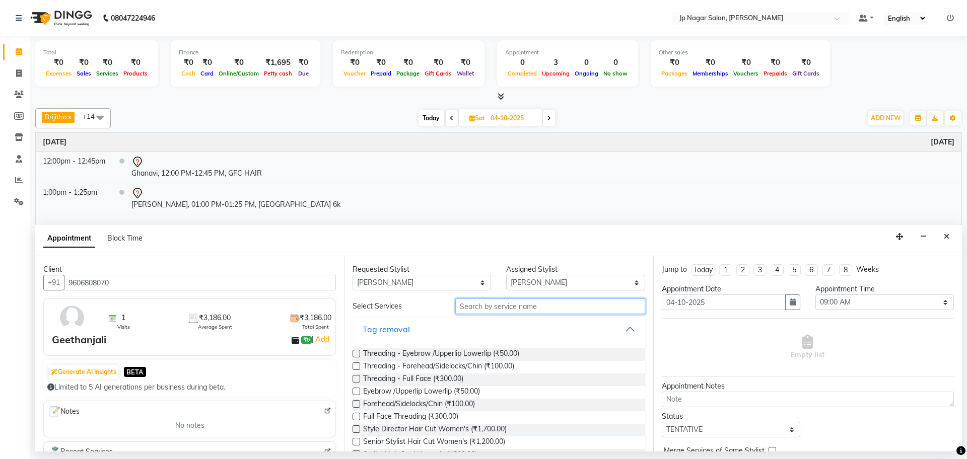
click at [505, 306] on input "text" at bounding box center [550, 307] width 190 height 16
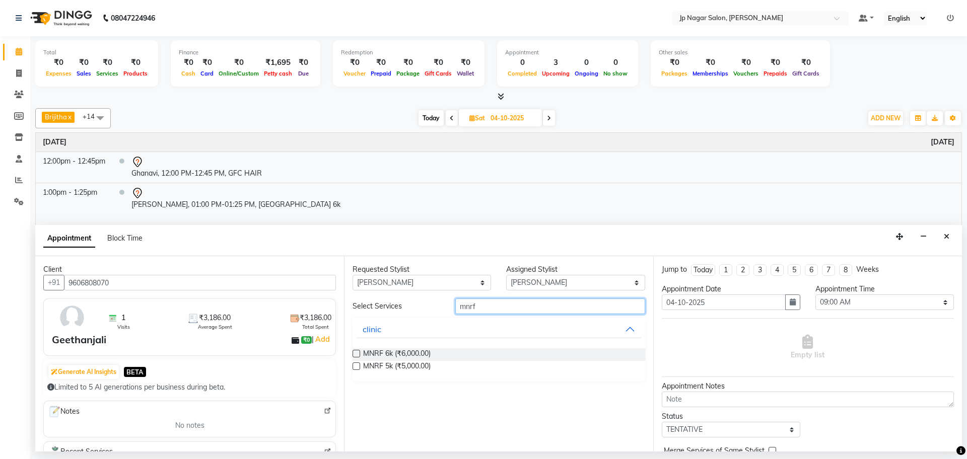
type input "mnrf"
click at [355, 354] on label at bounding box center [357, 354] width 8 height 8
click at [355, 354] on input "checkbox" at bounding box center [356, 355] width 7 height 7
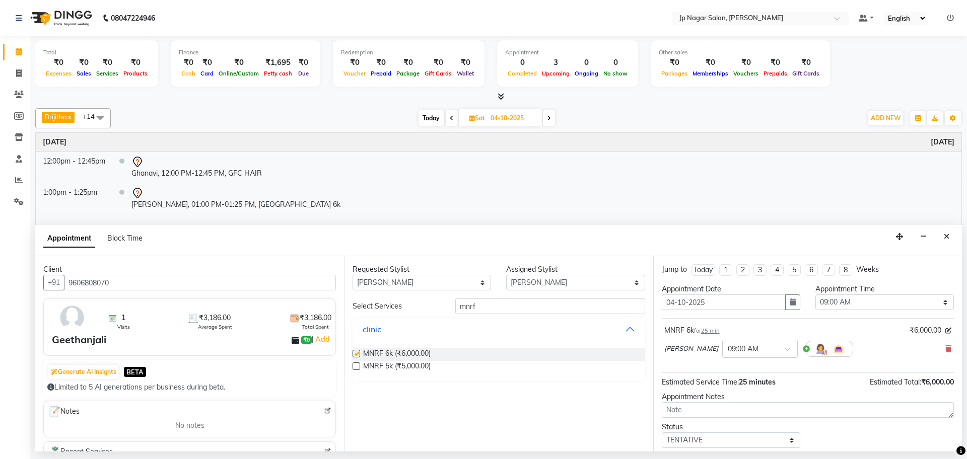
checkbox input "false"
click at [872, 303] on select "Select 09:00 AM 09:15 AM 09:30 AM 09:45 AM 10:00 AM 10:15 AM 10:30 AM 10:45 AM …" at bounding box center [885, 303] width 139 height 16
select select "780"
click at [816, 295] on select "Select 09:00 AM 09:15 AM 09:30 AM 09:45 AM 10:00 AM 10:15 AM 10:30 AM 10:45 AM …" at bounding box center [885, 303] width 139 height 16
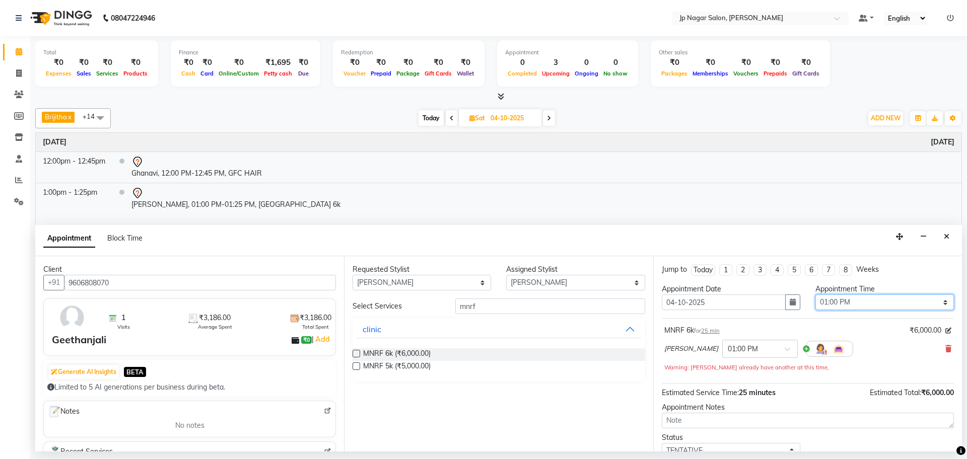
scroll to position [71, 0]
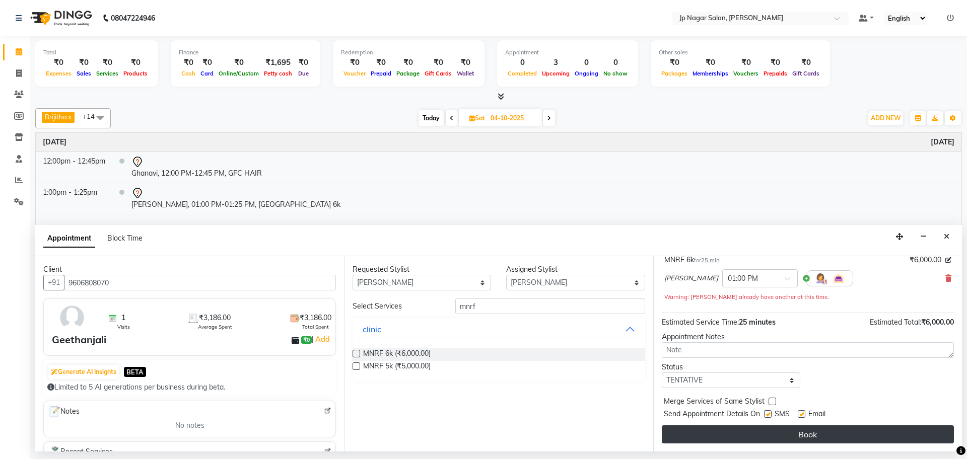
click at [830, 437] on button "Book" at bounding box center [808, 435] width 292 height 18
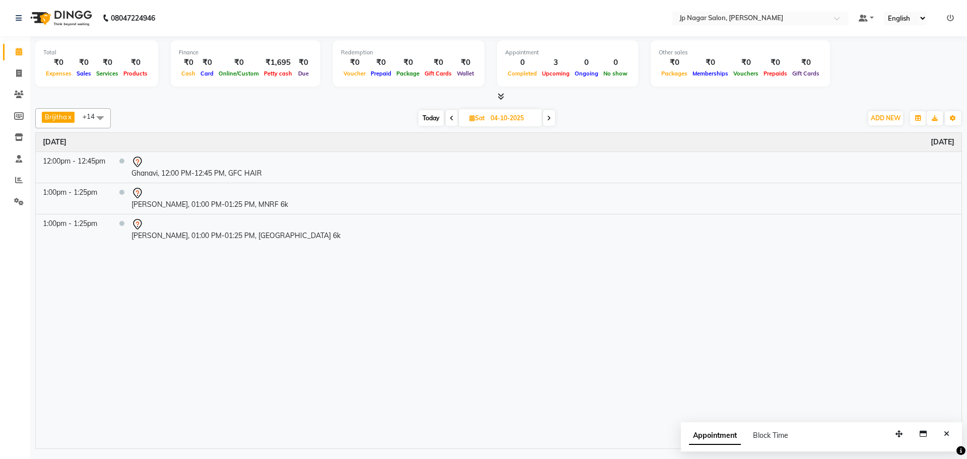
click at [452, 116] on icon at bounding box center [452, 118] width 4 height 6
click at [552, 117] on span at bounding box center [548, 118] width 12 height 16
type input "04-10-2025"
click at [885, 116] on span "ADD NEW" at bounding box center [886, 118] width 30 height 8
click at [851, 139] on button "Add Appointment" at bounding box center [863, 137] width 80 height 13
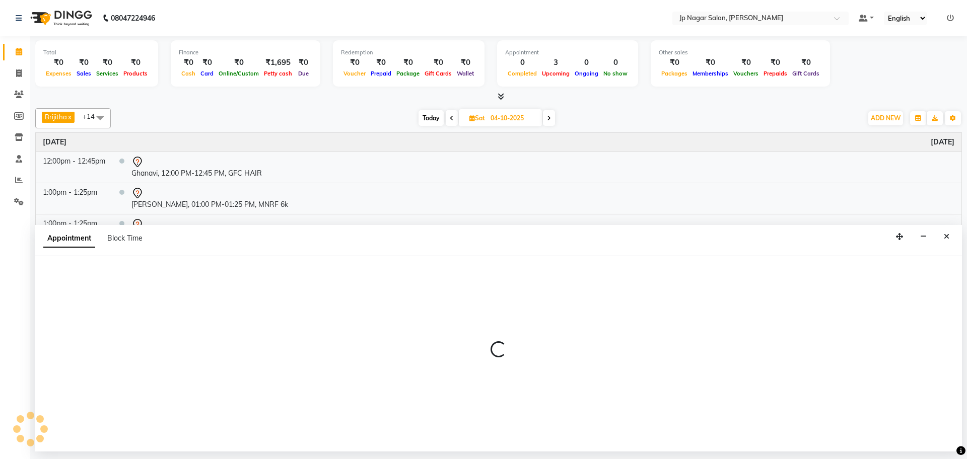
select select "540"
select select "tentative"
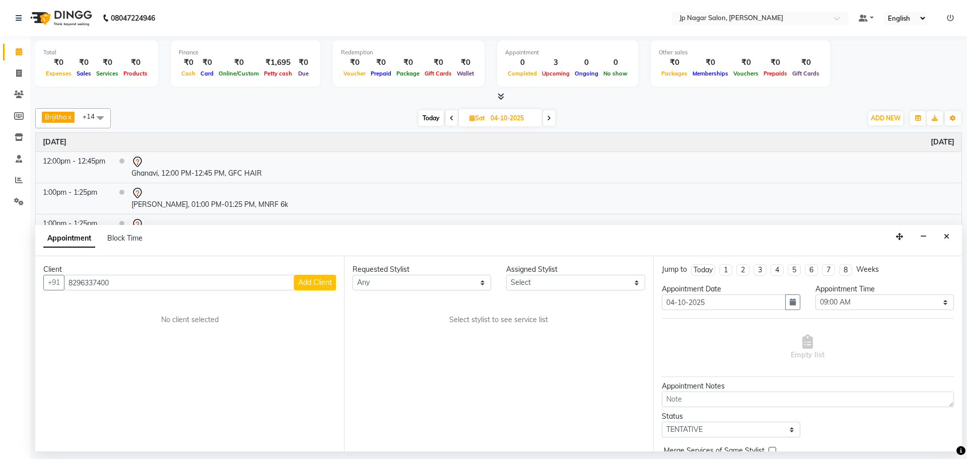
type input "8296337400"
click at [310, 287] on span "Add Client" at bounding box center [315, 282] width 34 height 9
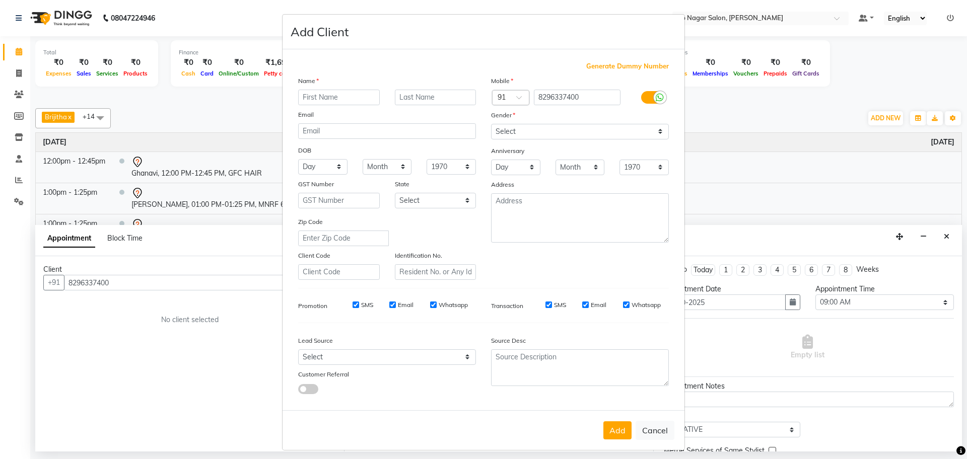
click at [322, 100] on input "text" at bounding box center [339, 98] width 82 height 16
type input "Krupa"
click at [572, 130] on select "Select Male Female Other Prefer Not To Say" at bounding box center [580, 132] width 178 height 16
select select "female"
click at [491, 124] on select "Select Male Female Other Prefer Not To Say" at bounding box center [580, 132] width 178 height 16
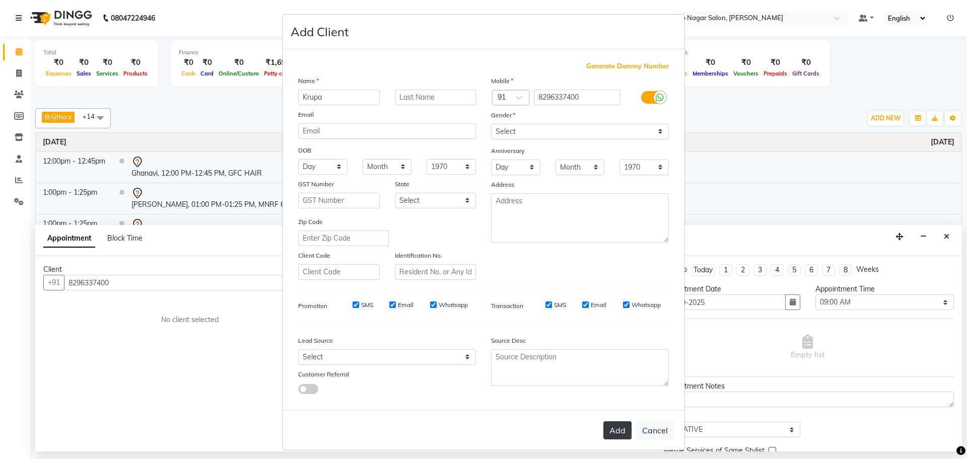
click at [610, 429] on button "Add" at bounding box center [618, 431] width 28 height 18
select select
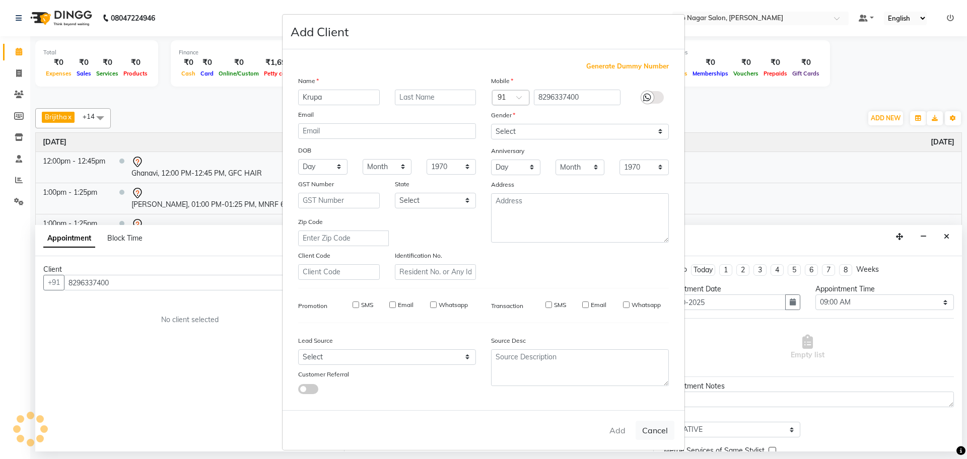
select select
checkbox input "false"
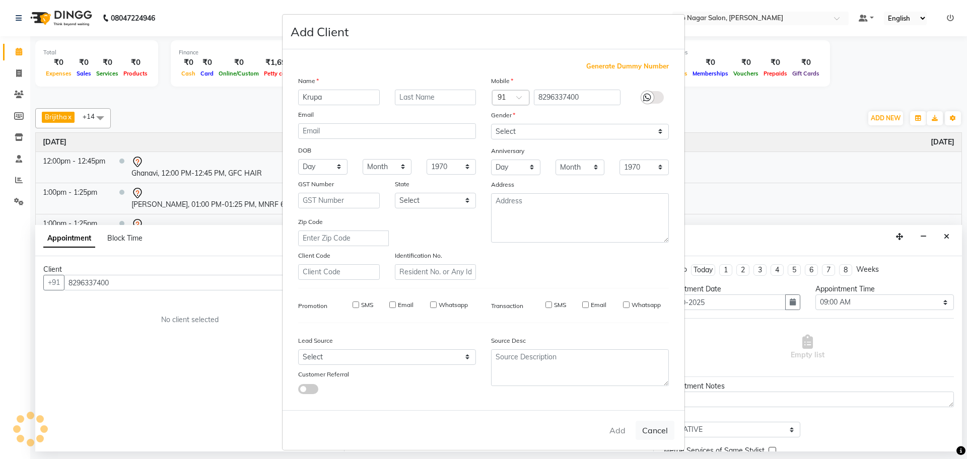
checkbox input "false"
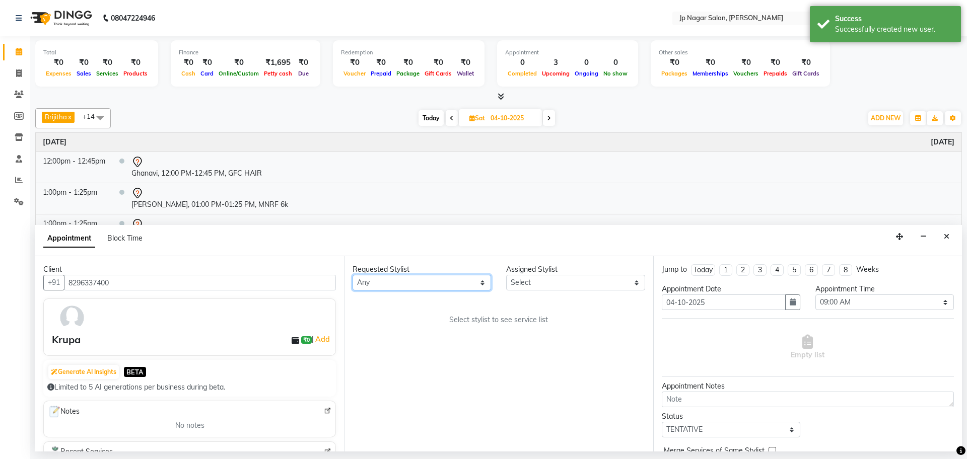
click at [418, 288] on select "Any Brijitha Jabin ahmed Jassi Jayshree Manager Mehjabin NAVYA PRATEEK Sanjana …" at bounding box center [422, 283] width 139 height 16
select select "33311"
click at [353, 275] on select "Any Brijitha Jabin ahmed Jassi Jayshree Manager Mehjabin NAVYA PRATEEK Sanjana …" at bounding box center [422, 283] width 139 height 16
select select "33311"
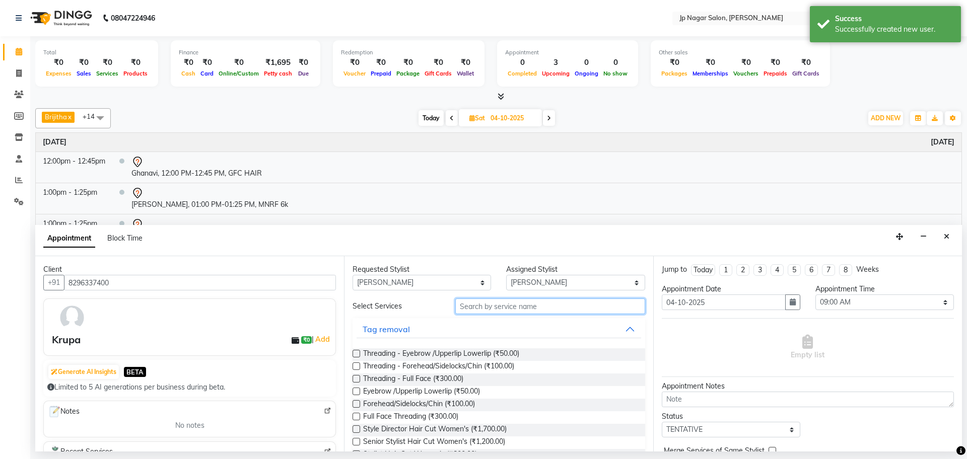
click at [480, 307] on input "text" at bounding box center [550, 307] width 190 height 16
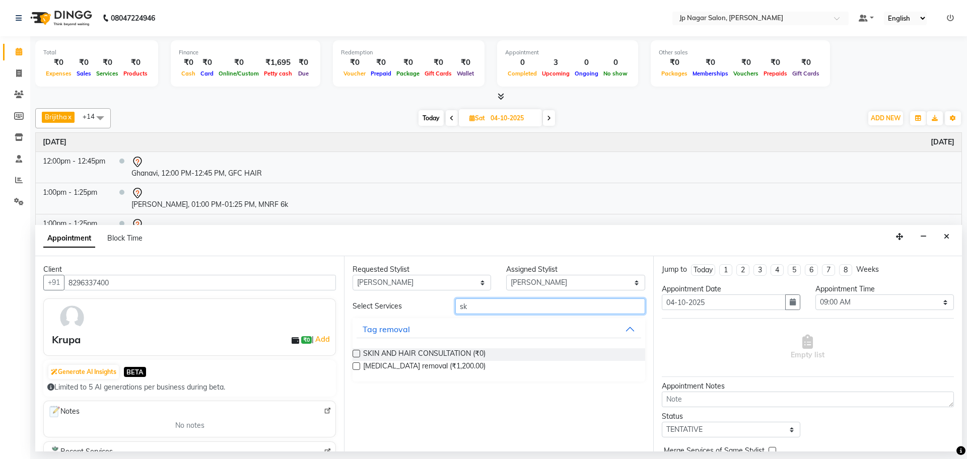
type input "sk"
click at [357, 353] on label at bounding box center [357, 354] width 8 height 8
click at [357, 353] on input "checkbox" at bounding box center [356, 355] width 7 height 7
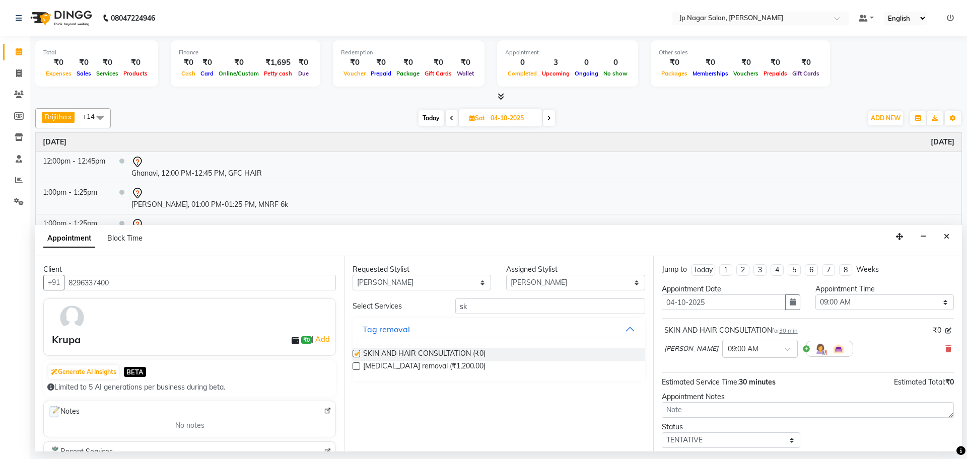
checkbox input "false"
click at [850, 305] on select "Select 09:00 AM 09:15 AM 09:30 AM 09:45 AM 10:00 AM 10:15 AM 10:30 AM 10:45 AM …" at bounding box center [885, 303] width 139 height 16
select select "1050"
click at [816, 295] on select "Select 09:00 AM 09:15 AM 09:30 AM 09:45 AM 10:00 AM 10:15 AM 10:30 AM 10:45 AM …" at bounding box center [885, 303] width 139 height 16
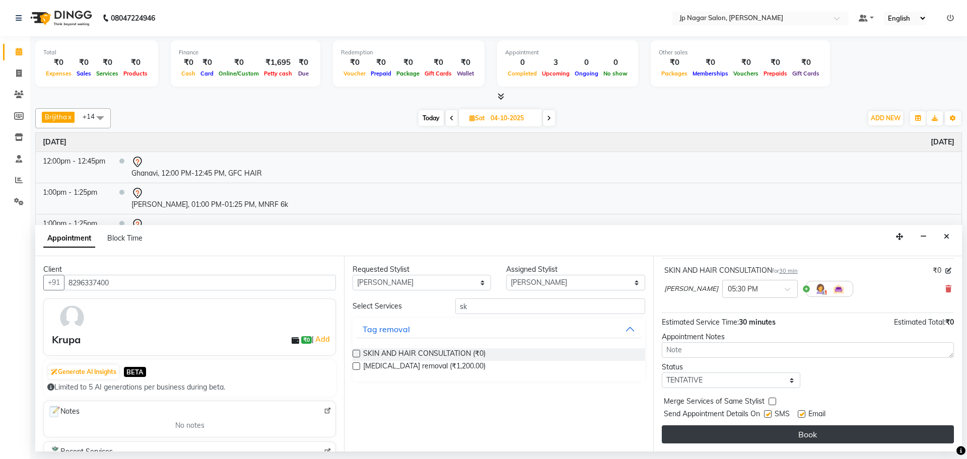
click at [805, 431] on button "Book" at bounding box center [808, 435] width 292 height 18
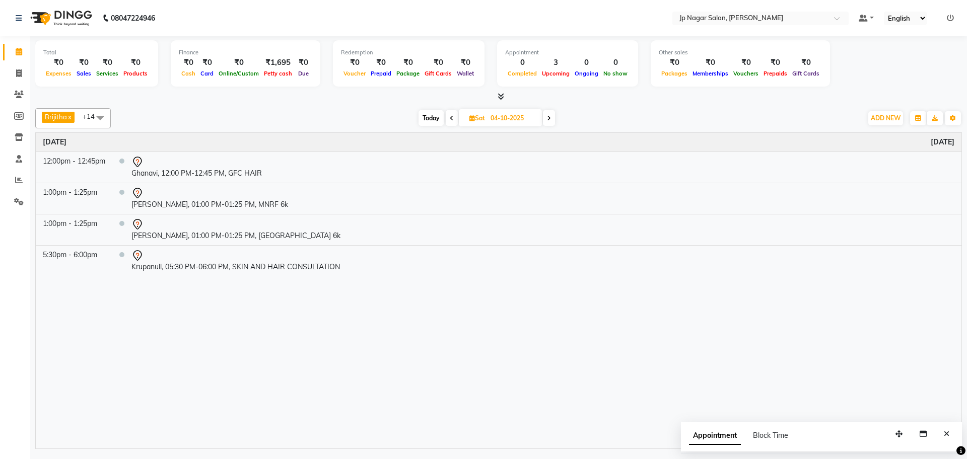
click at [549, 122] on span at bounding box center [549, 118] width 12 height 16
type input "05-10-2025"
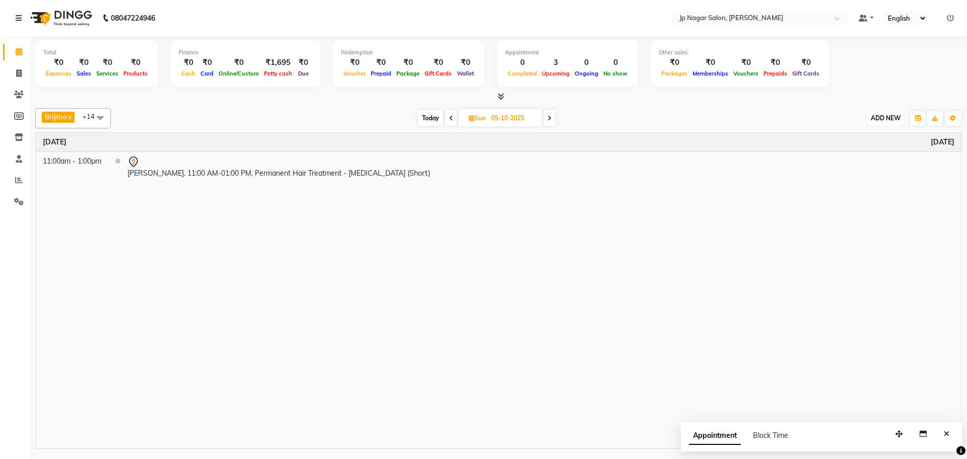
click at [882, 116] on span "ADD NEW" at bounding box center [886, 118] width 30 height 8
click at [862, 137] on button "Add Appointment" at bounding box center [863, 137] width 80 height 13
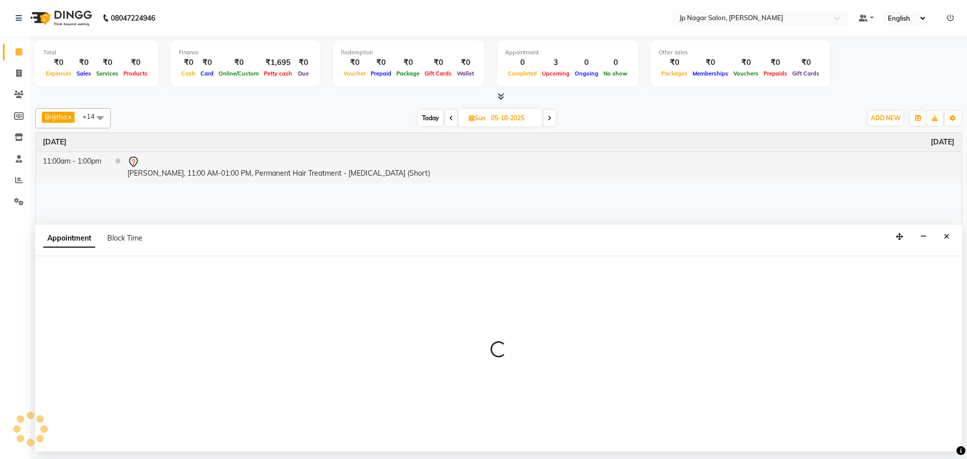
select select "540"
select select "tentative"
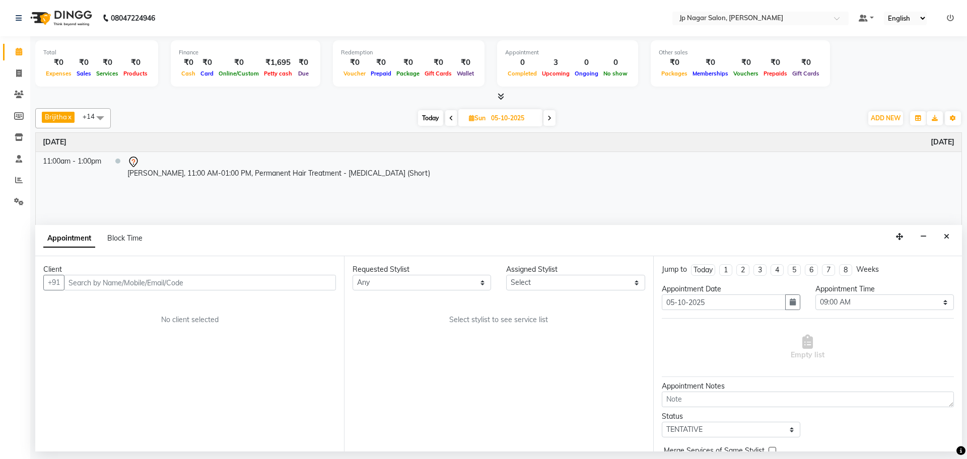
click at [121, 281] on input "text" at bounding box center [200, 283] width 272 height 16
type input "9381313845"
click at [307, 284] on span "Add Client" at bounding box center [315, 282] width 34 height 9
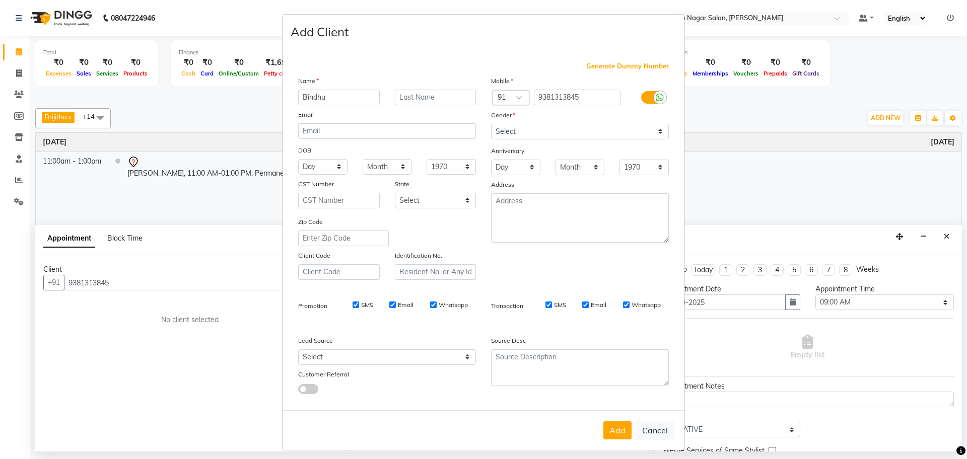
type input "Bindhu"
click at [556, 134] on select "Select Male Female Other Prefer Not To Say" at bounding box center [580, 132] width 178 height 16
select select "female"
click at [491, 124] on select "Select Male Female Other Prefer Not To Say" at bounding box center [580, 132] width 178 height 16
click at [618, 432] on button "Add" at bounding box center [618, 431] width 28 height 18
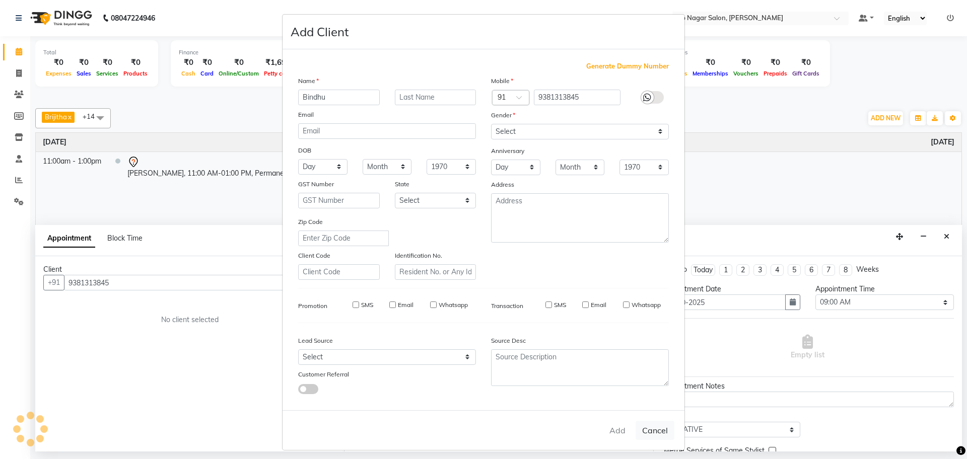
select select
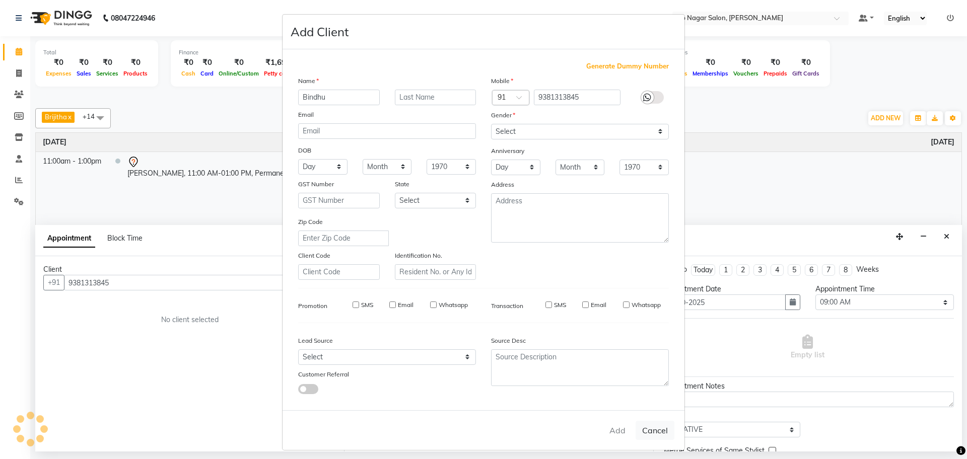
select select
checkbox input "false"
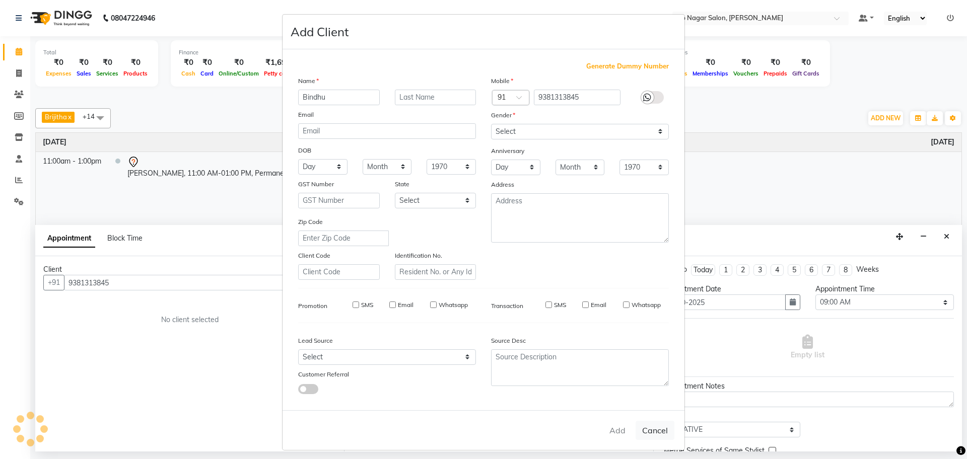
checkbox input "false"
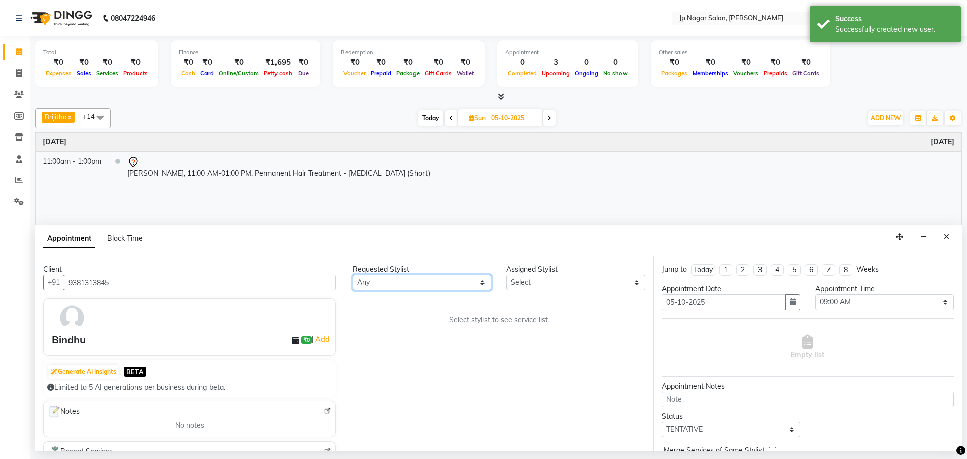
click at [403, 280] on select "Any Brijitha Jabin ahmed Jassi Jayshree Manager Mehjabin NAVYA PRATEEK Sanjana …" at bounding box center [422, 283] width 139 height 16
select select "33311"
click at [353, 275] on select "Any Brijitha Jabin ahmed Jassi Jayshree Manager Mehjabin NAVYA PRATEEK Sanjana …" at bounding box center [422, 283] width 139 height 16
select select "33311"
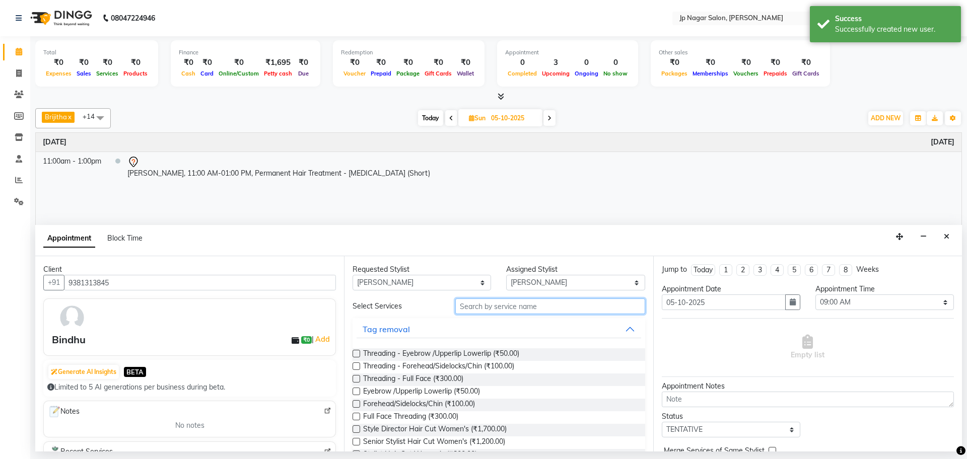
click at [479, 299] on input "text" at bounding box center [550, 307] width 190 height 16
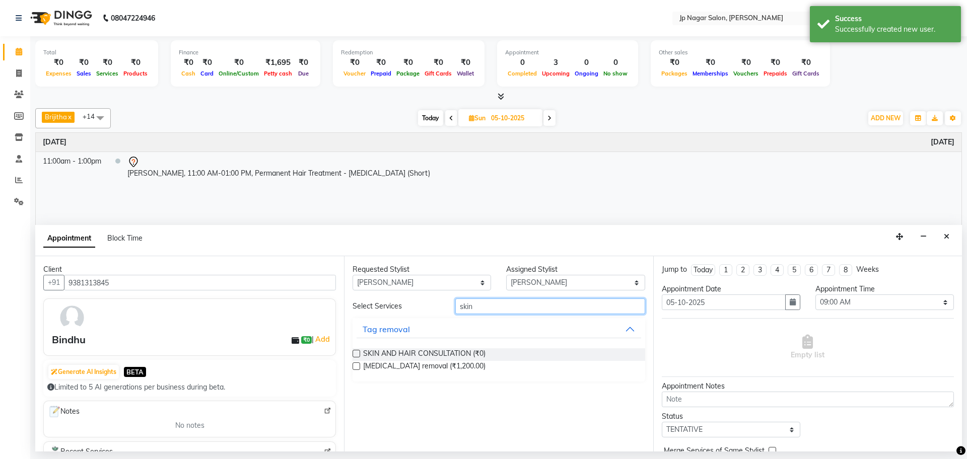
type input "skin"
click at [355, 354] on label at bounding box center [357, 354] width 8 height 8
click at [355, 354] on input "checkbox" at bounding box center [356, 355] width 7 height 7
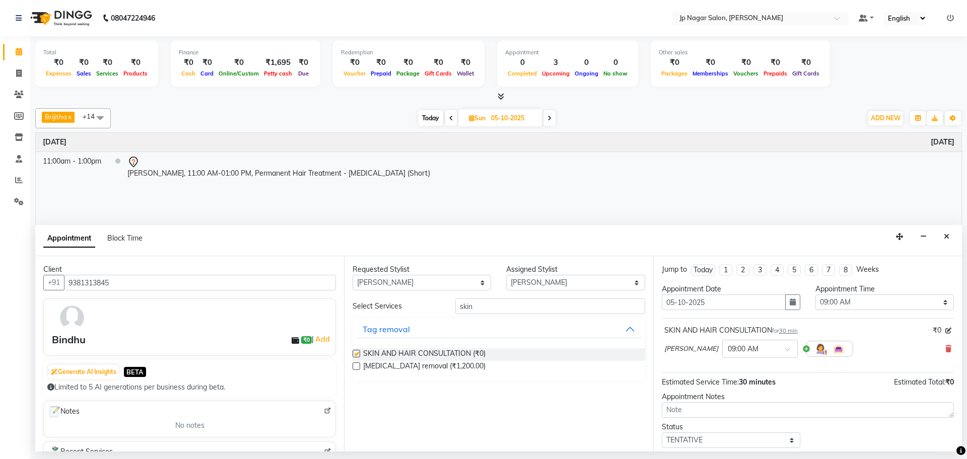
checkbox input "false"
click at [887, 306] on select "Select 09:00 AM 09:15 AM 09:30 AM 09:45 AM 10:00 AM 10:15 AM 10:30 AM 10:45 AM …" at bounding box center [885, 303] width 139 height 16
select select "720"
click at [816, 295] on select "Select 09:00 AM 09:15 AM 09:30 AM 09:45 AM 10:00 AM 10:15 AM 10:30 AM 10:45 AM …" at bounding box center [885, 303] width 139 height 16
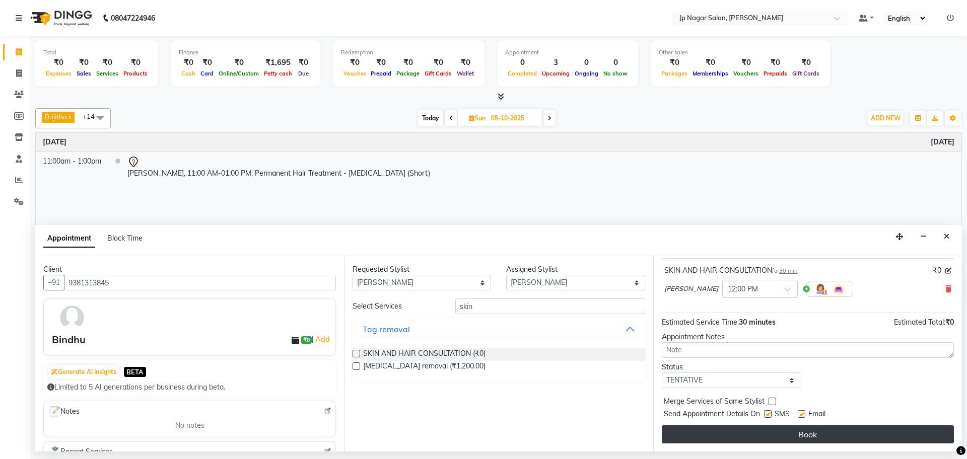
click at [811, 427] on button "Book" at bounding box center [808, 435] width 292 height 18
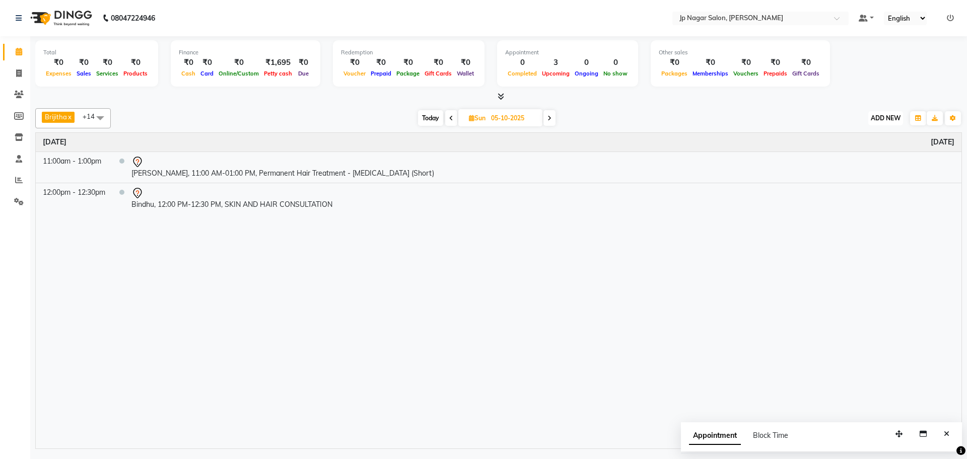
click at [884, 120] on span "ADD NEW" at bounding box center [886, 118] width 30 height 8
click at [845, 142] on button "Add Appointment" at bounding box center [863, 137] width 80 height 13
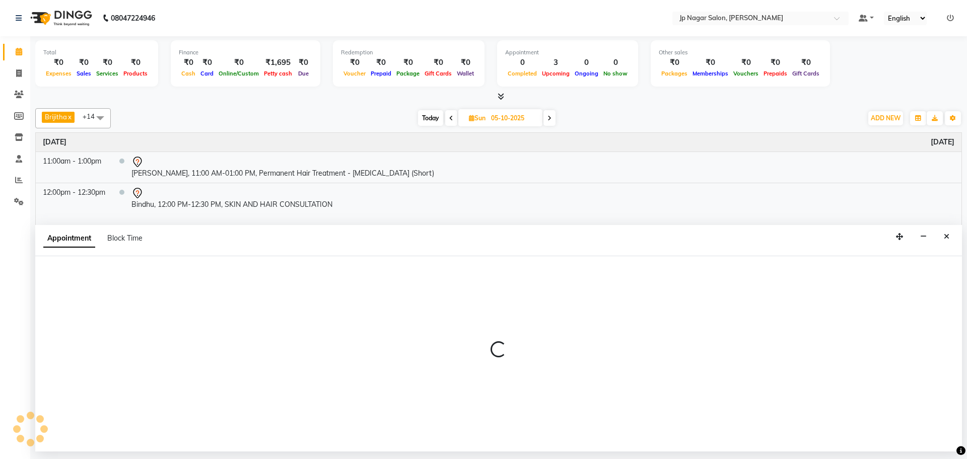
select select "tentative"
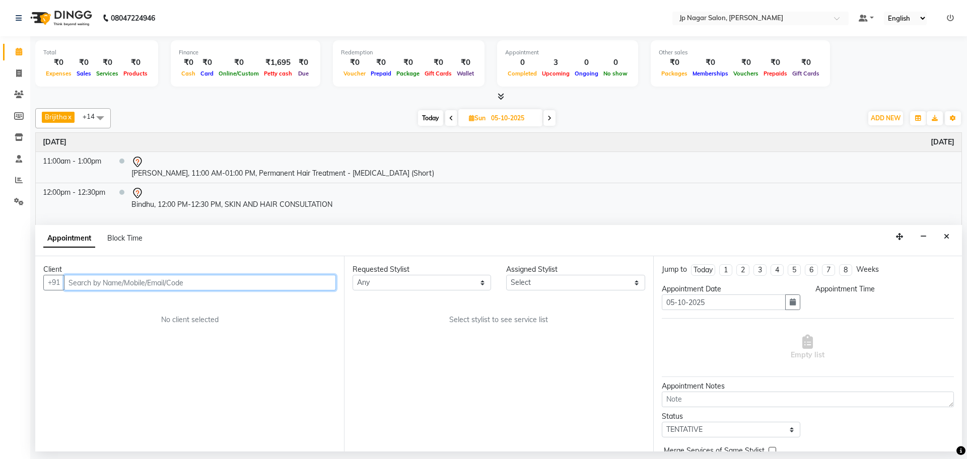
select select "540"
click at [73, 279] on input "text" at bounding box center [200, 283] width 272 height 16
type input "9901394994"
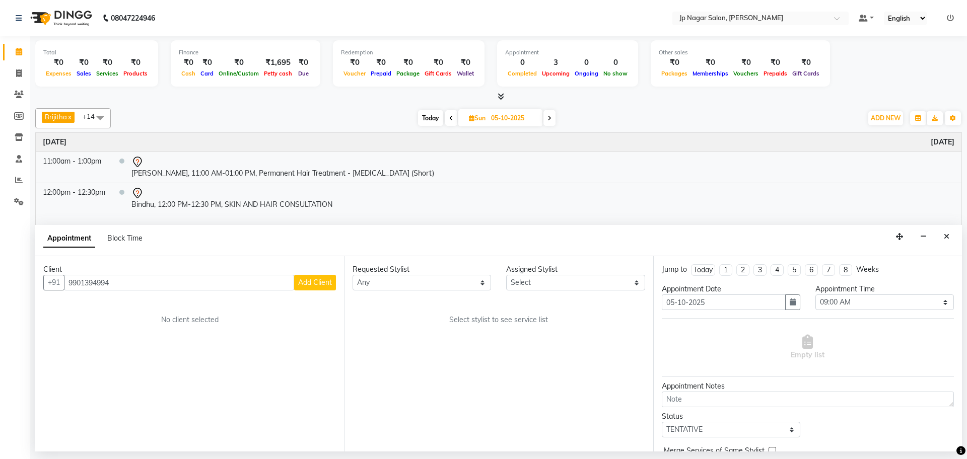
click at [330, 281] on span "Add Client" at bounding box center [315, 282] width 34 height 9
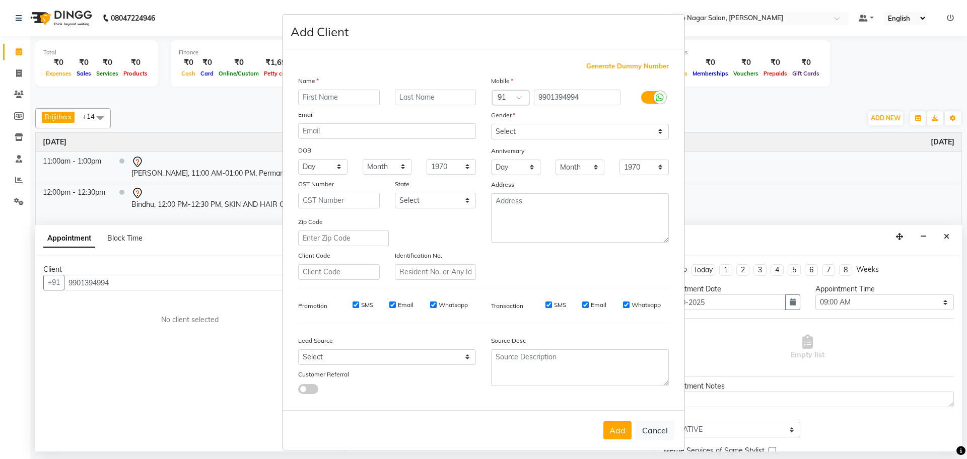
click at [311, 101] on input "text" at bounding box center [339, 98] width 82 height 16
type input "Ashwini"
drag, startPoint x: 584, startPoint y: 137, endPoint x: 516, endPoint y: 173, distance: 77.1
click at [516, 173] on div "Mobile Country Code × 91 9901394994 Gender Select Male Female Other Prefer Not …" at bounding box center [580, 178] width 193 height 205
select select "female"
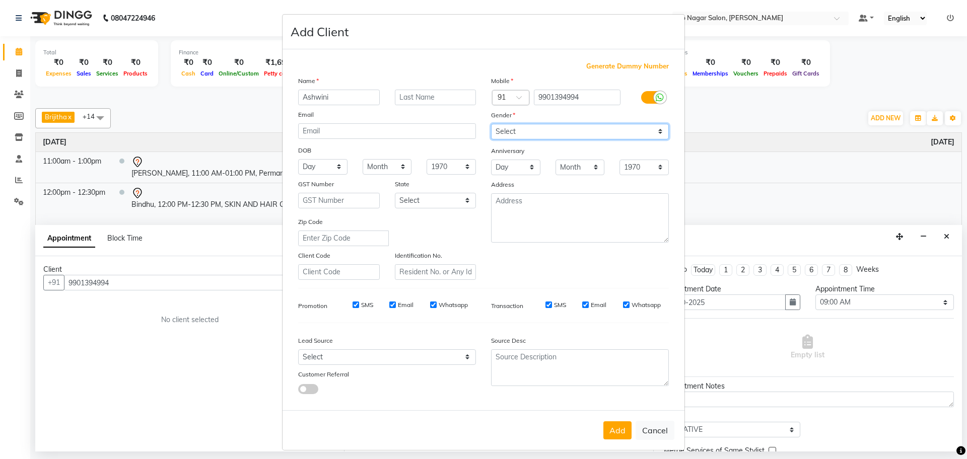
click at [491, 124] on select "Select Male Female Other Prefer Not To Say" at bounding box center [580, 132] width 178 height 16
click at [613, 435] on button "Add" at bounding box center [618, 431] width 28 height 18
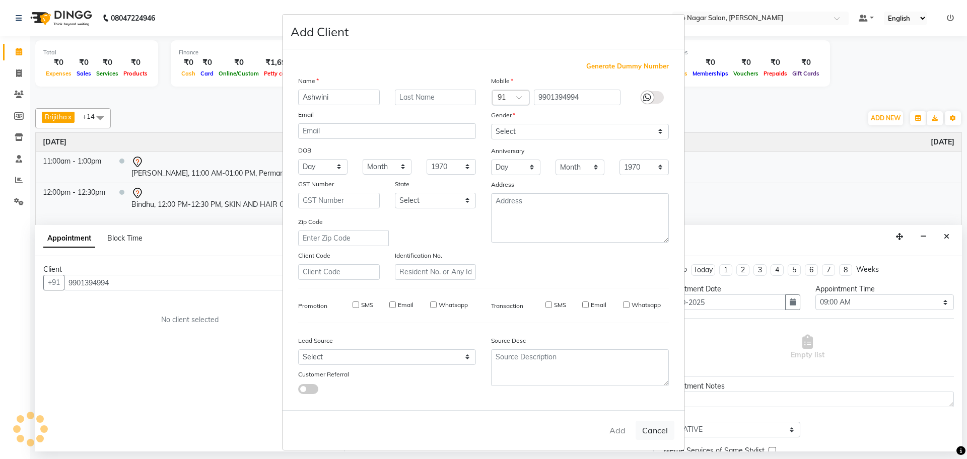
select select
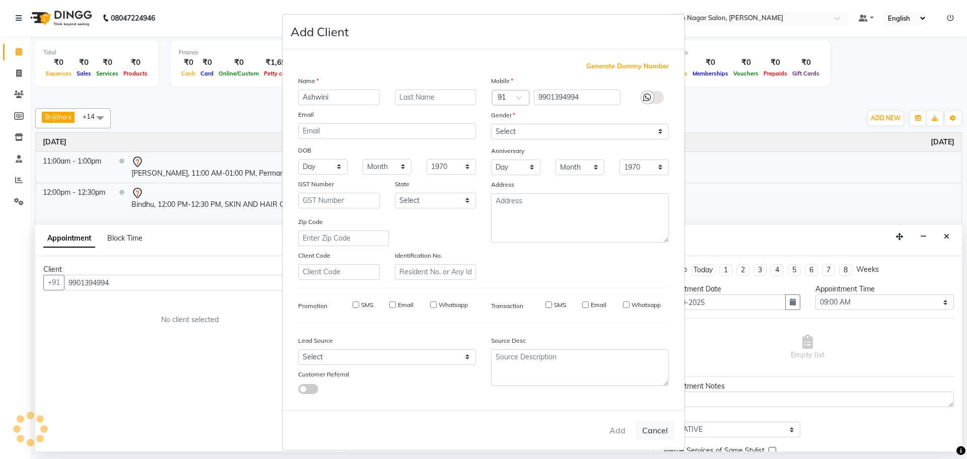
select select
checkbox input "false"
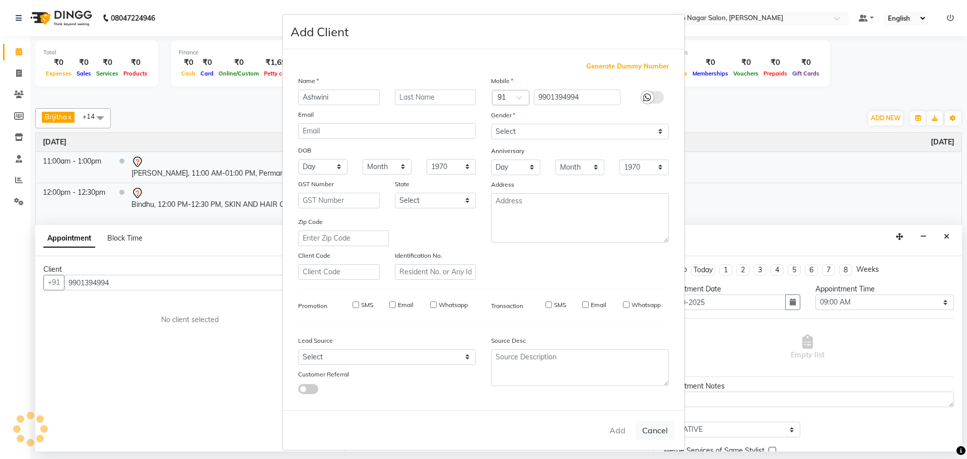
checkbox input "false"
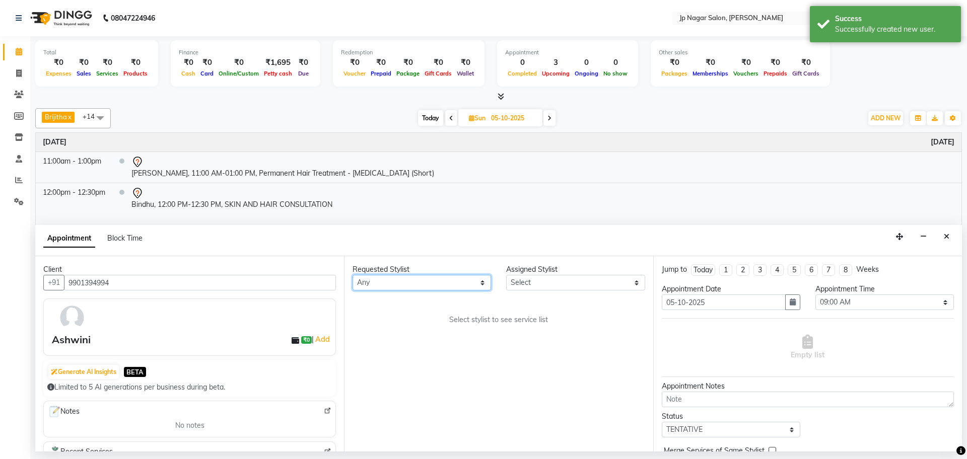
click at [443, 283] on select "Any Brijitha Jabin ahmed Jassi Jayshree Manager Mehjabin NAVYA PRATEEK Sanjana …" at bounding box center [422, 283] width 139 height 16
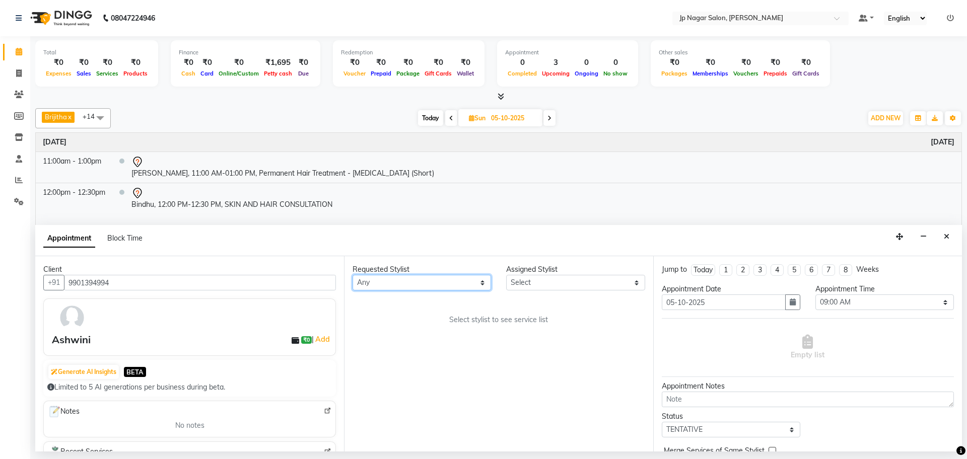
select select "33311"
click at [353, 275] on select "Any Brijitha Jabin ahmed Jassi Jayshree Manager Mehjabin NAVYA PRATEEK Sanjana …" at bounding box center [422, 283] width 139 height 16
select select "33311"
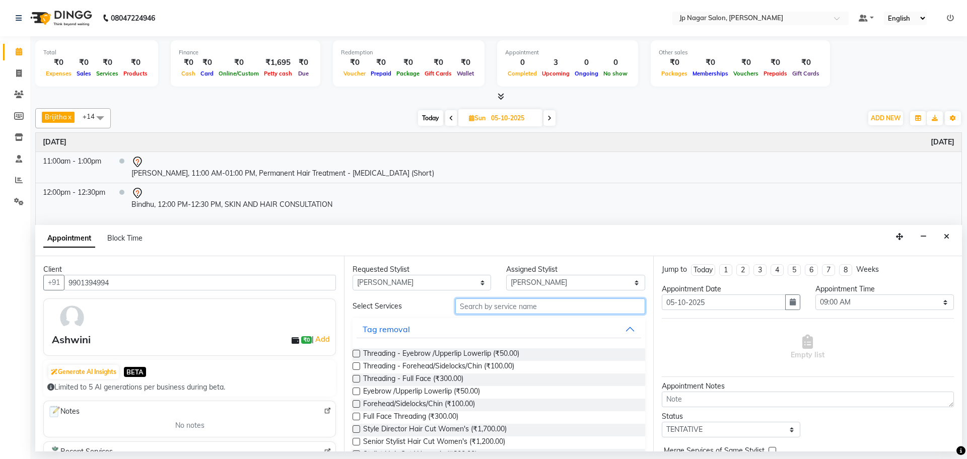
click at [488, 309] on input "text" at bounding box center [550, 307] width 190 height 16
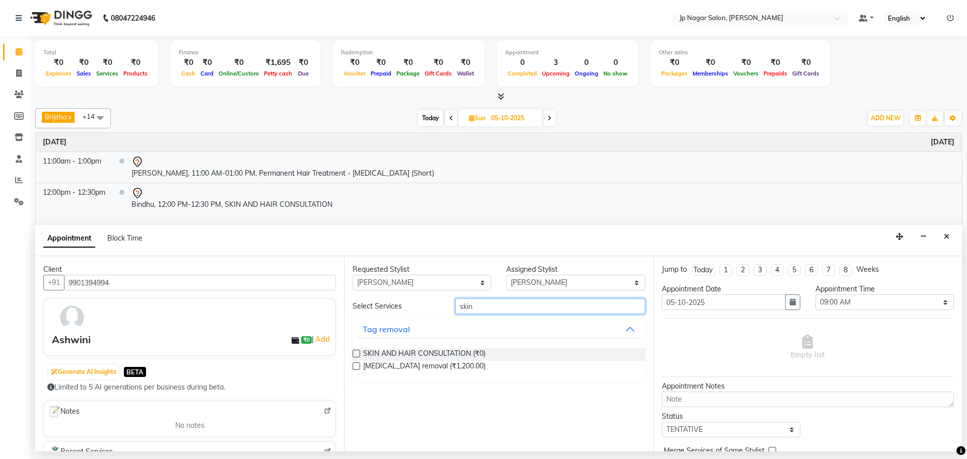
type input "skin"
click at [357, 355] on label at bounding box center [357, 354] width 8 height 8
click at [357, 355] on input "checkbox" at bounding box center [356, 355] width 7 height 7
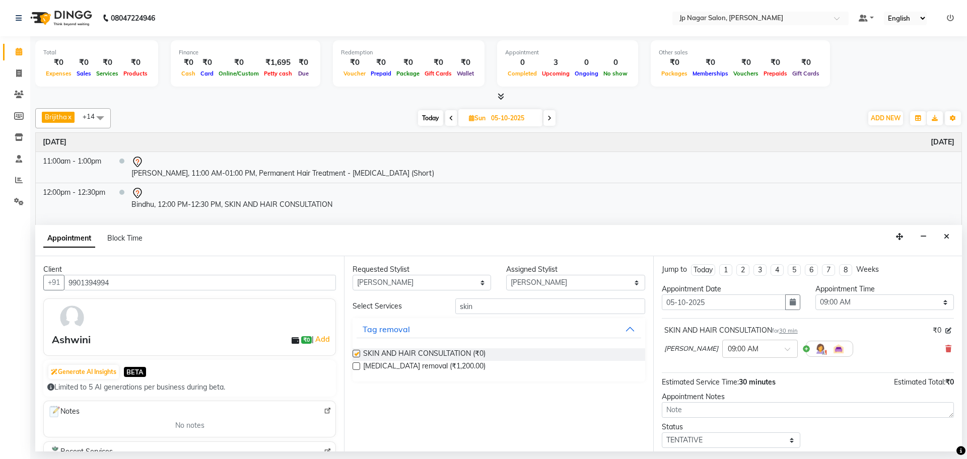
checkbox input "false"
click at [887, 299] on select "Select 09:00 AM 09:15 AM 09:30 AM 09:45 AM 10:00 AM 10:15 AM 10:30 AM 10:45 AM …" at bounding box center [885, 303] width 139 height 16
select select "720"
click at [816, 295] on select "Select 09:00 AM 09:15 AM 09:30 AM 09:45 AM 10:00 AM 10:15 AM 10:30 AM 10:45 AM …" at bounding box center [885, 303] width 139 height 16
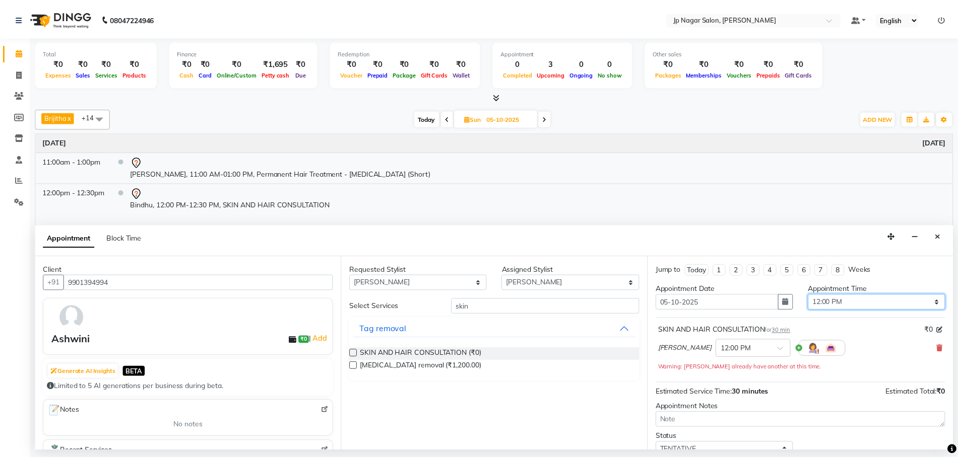
scroll to position [71, 0]
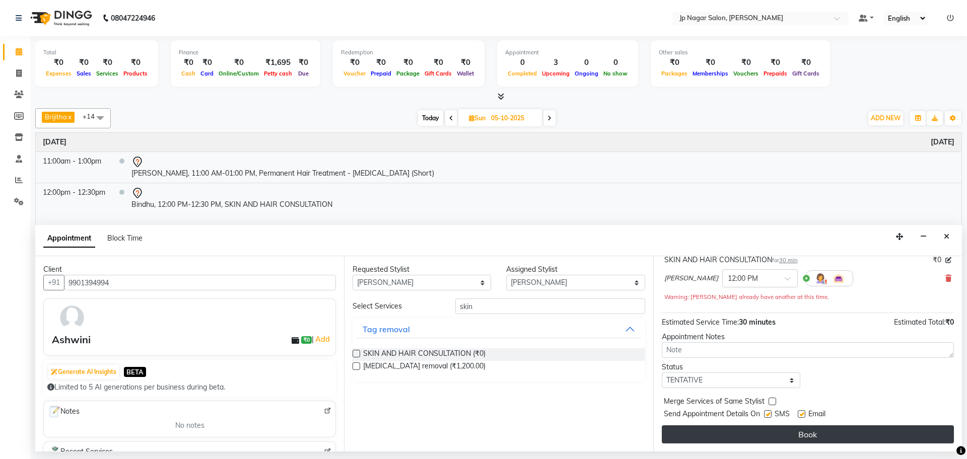
click at [786, 430] on button "Book" at bounding box center [808, 435] width 292 height 18
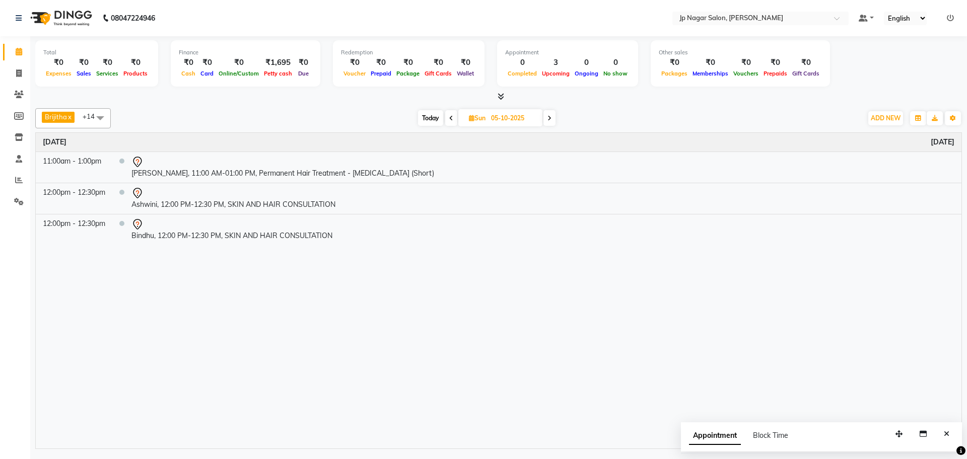
click at [450, 118] on icon at bounding box center [451, 118] width 4 height 6
click at [432, 119] on span "Today" at bounding box center [431, 118] width 25 height 16
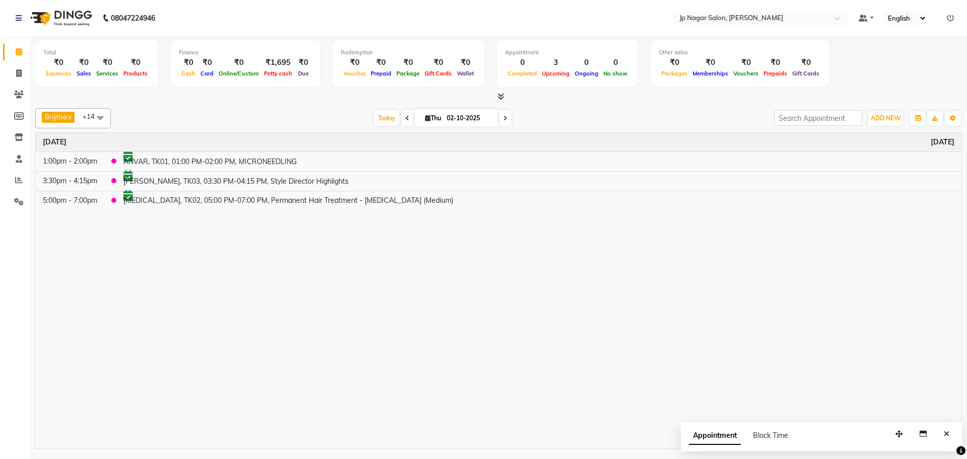
click at [508, 116] on span at bounding box center [505, 118] width 12 height 16
type input "03-10-2025"
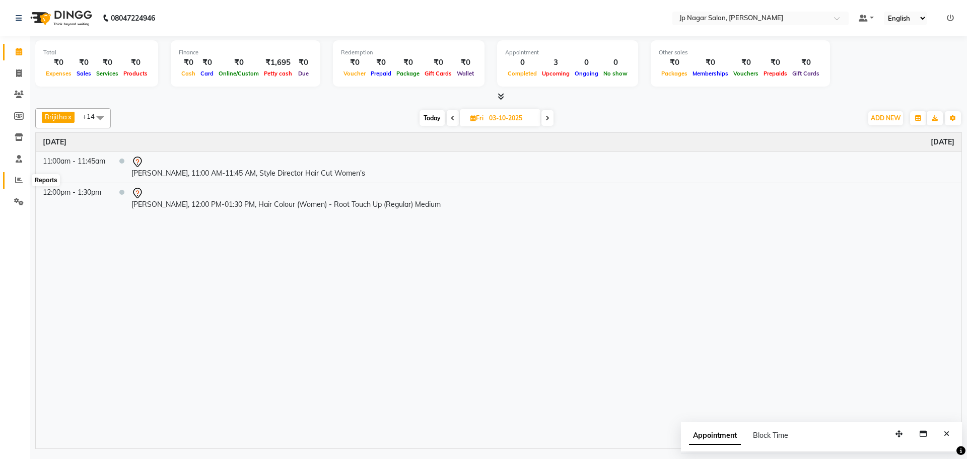
click at [17, 179] on icon at bounding box center [19, 180] width 8 height 8
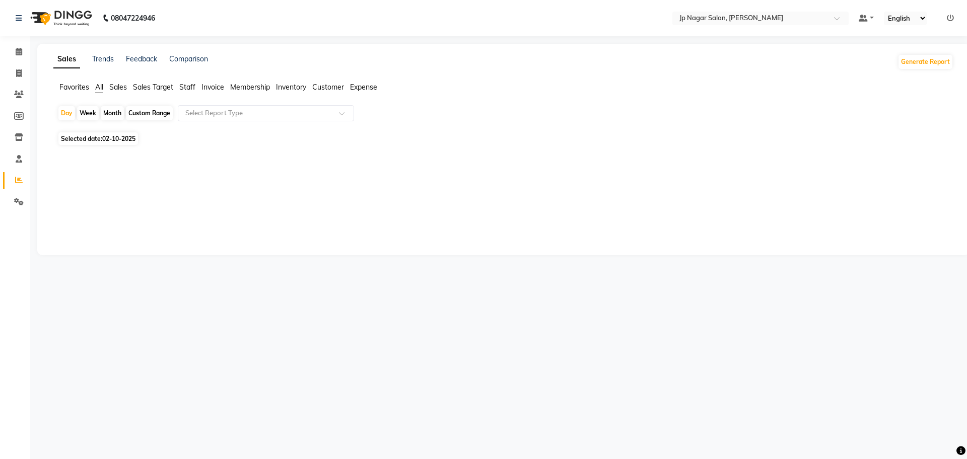
click at [125, 133] on span "Selected date: 02-10-2025" at bounding box center [98, 138] width 80 height 13
select select "10"
select select "2025"
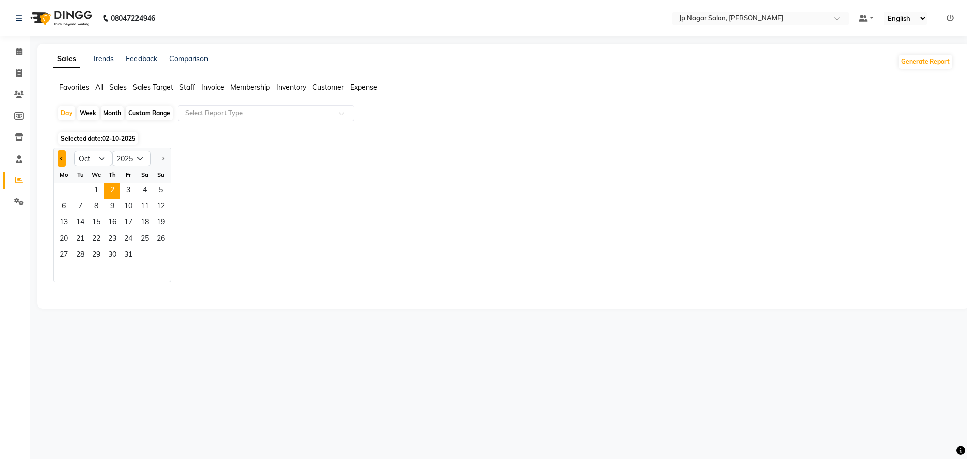
click at [60, 153] on button "Previous month" at bounding box center [62, 159] width 8 height 16
select select "9"
click at [81, 254] on span "30" at bounding box center [80, 256] width 16 height 16
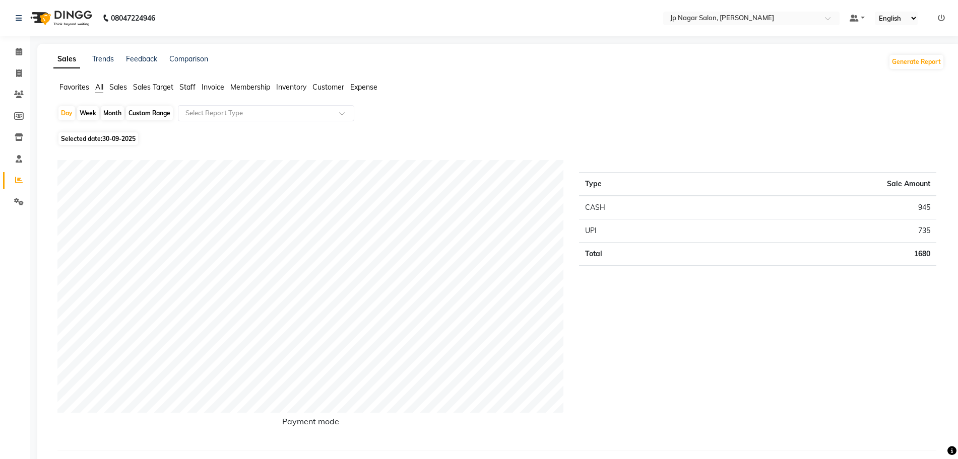
click at [139, 116] on div "Custom Range" at bounding box center [149, 113] width 47 height 14
select select "9"
select select "2025"
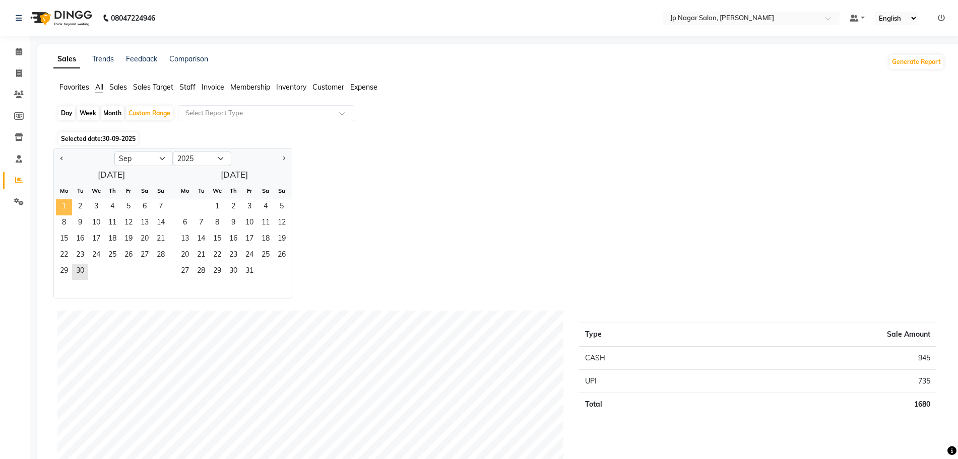
click at [66, 209] on span "1" at bounding box center [64, 207] width 16 height 16
click at [82, 272] on span "30" at bounding box center [80, 272] width 16 height 16
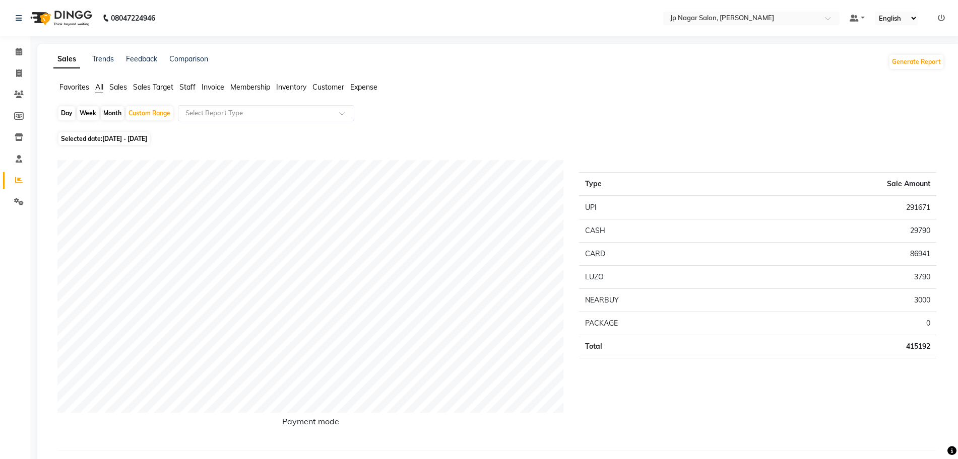
click at [191, 91] on span "Staff" at bounding box center [187, 87] width 16 height 9
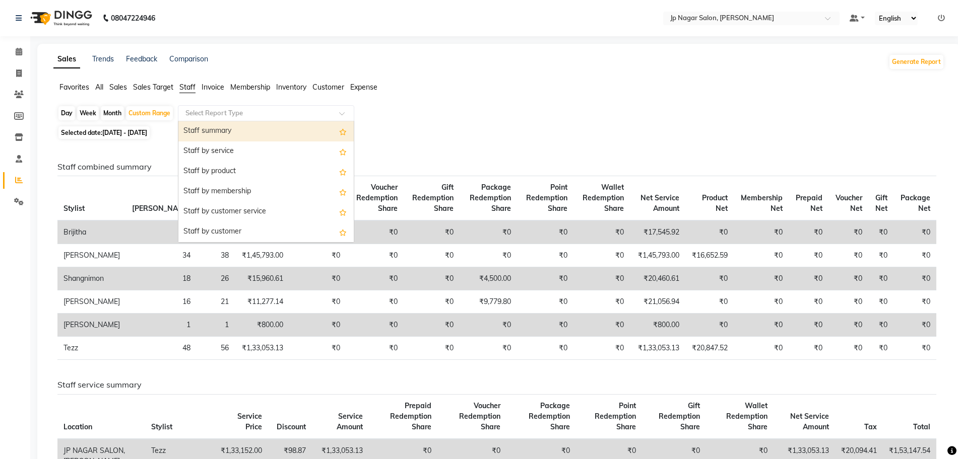
click at [237, 111] on input "text" at bounding box center [255, 113] width 145 height 10
click at [232, 132] on div "Staff summary" at bounding box center [265, 131] width 175 height 20
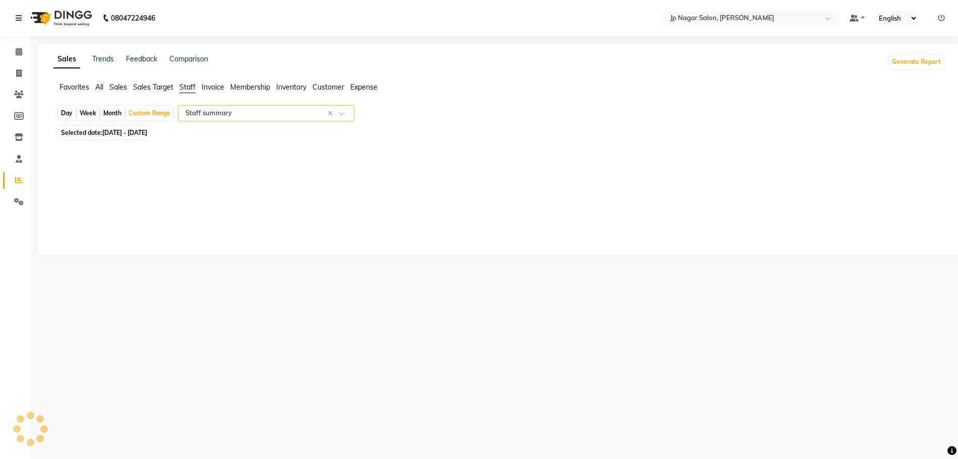
select select "csv"
click at [19, 50] on icon at bounding box center [19, 52] width 7 height 8
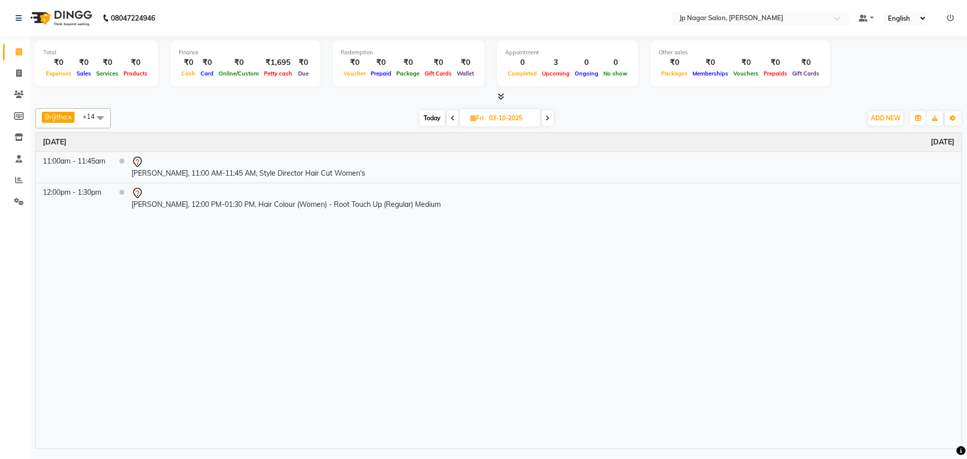
click at [450, 122] on span at bounding box center [453, 118] width 12 height 16
type input "02-10-2025"
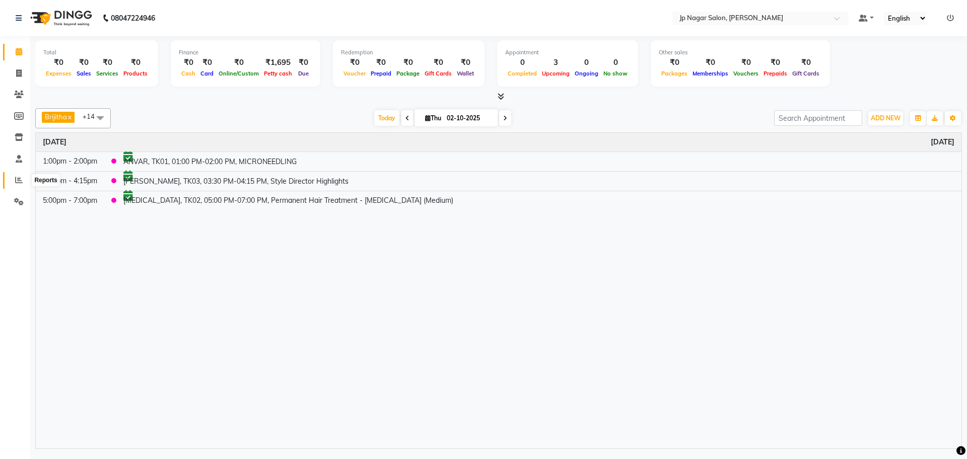
click at [16, 181] on icon at bounding box center [19, 180] width 8 height 8
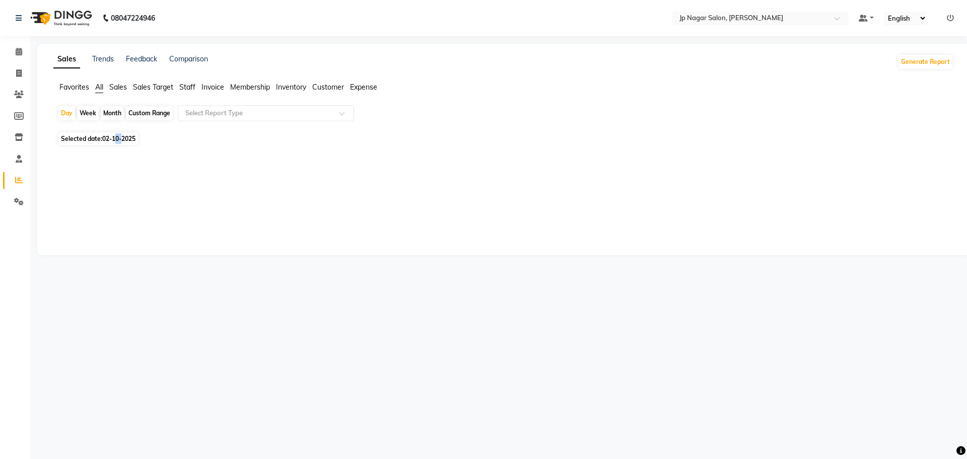
drag, startPoint x: 123, startPoint y: 136, endPoint x: 114, endPoint y: 141, distance: 9.9
click at [114, 141] on span "02-10-2025" at bounding box center [118, 139] width 33 height 8
select select "10"
select select "2025"
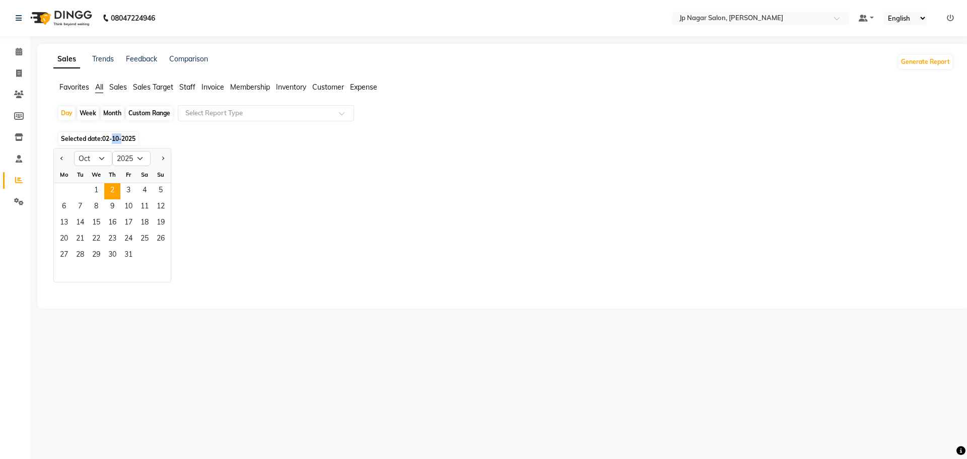
click at [114, 141] on span "02-10-2025" at bounding box center [118, 139] width 33 height 8
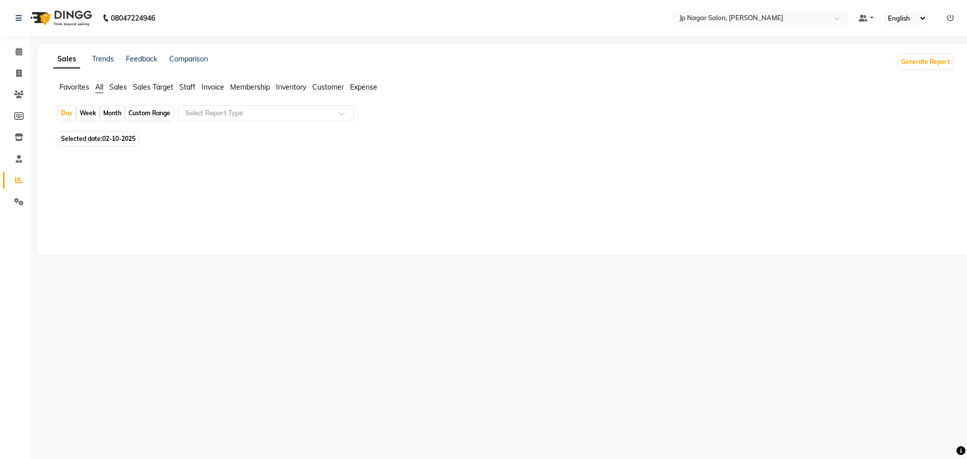
click at [120, 138] on span "02-10-2025" at bounding box center [118, 139] width 33 height 8
select select "10"
select select "2025"
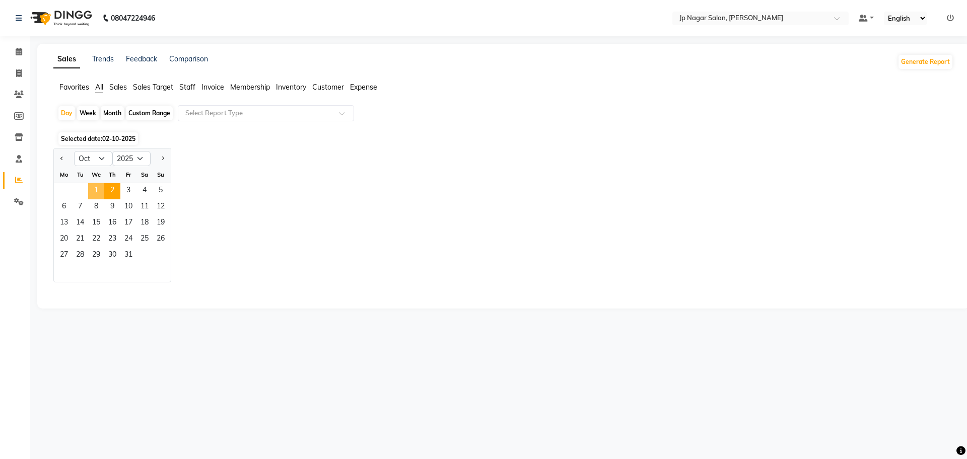
click at [99, 194] on span "1" at bounding box center [96, 191] width 16 height 16
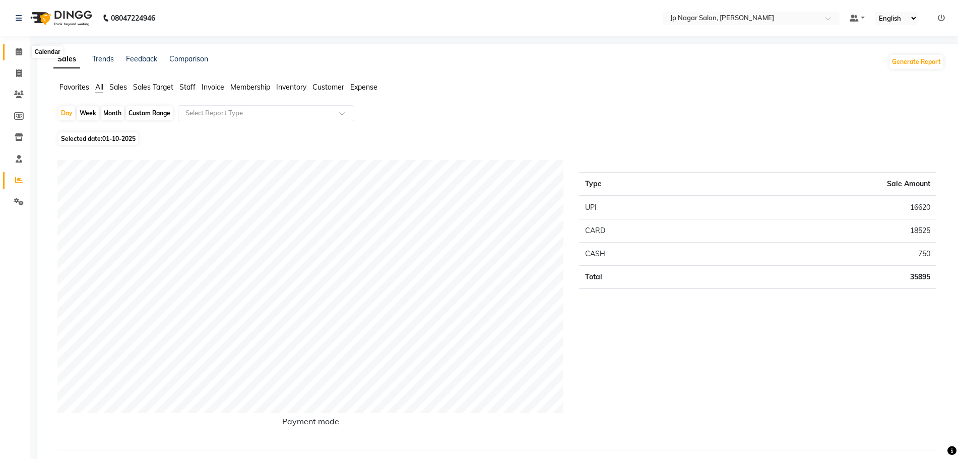
click at [20, 51] on icon at bounding box center [19, 52] width 7 height 8
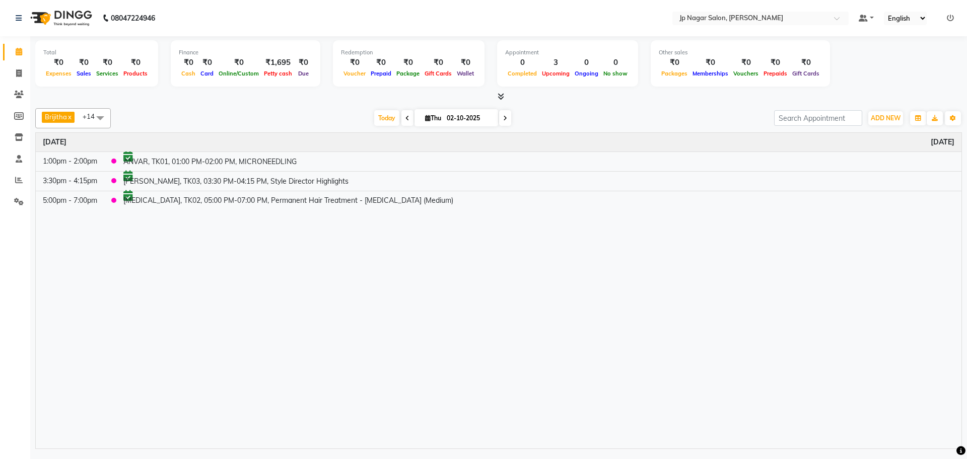
click at [506, 120] on icon at bounding box center [505, 118] width 4 height 6
type input "03-10-2025"
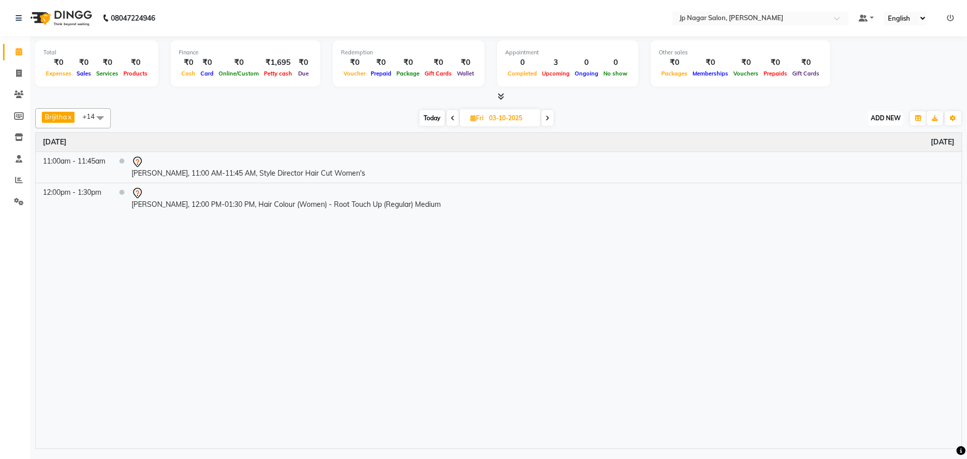
click at [893, 115] on span "ADD NEW" at bounding box center [886, 118] width 30 height 8
click at [850, 162] on link "Add Expense" at bounding box center [863, 163] width 80 height 13
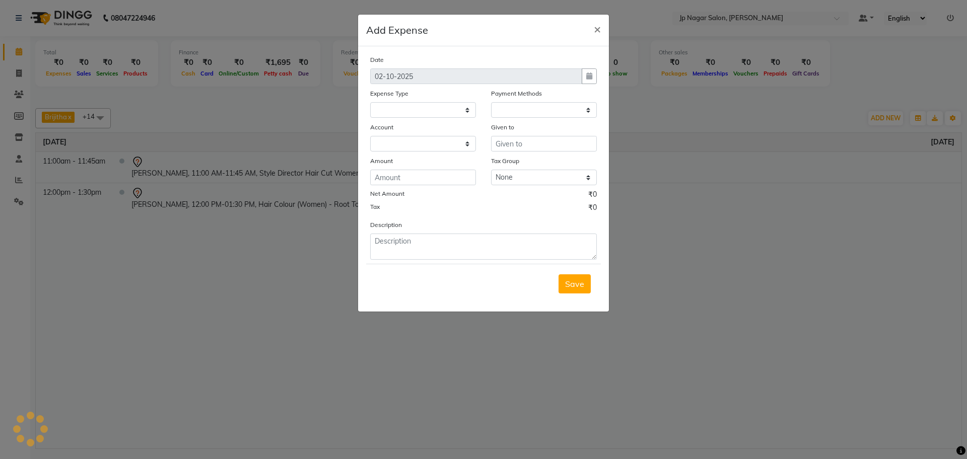
select select "4893"
select select "1"
select select "3711"
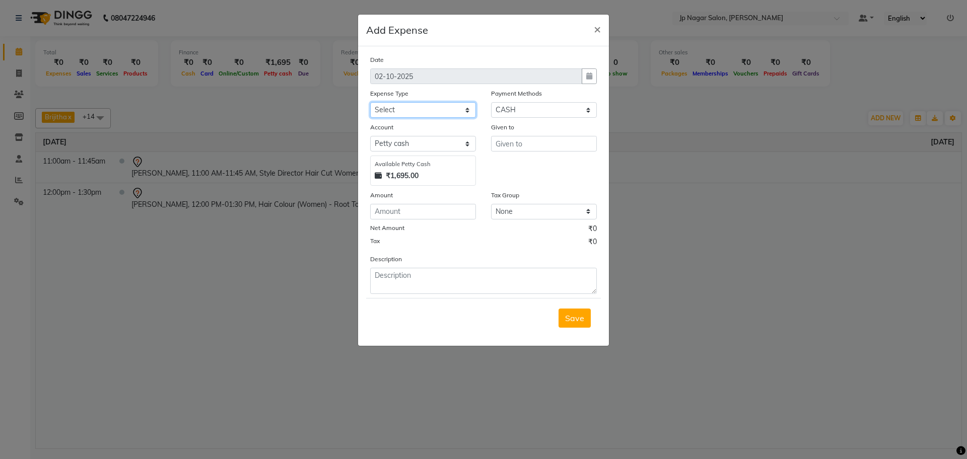
click at [438, 110] on select "Select AC SERVICE Beauty Center BLINKIT BPMP BUILDING MAINTENACE Building Rent …" at bounding box center [423, 110] width 106 height 16
select select "17241"
click at [370, 102] on select "Select AC SERVICE Beauty Center BLINKIT BPMP BUILDING MAINTENACE Building Rent …" at bounding box center [423, 110] width 106 height 16
click at [411, 208] on input "number" at bounding box center [423, 212] width 106 height 16
type input "1000"
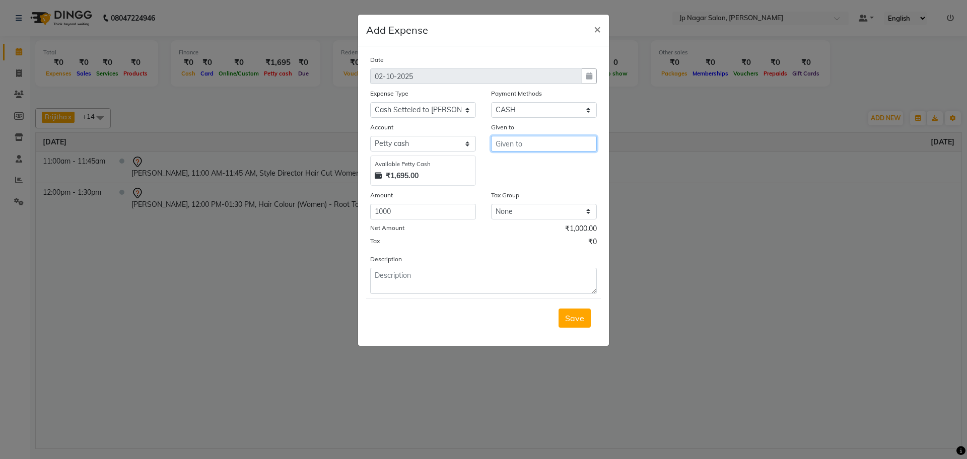
click at [521, 145] on input "text" at bounding box center [544, 144] width 106 height 16
click at [519, 168] on span "Vima" at bounding box center [514, 165] width 20 height 10
type input "[PERSON_NAME] k"
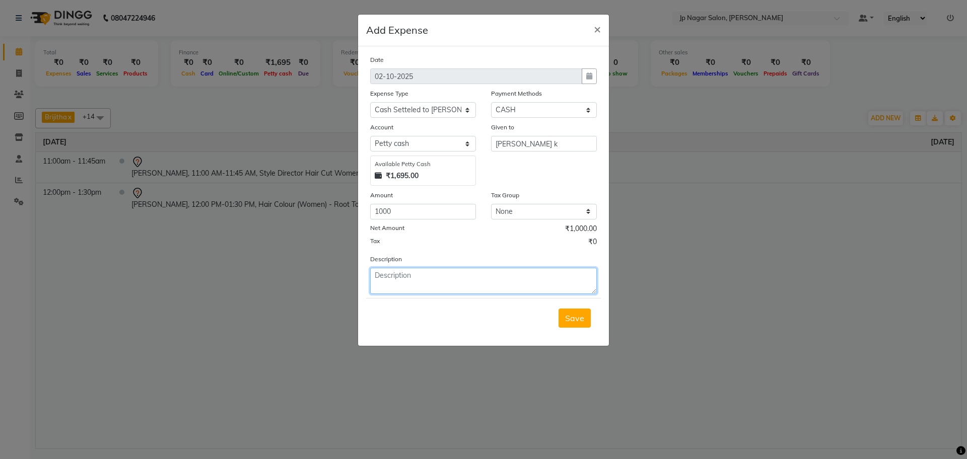
click at [412, 283] on textarea at bounding box center [483, 281] width 227 height 26
type textarea "given to vimarsh sir 30th"
click at [580, 324] on button "Save" at bounding box center [575, 318] width 32 height 19
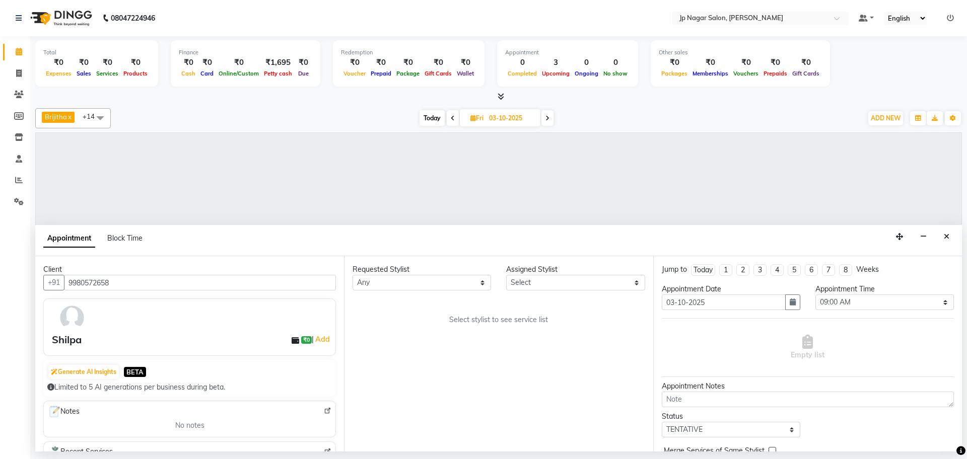
select select "540"
select select "tentative"
click at [944, 239] on icon "Close" at bounding box center [947, 236] width 6 height 7
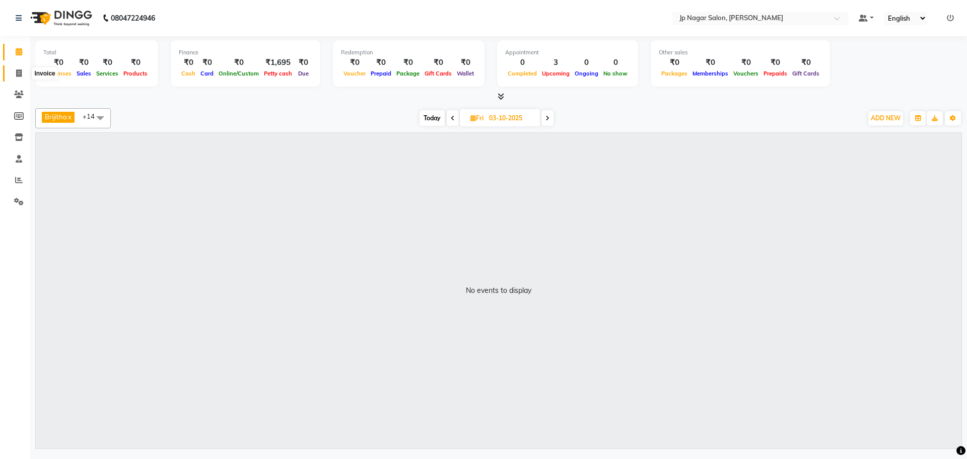
click at [17, 76] on icon at bounding box center [19, 74] width 6 height 8
select select "service"
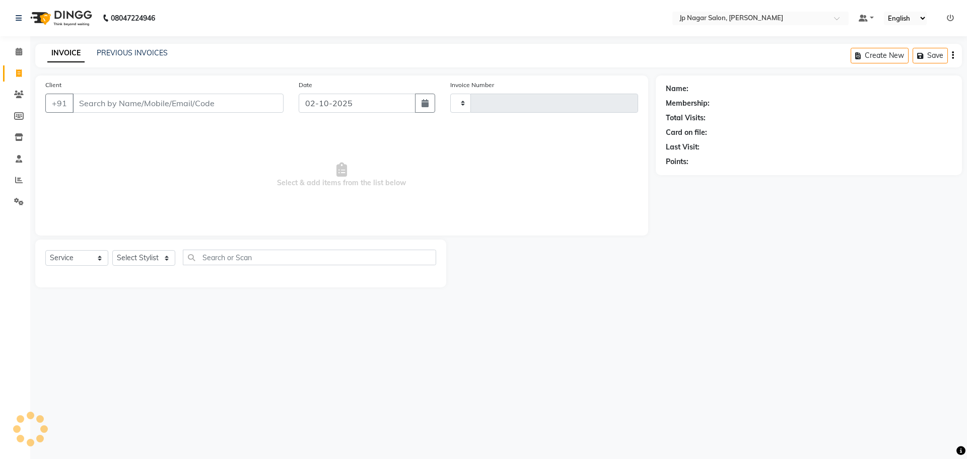
type input "0772"
select select "4852"
type input "8971358895"
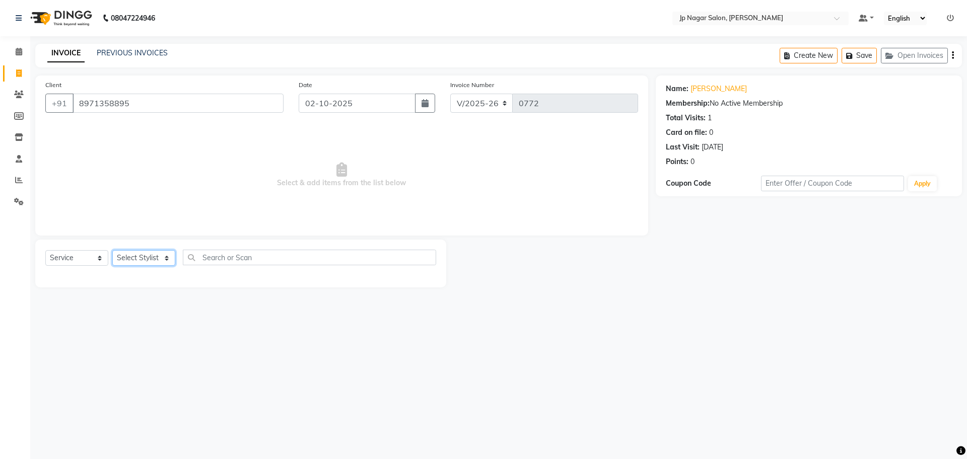
click at [136, 251] on select "Select Stylist" at bounding box center [143, 258] width 63 height 16
select select "74823"
click at [112, 250] on select "Select Stylist Brijitha Jabin ahmed Jassi Jayshree Manager Mehjabin NAVYA PRATE…" at bounding box center [143, 258] width 63 height 16
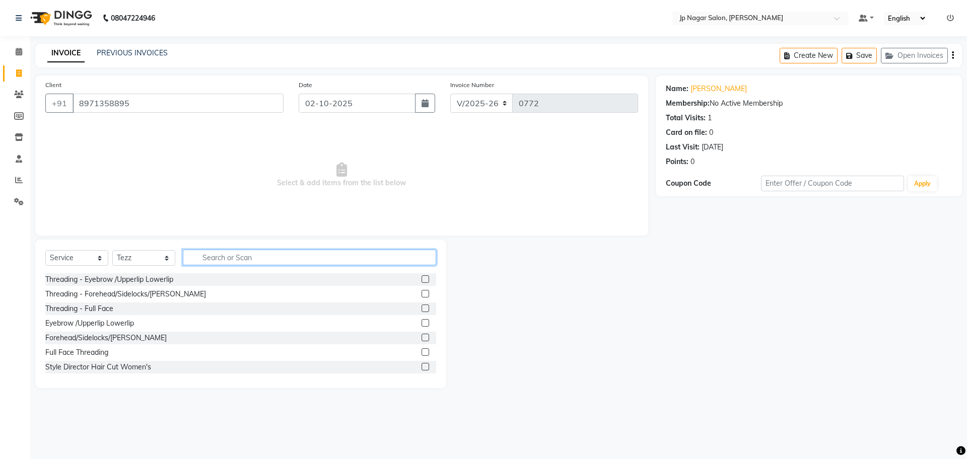
click at [249, 258] on input "text" at bounding box center [309, 258] width 253 height 16
type input "hair"
click at [422, 279] on label at bounding box center [426, 280] width 8 height 8
click at [422, 279] on input "checkbox" at bounding box center [425, 280] width 7 height 7
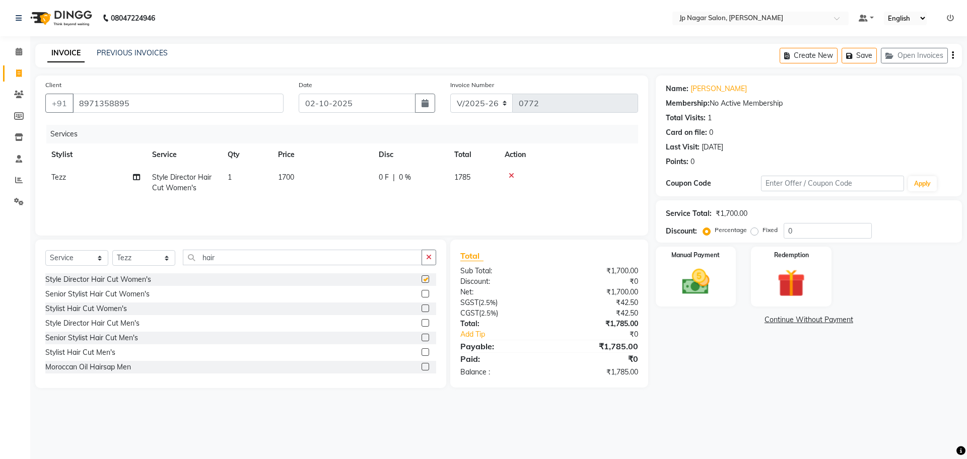
checkbox input "false"
click at [234, 181] on td "1" at bounding box center [247, 182] width 50 height 33
select select "74823"
click at [299, 183] on input "1" at bounding box center [294, 180] width 38 height 16
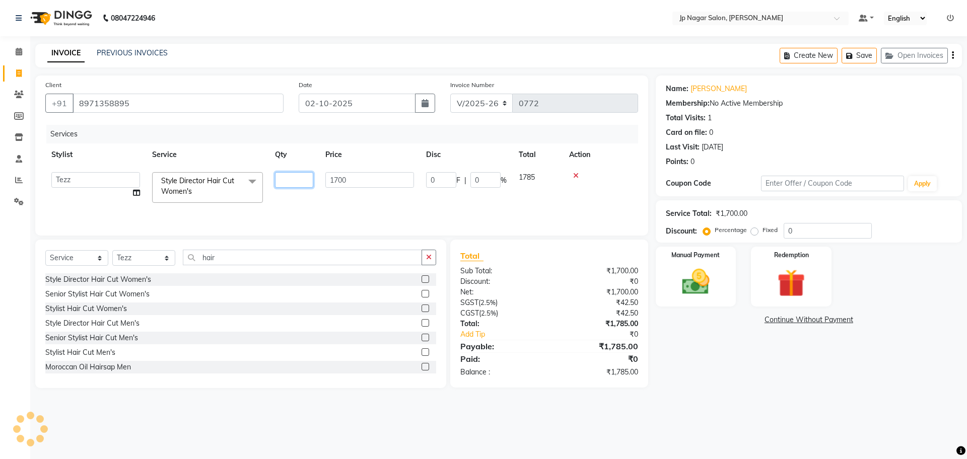
type input "2"
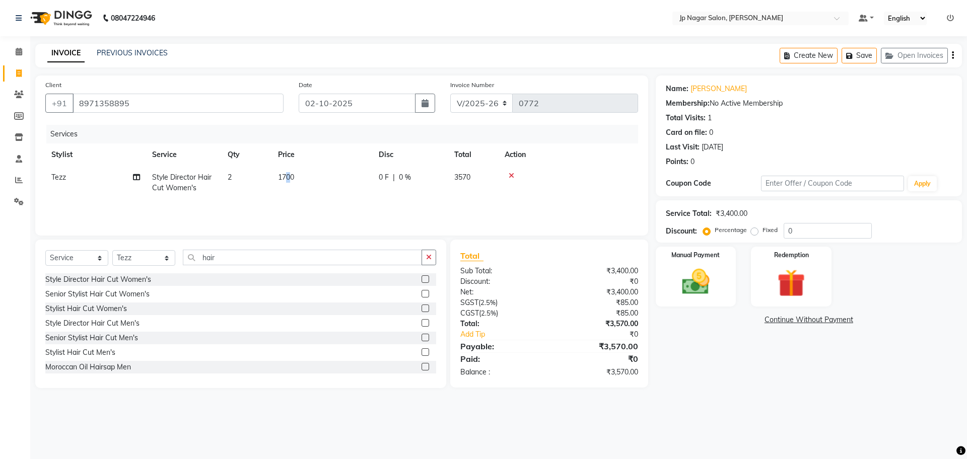
drag, startPoint x: 291, startPoint y: 173, endPoint x: 286, endPoint y: 177, distance: 6.8
click at [286, 177] on span "1700" at bounding box center [286, 177] width 16 height 9
select select "74823"
click at [286, 177] on input "2" at bounding box center [294, 180] width 38 height 16
click at [290, 182] on td "1700" at bounding box center [322, 182] width 101 height 33
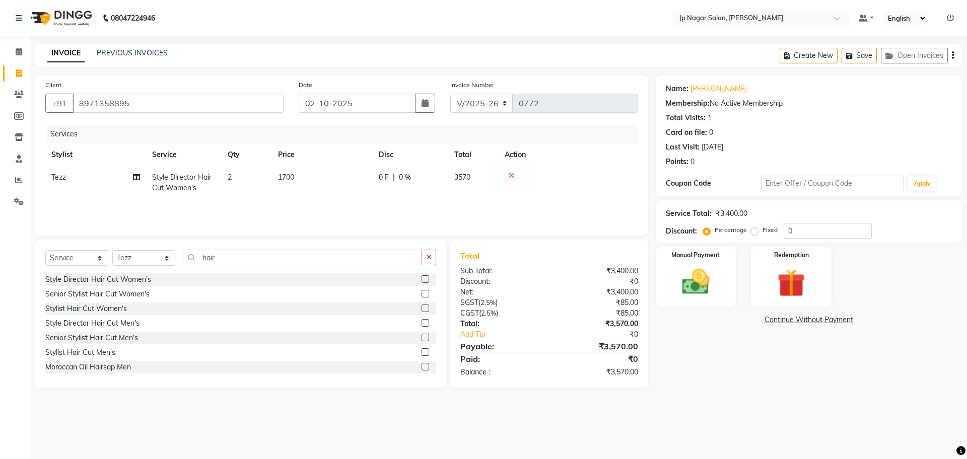
select select "74823"
click at [337, 176] on input "1700" at bounding box center [369, 180] width 89 height 16
type input "1500"
click at [710, 284] on img at bounding box center [696, 281] width 47 height 33
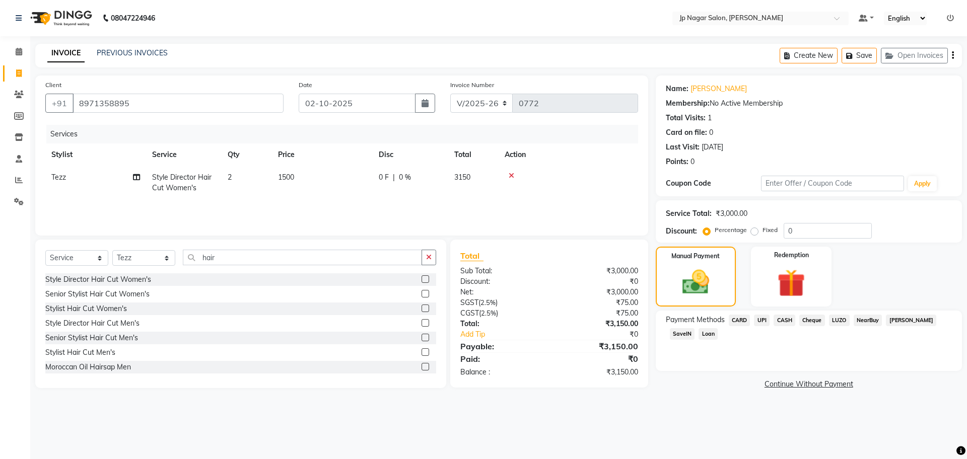
click at [765, 322] on span "UPI" at bounding box center [762, 321] width 16 height 12
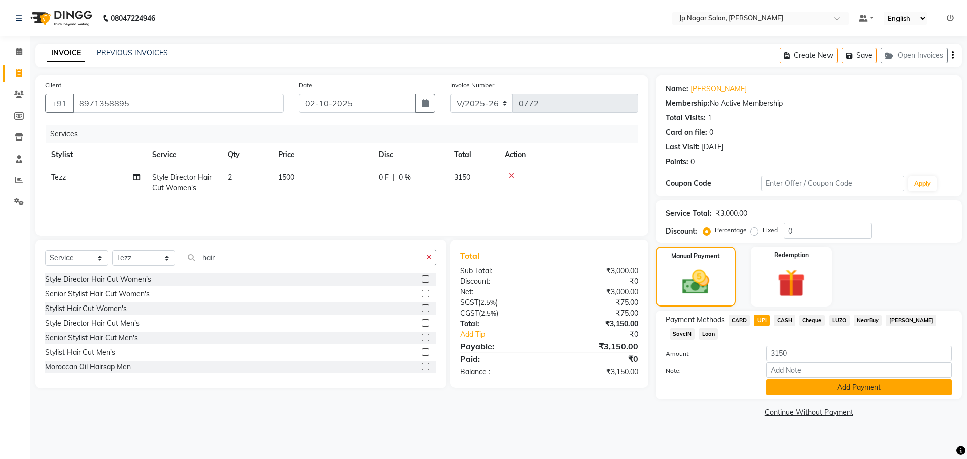
click at [820, 388] on button "Add Payment" at bounding box center [859, 388] width 186 height 16
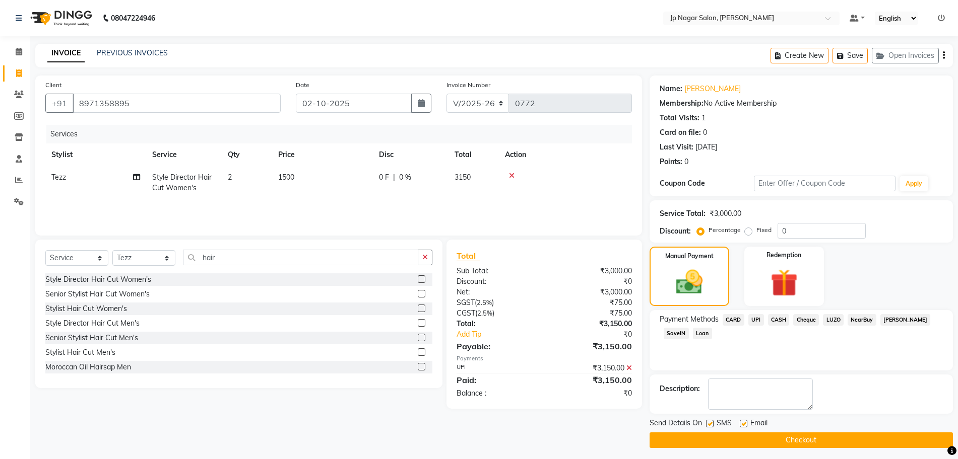
scroll to position [4, 0]
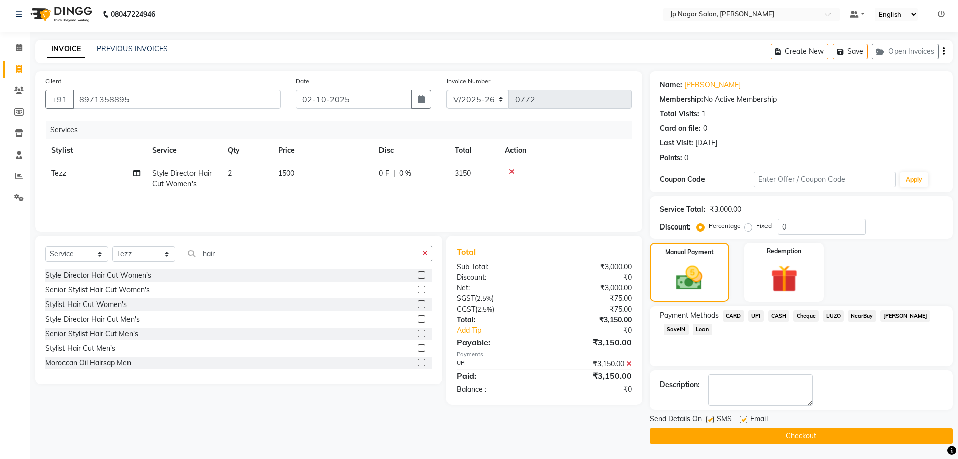
click at [808, 433] on button "Checkout" at bounding box center [800, 437] width 303 height 16
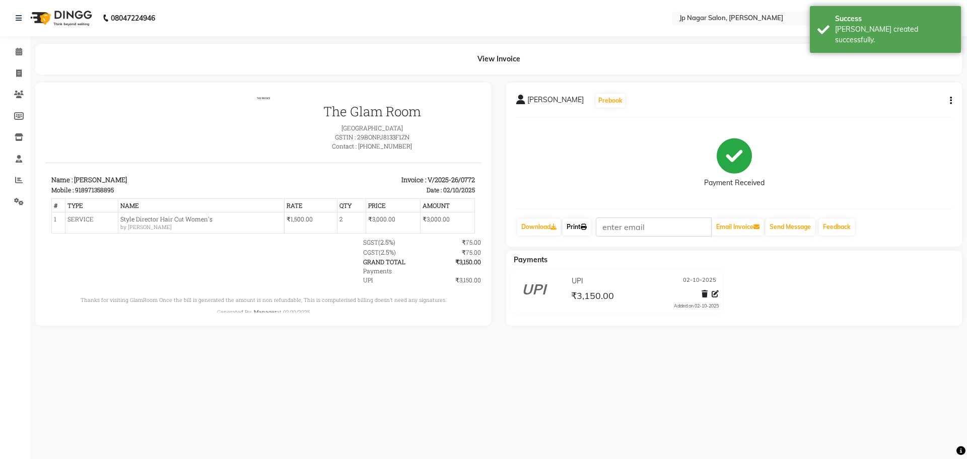
click at [573, 229] on link "Print" at bounding box center [577, 227] width 28 height 17
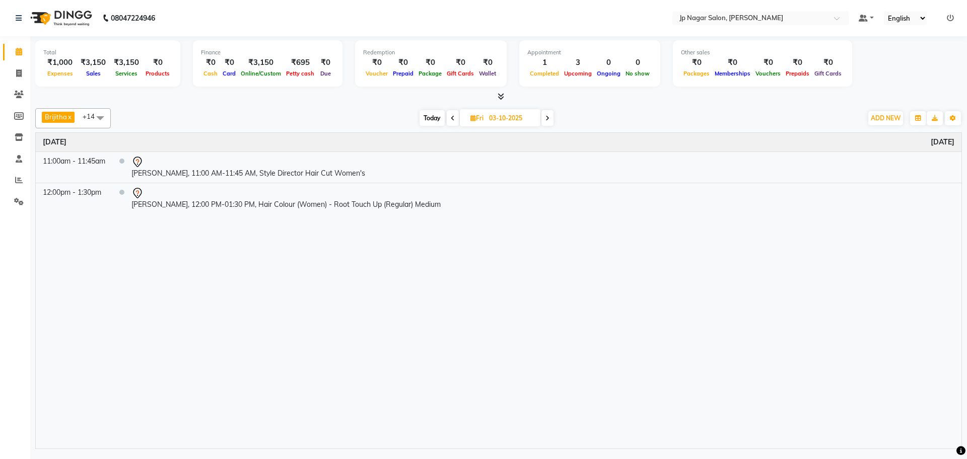
click at [431, 122] on span "Today" at bounding box center [432, 118] width 25 height 16
type input "02-10-2025"
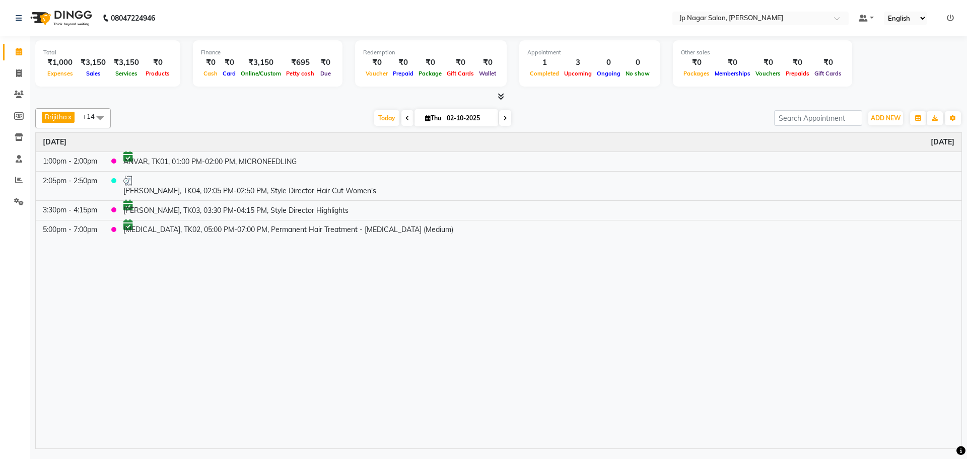
click at [428, 117] on span "Thu" at bounding box center [433, 118] width 21 height 8
select select "10"
select select "2025"
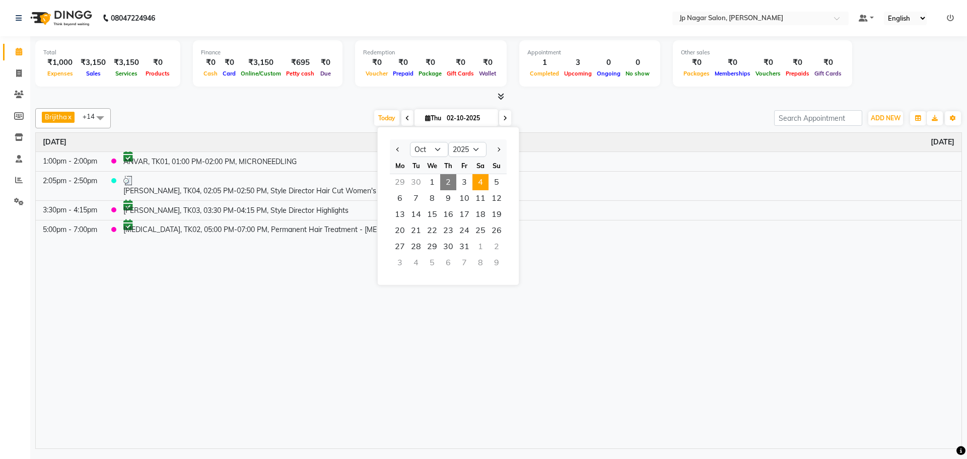
click at [483, 186] on span "4" at bounding box center [481, 182] width 16 height 16
type input "04-10-2025"
